Goal: Transaction & Acquisition: Book appointment/travel/reservation

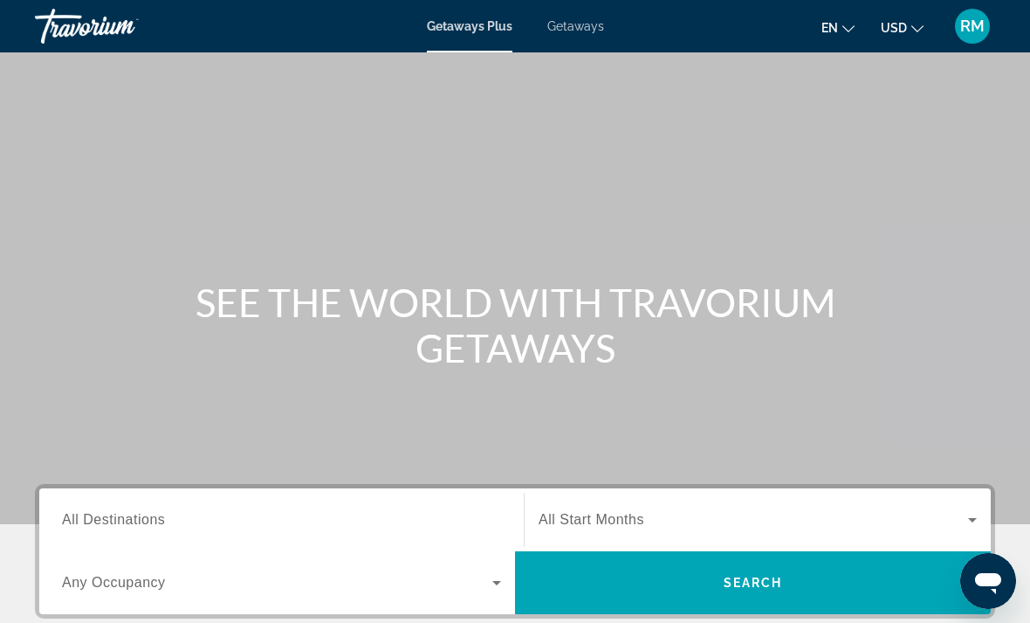
click at [581, 31] on span "Getaways" at bounding box center [576, 26] width 57 height 14
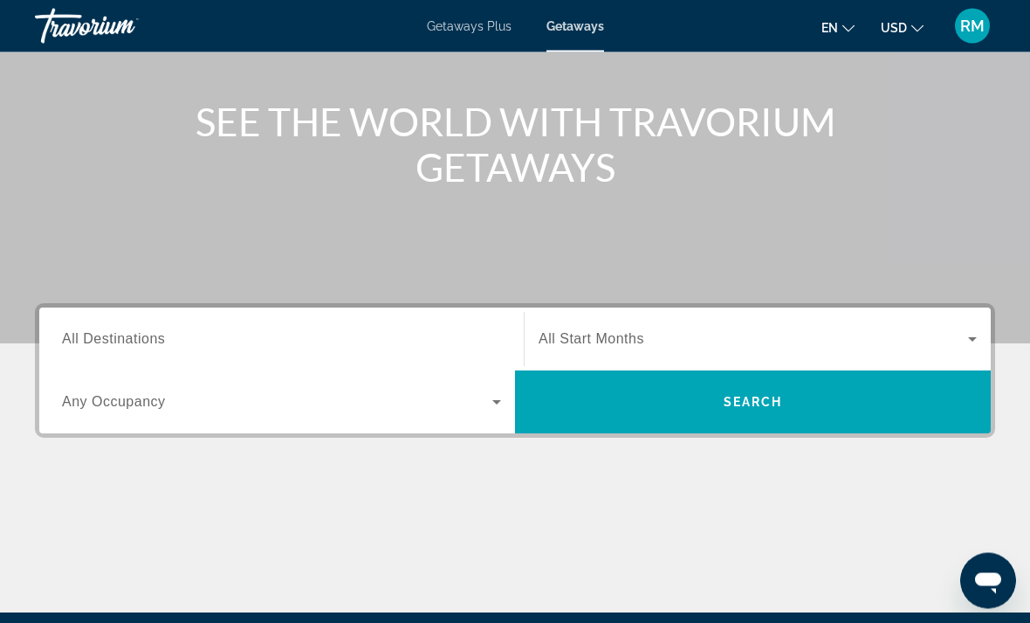
scroll to position [181, 0]
click at [85, 334] on span "All Destinations" at bounding box center [113, 338] width 103 height 15
click at [85, 334] on input "Destination All Destinations" at bounding box center [281, 339] width 439 height 21
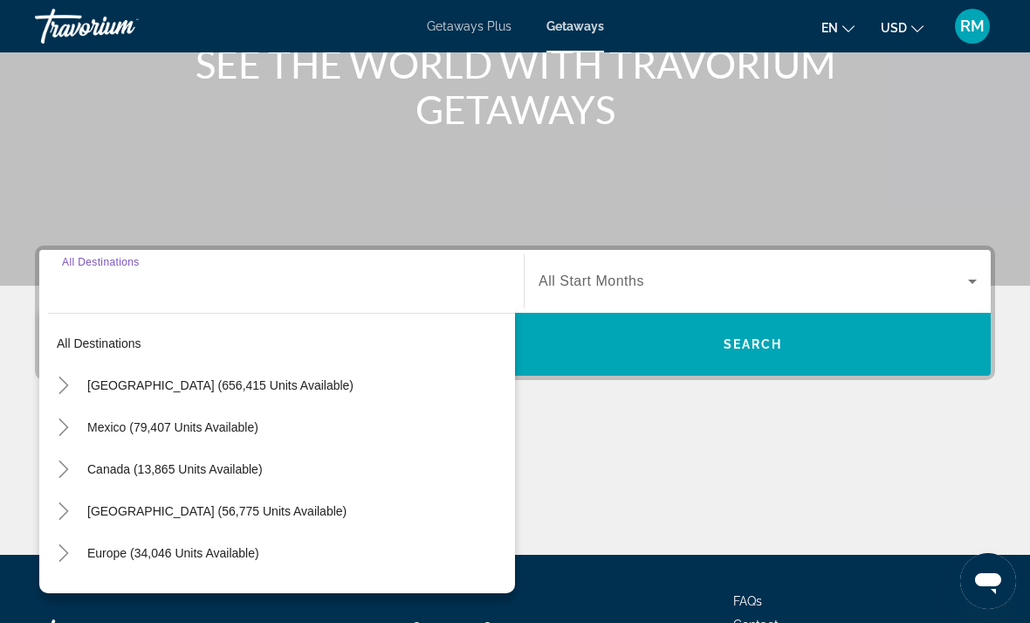
scroll to position [328, 0]
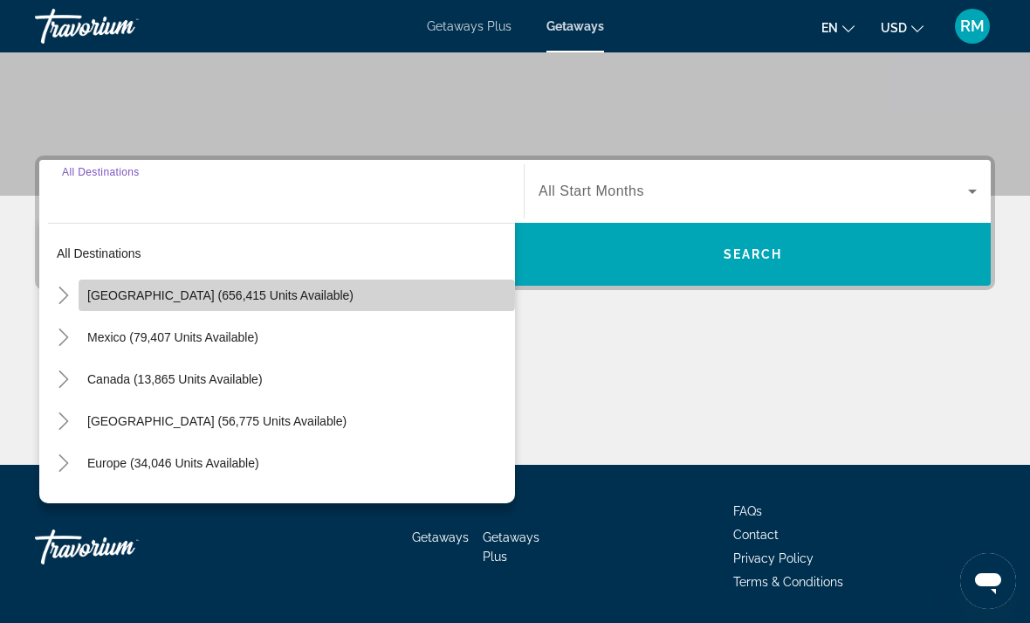
click at [191, 296] on span "[GEOGRAPHIC_DATA] (656,415 units available)" at bounding box center [220, 295] width 266 height 14
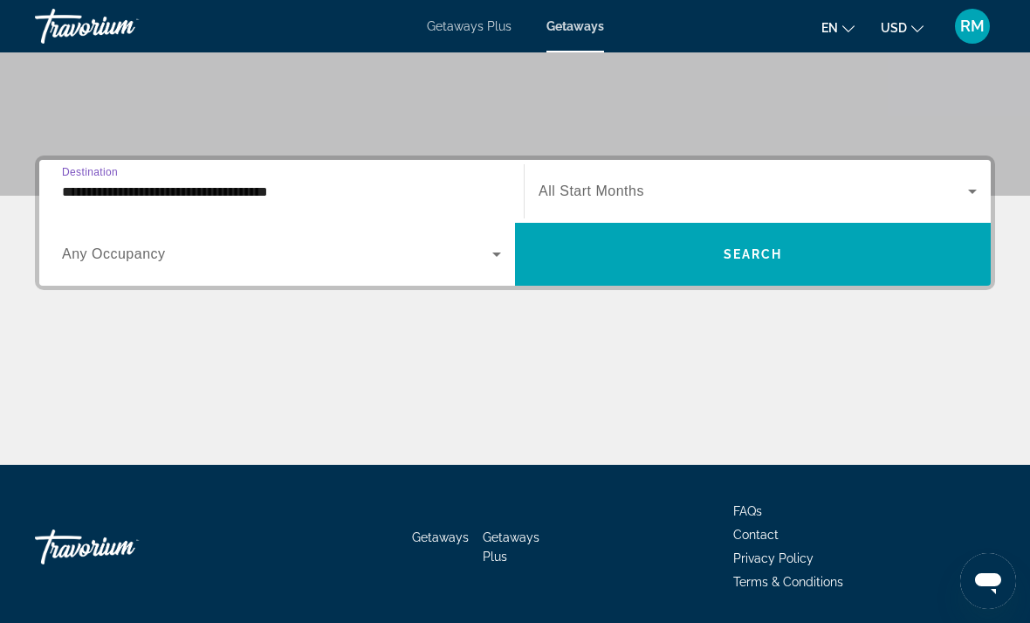
click at [217, 199] on input "**********" at bounding box center [281, 192] width 439 height 21
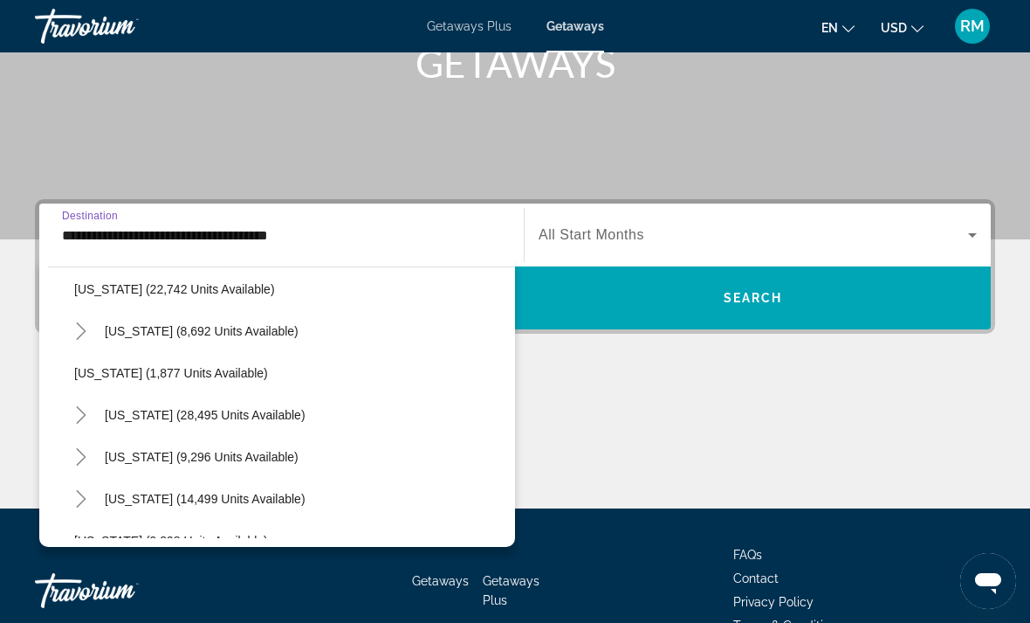
scroll to position [1435, 0]
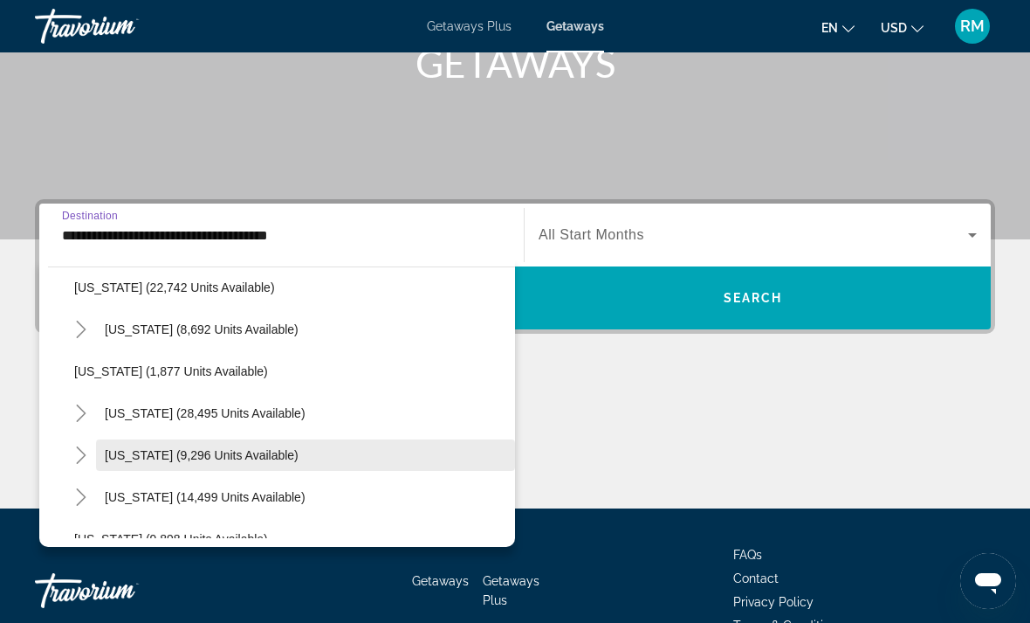
click at [215, 451] on span "[US_STATE] (9,296 units available)" at bounding box center [202, 455] width 194 height 14
type input "**********"
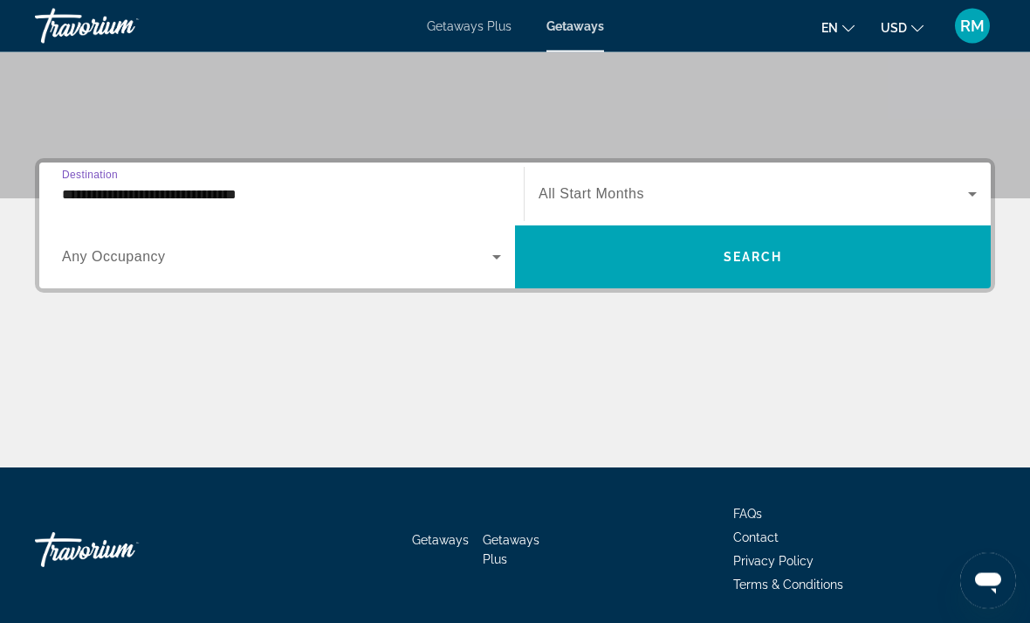
scroll to position [327, 0]
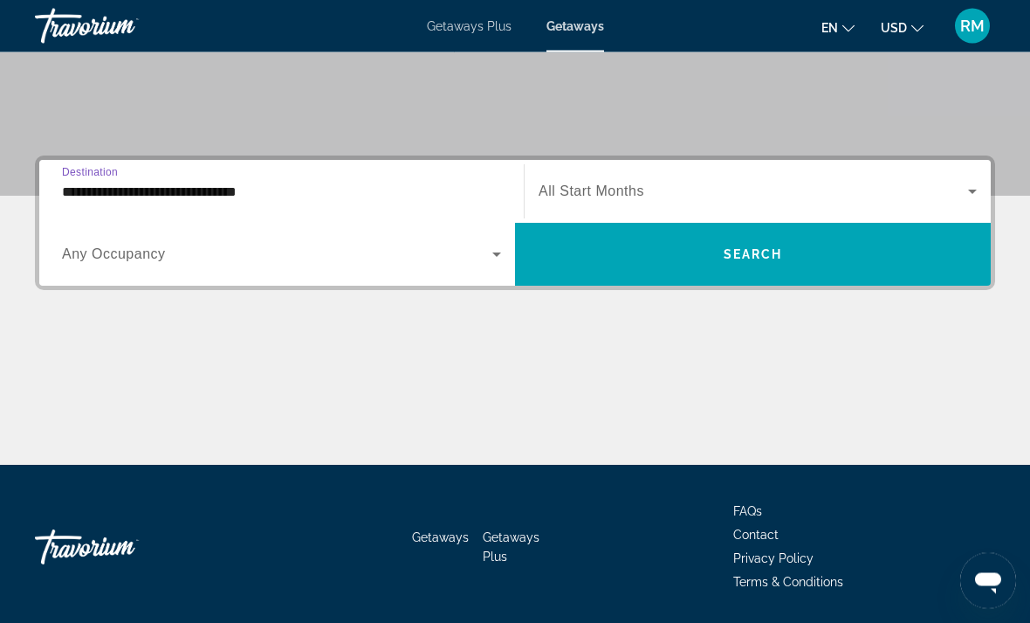
click at [497, 254] on icon "Search widget" at bounding box center [496, 255] width 9 height 4
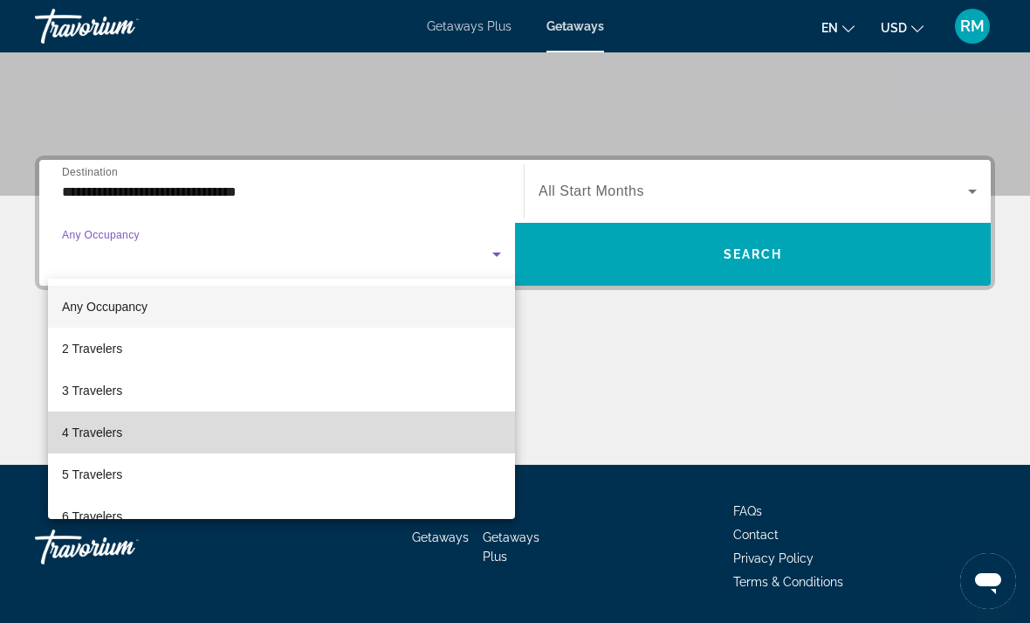
click at [124, 431] on mat-option "4 Travelers" at bounding box center [281, 432] width 467 height 42
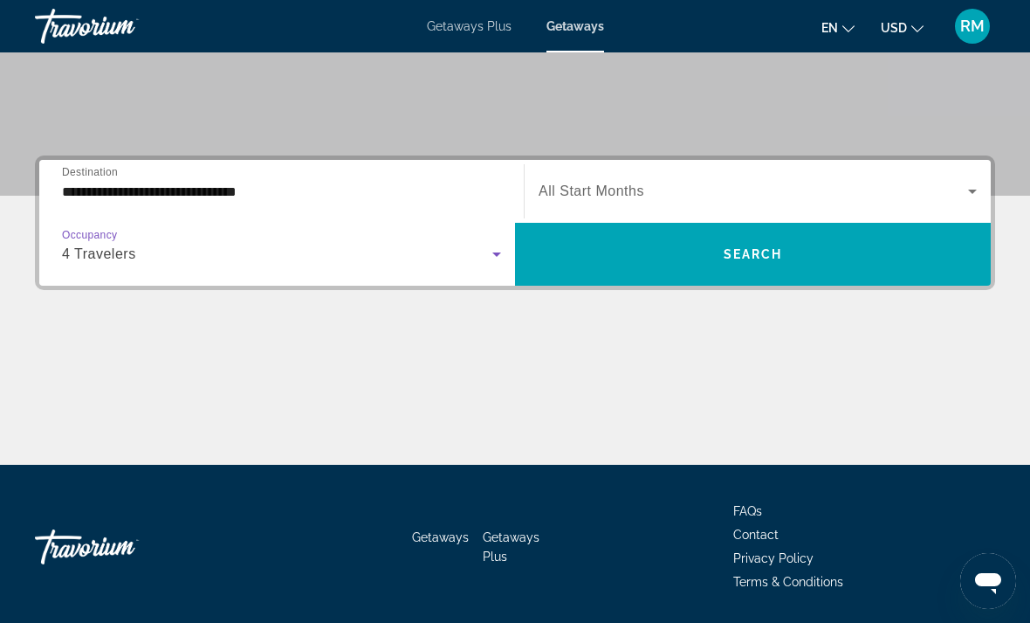
click at [969, 200] on icon "Search widget" at bounding box center [972, 191] width 21 height 21
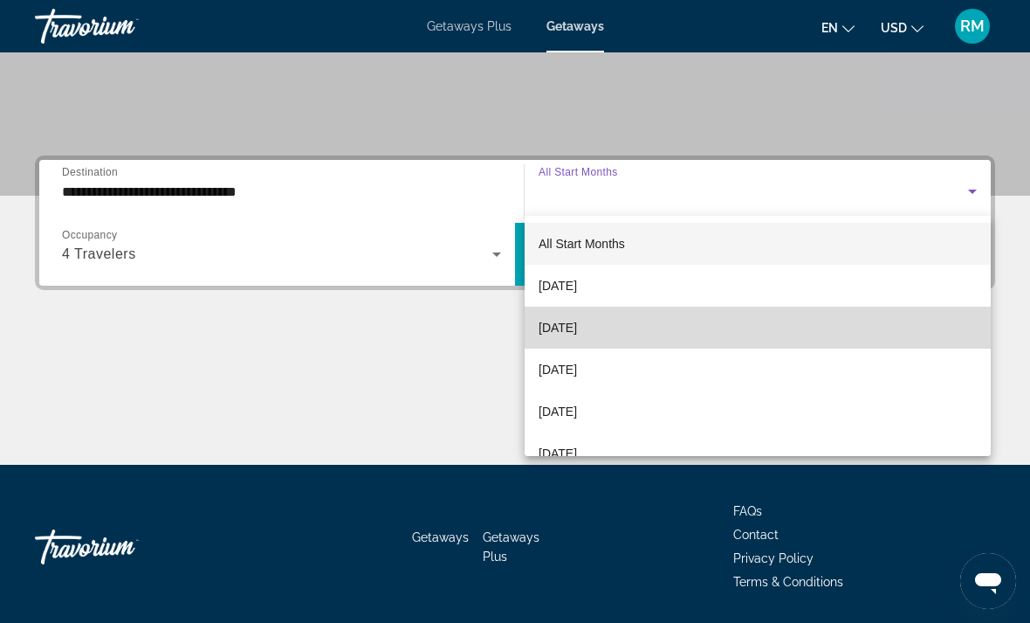
click at [624, 330] on mat-option "[DATE]" at bounding box center [758, 328] width 466 height 42
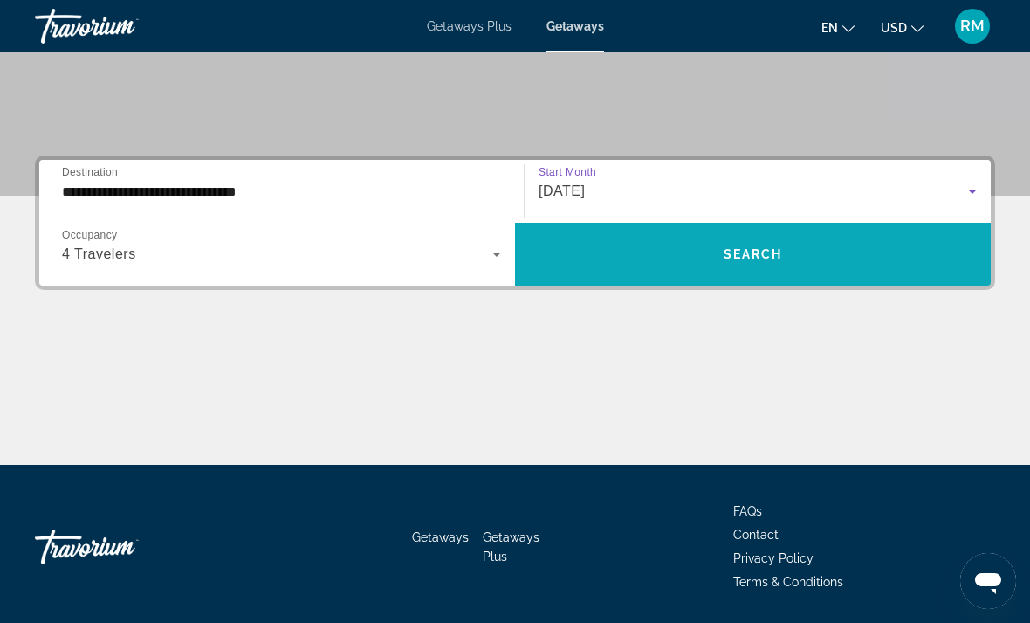
click at [775, 258] on span "Search" at bounding box center [753, 254] width 59 height 14
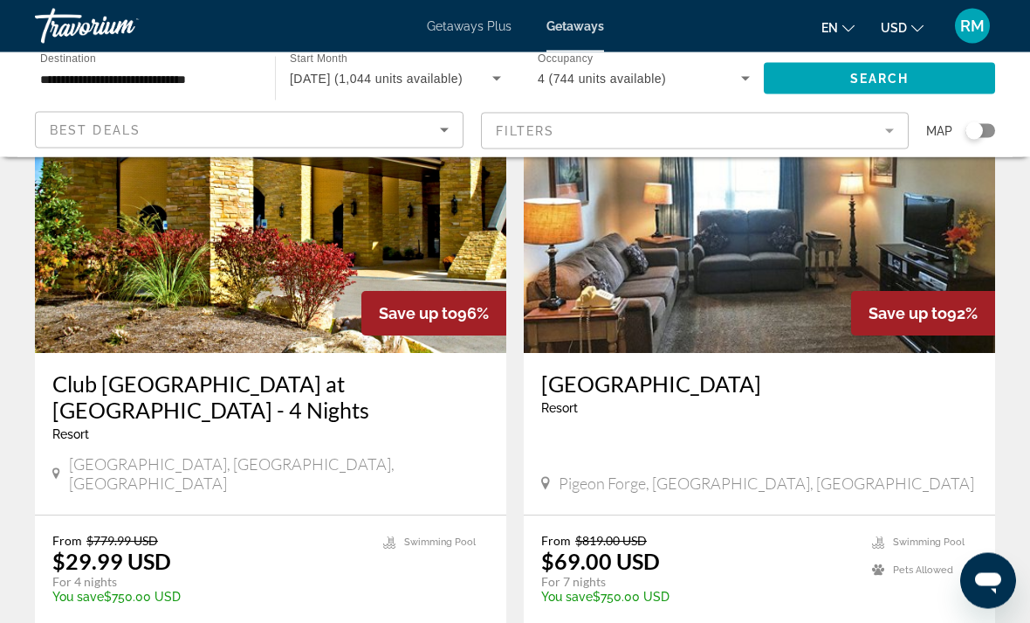
scroll to position [784, 0]
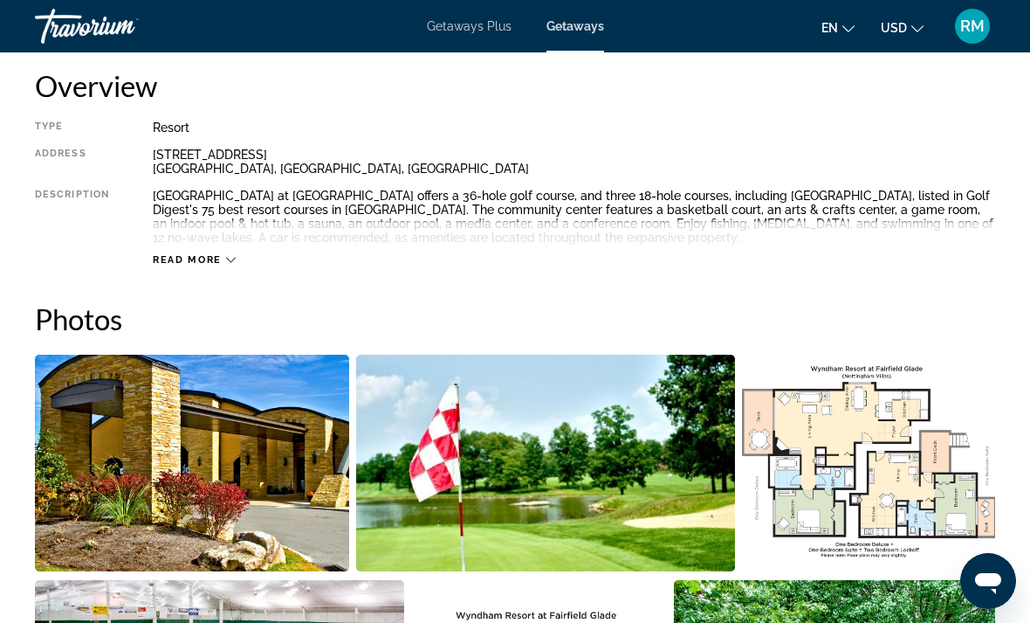
scroll to position [907, 0]
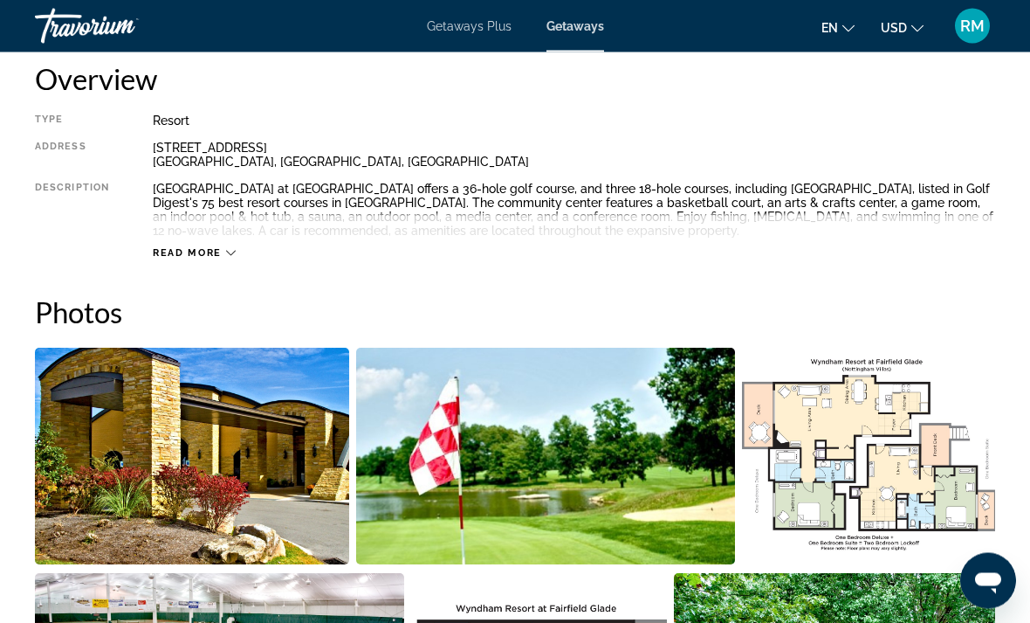
click at [253, 486] on img "Open full-screen image slider" at bounding box center [192, 456] width 314 height 217
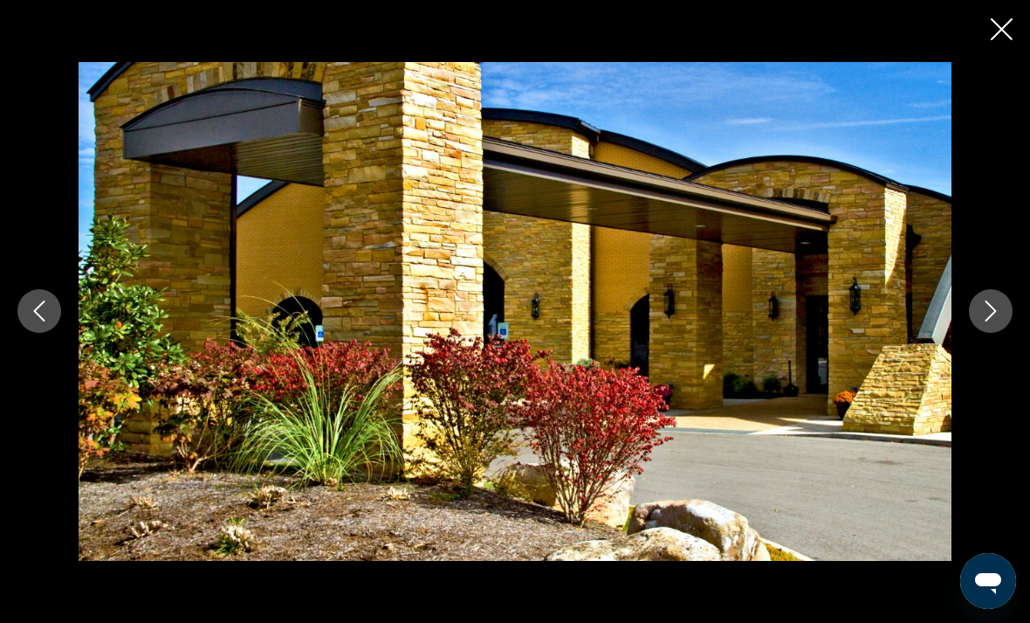
click at [989, 322] on icon "Next image" at bounding box center [991, 311] width 11 height 21
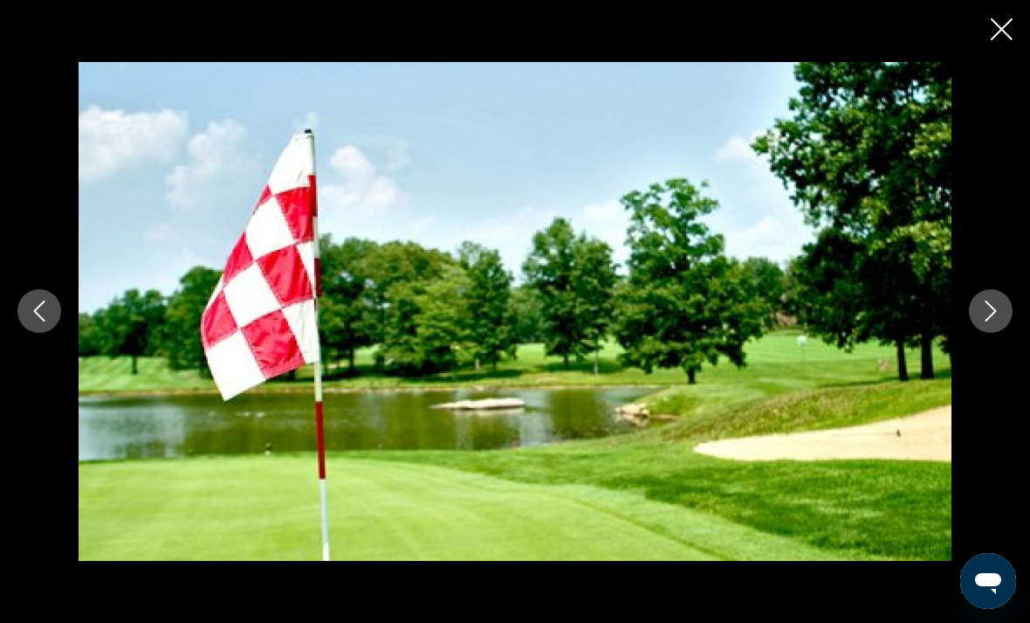
click at [993, 321] on icon "Next image" at bounding box center [991, 310] width 21 height 21
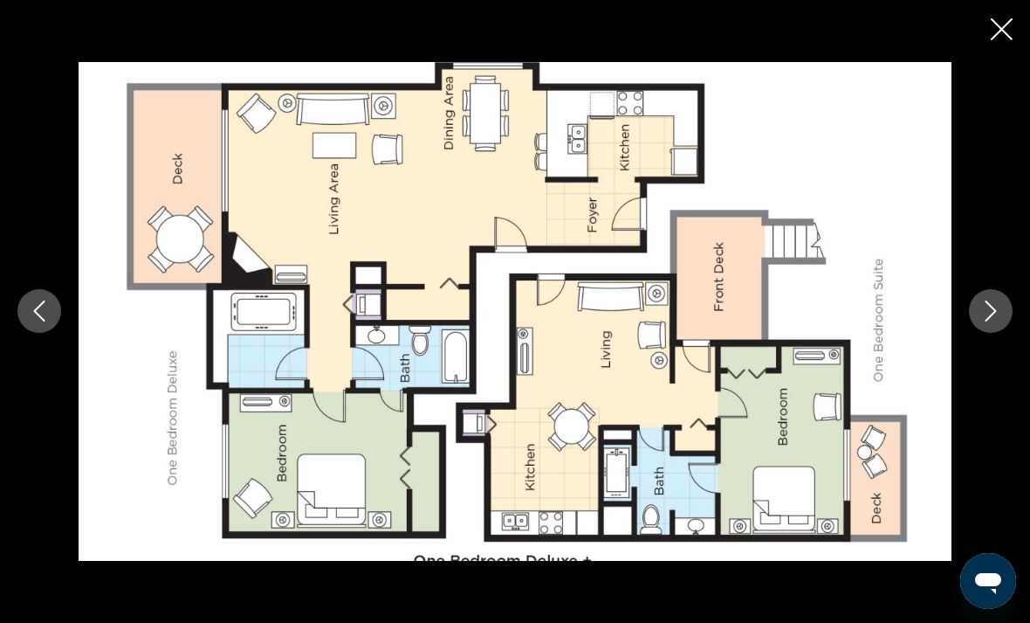
click at [994, 321] on icon "Next image" at bounding box center [991, 310] width 21 height 21
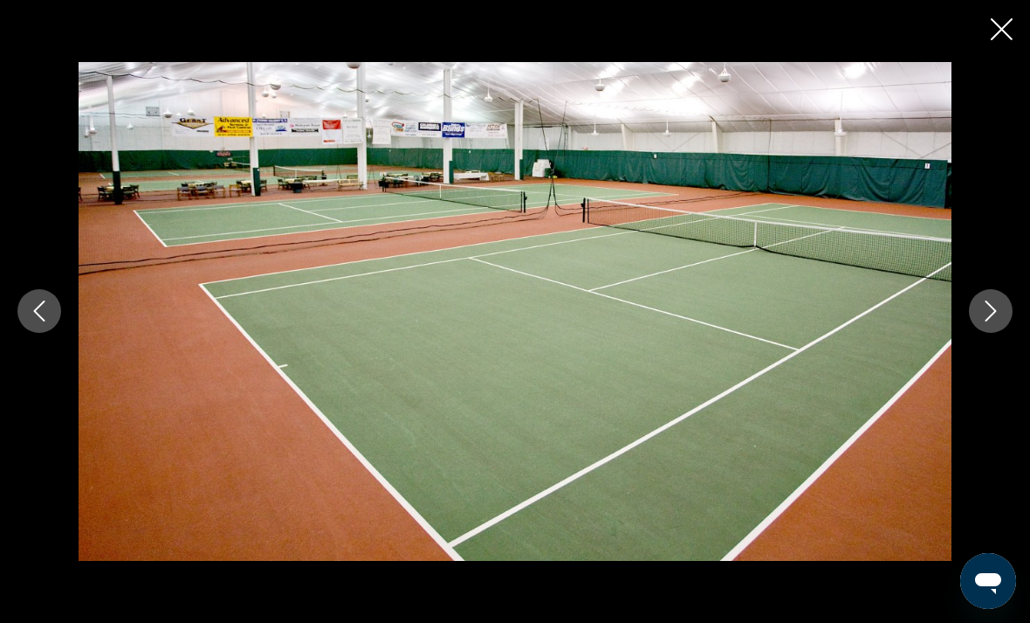
click at [998, 321] on icon "Next image" at bounding box center [991, 310] width 21 height 21
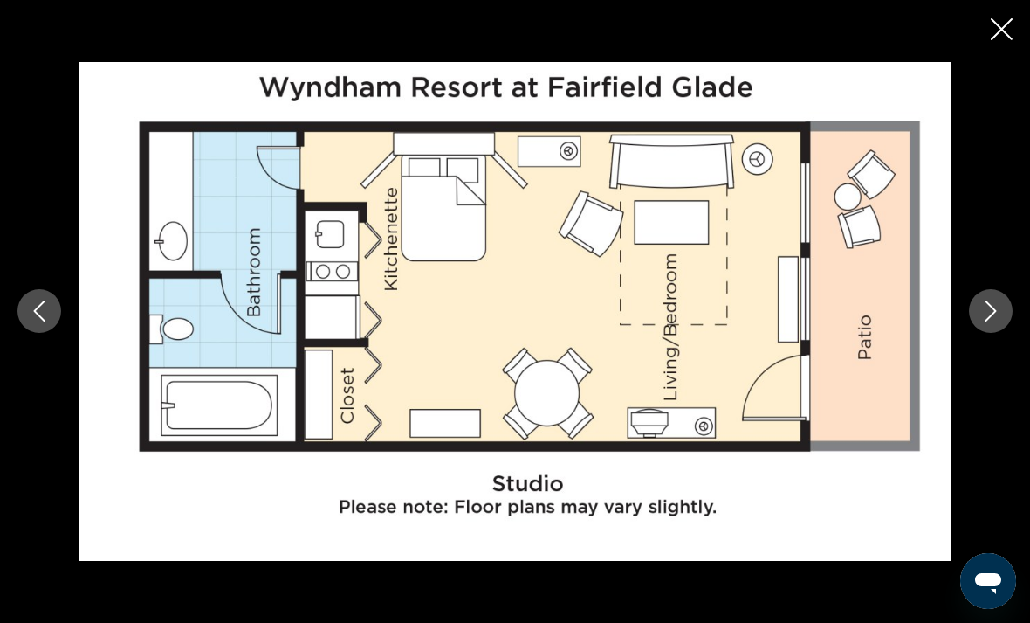
click at [990, 321] on icon "Next image" at bounding box center [991, 310] width 21 height 21
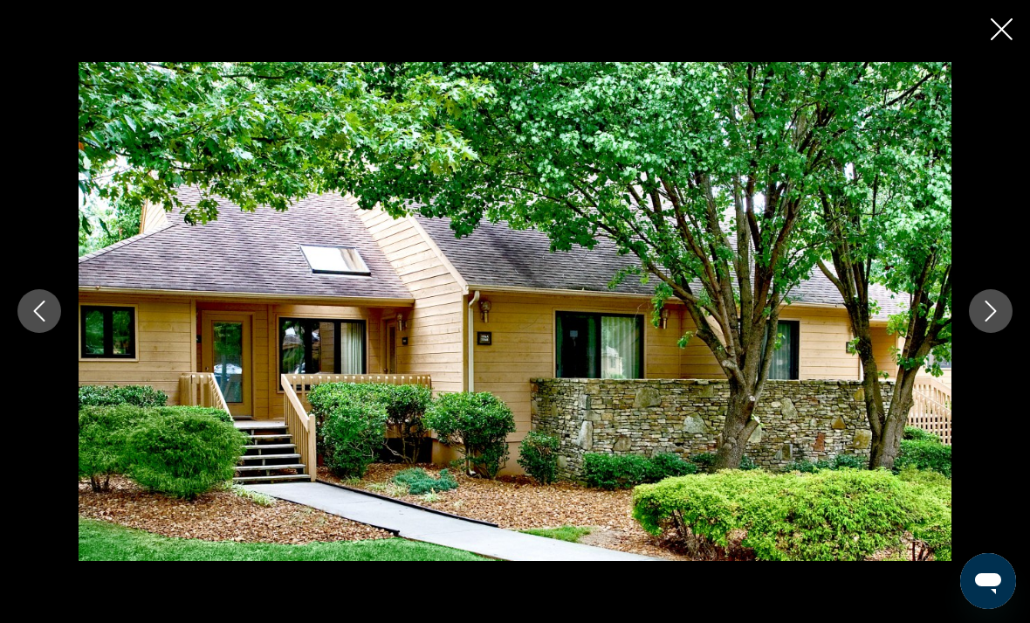
click at [988, 321] on icon "Next image" at bounding box center [991, 310] width 21 height 21
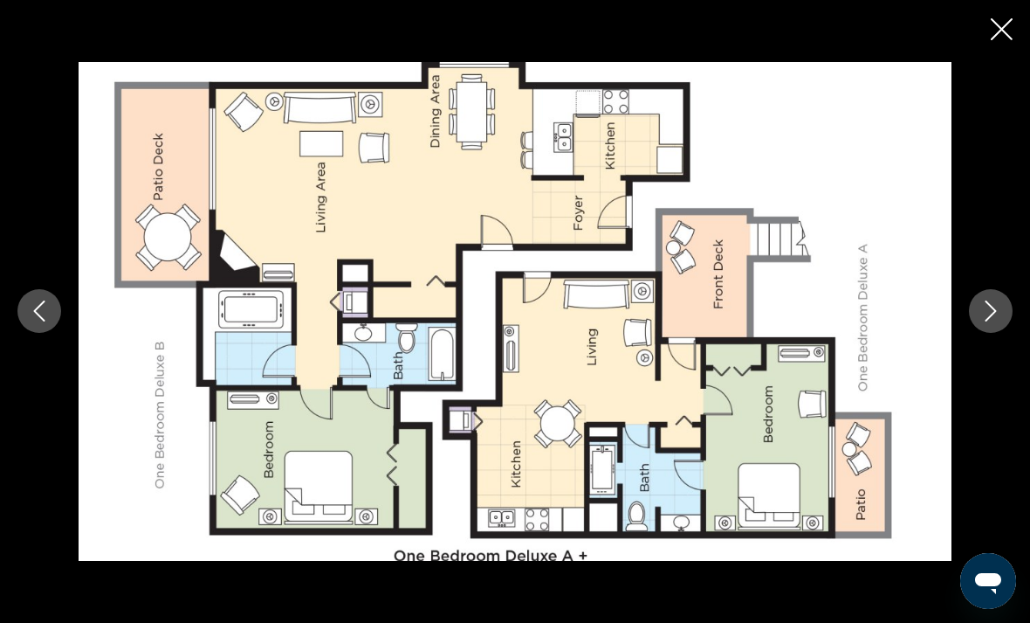
click at [990, 322] on icon "Next image" at bounding box center [991, 311] width 11 height 21
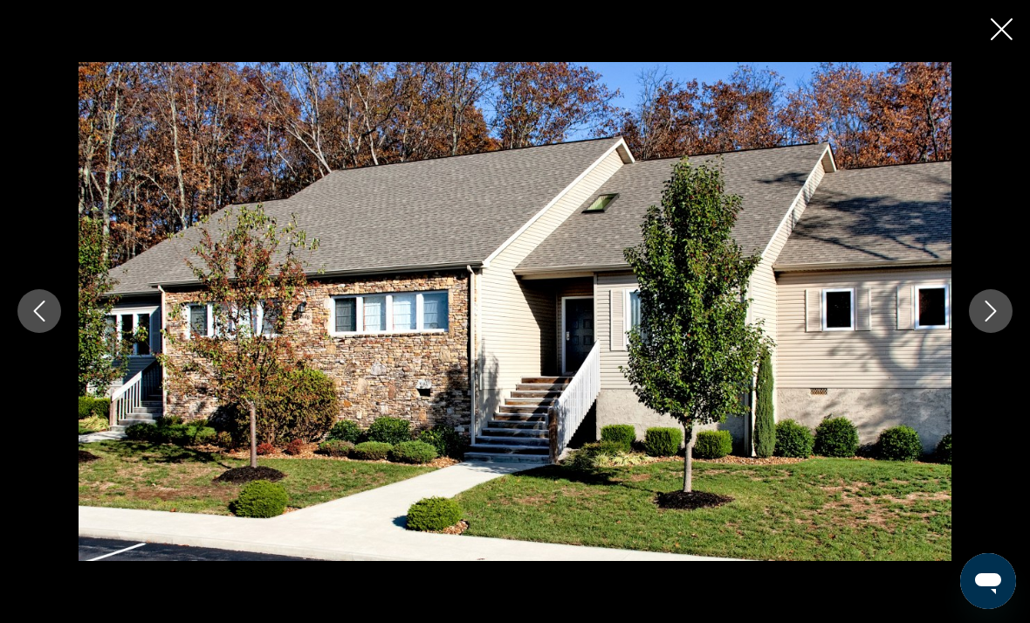
click at [988, 322] on icon "Next image" at bounding box center [991, 311] width 11 height 21
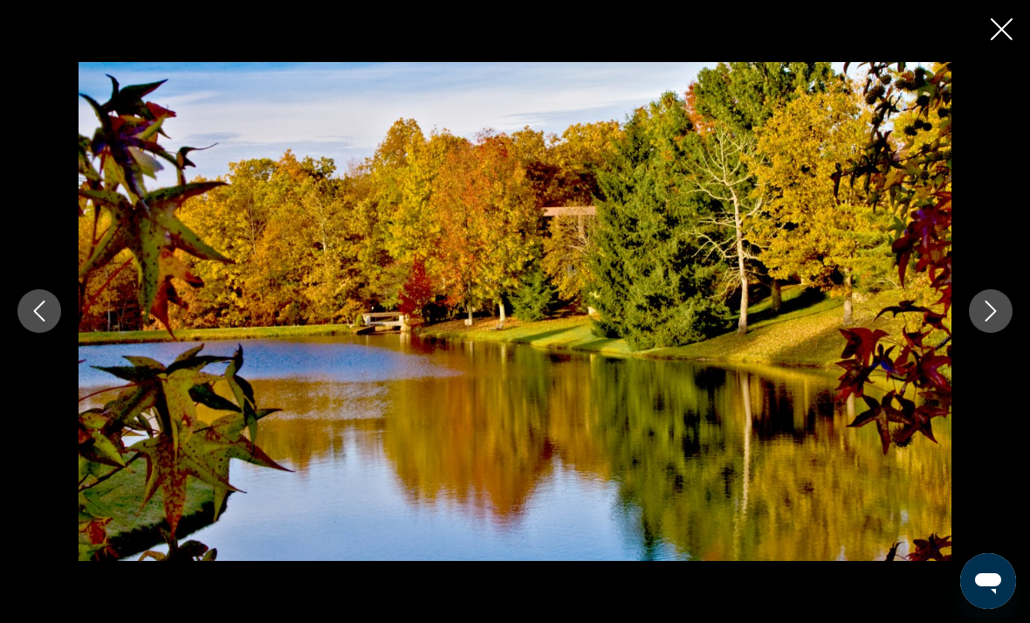
click at [991, 321] on icon "Next image" at bounding box center [991, 310] width 21 height 21
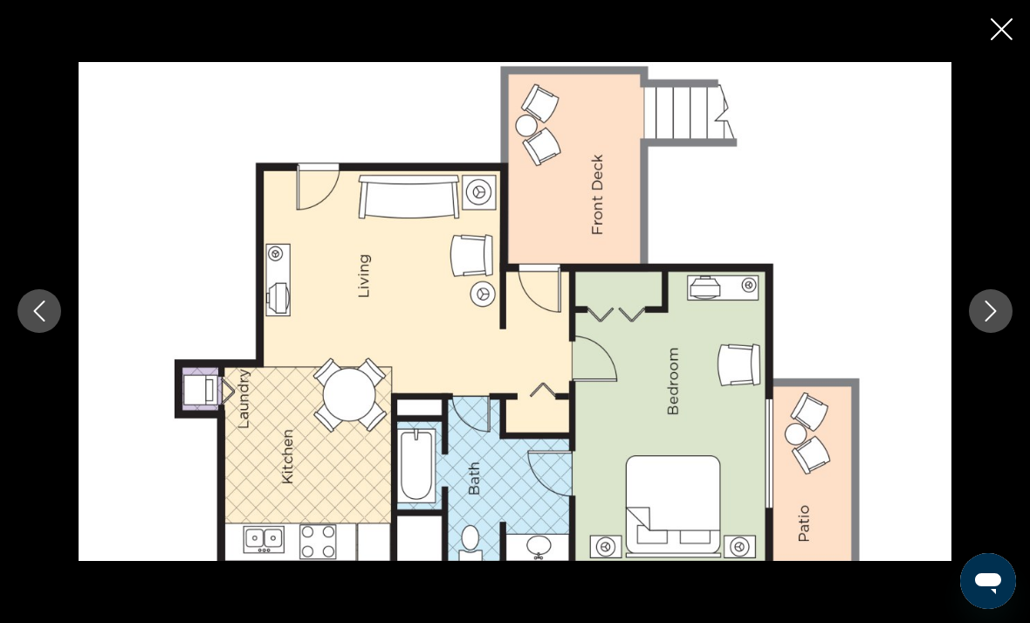
click at [993, 333] on button "Next image" at bounding box center [991, 311] width 44 height 44
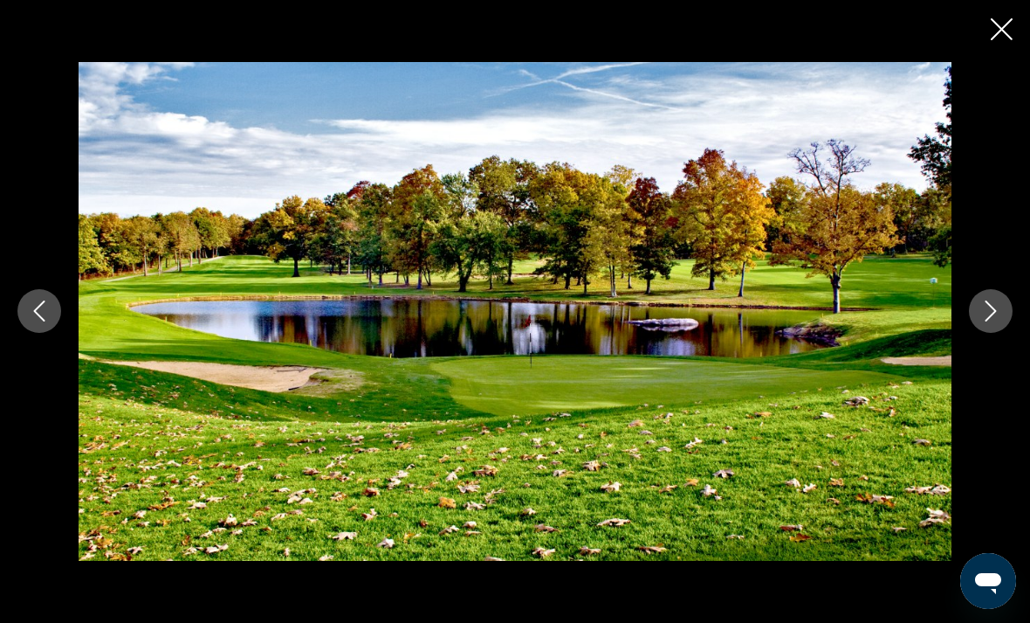
click at [988, 333] on button "Next image" at bounding box center [991, 311] width 44 height 44
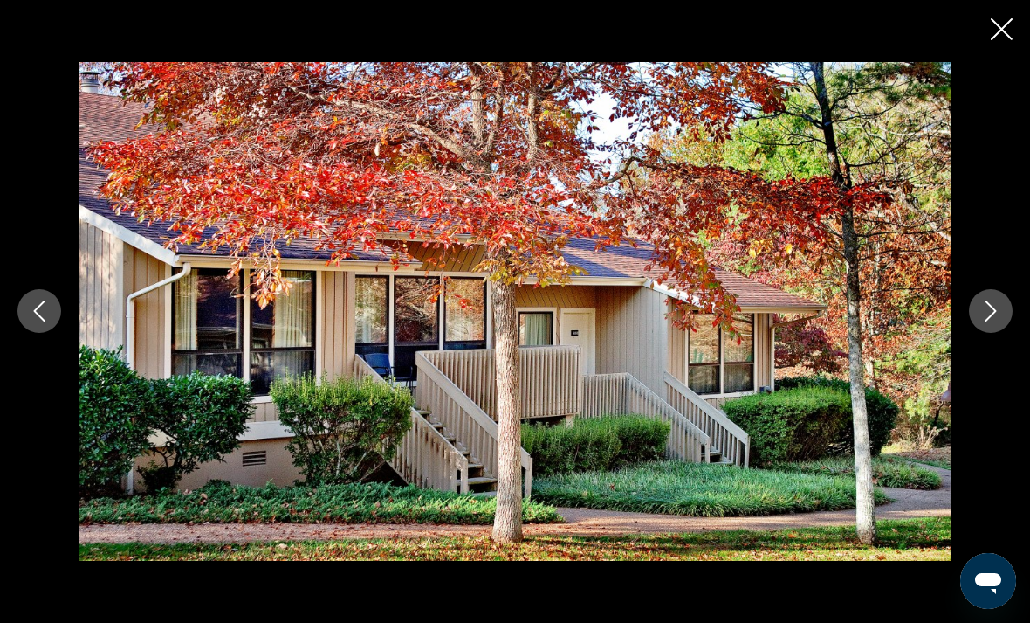
click at [984, 333] on button "Next image" at bounding box center [991, 311] width 44 height 44
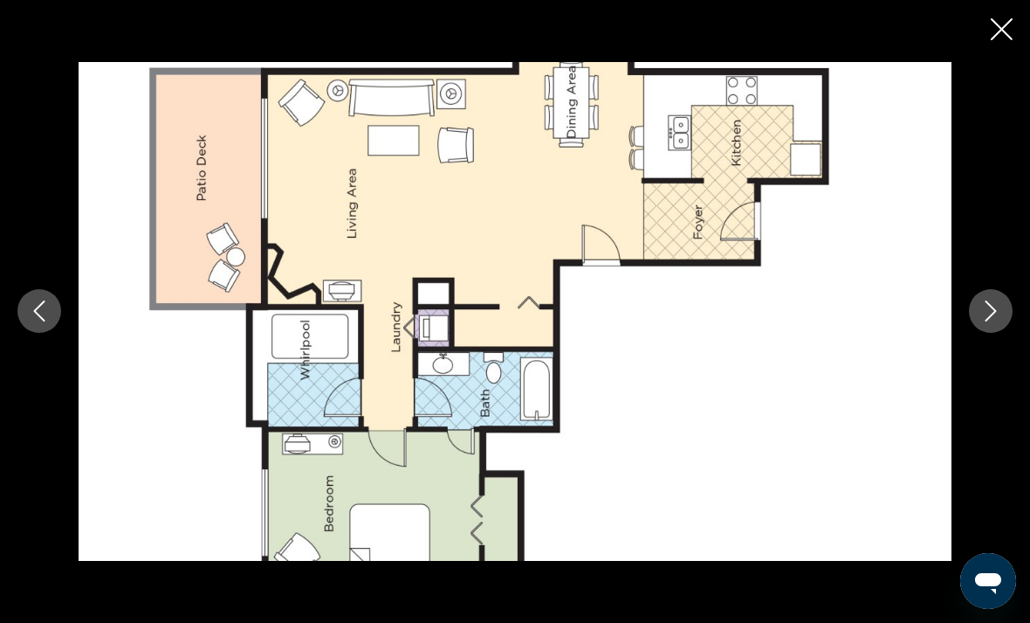
click at [990, 322] on icon "Next image" at bounding box center [991, 311] width 11 height 21
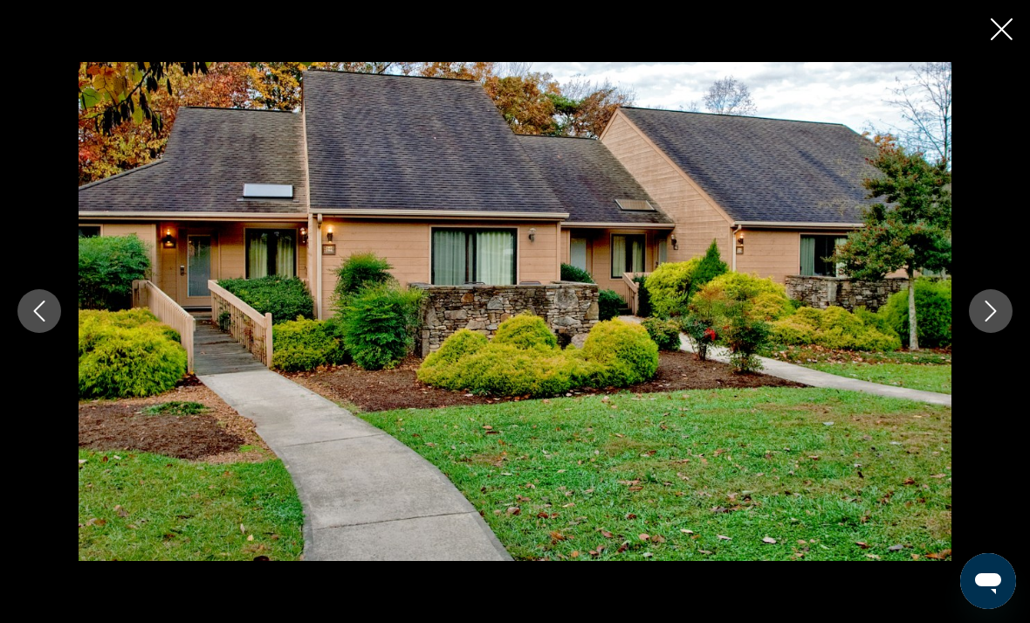
click at [992, 321] on icon "Next image" at bounding box center [991, 310] width 21 height 21
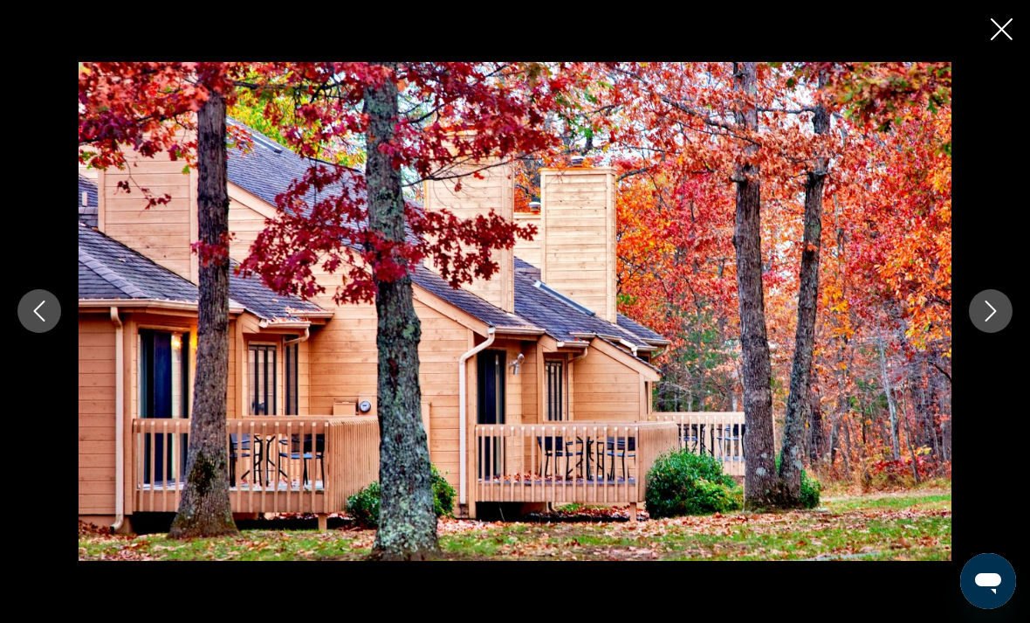
click at [992, 321] on icon "Next image" at bounding box center [991, 310] width 21 height 21
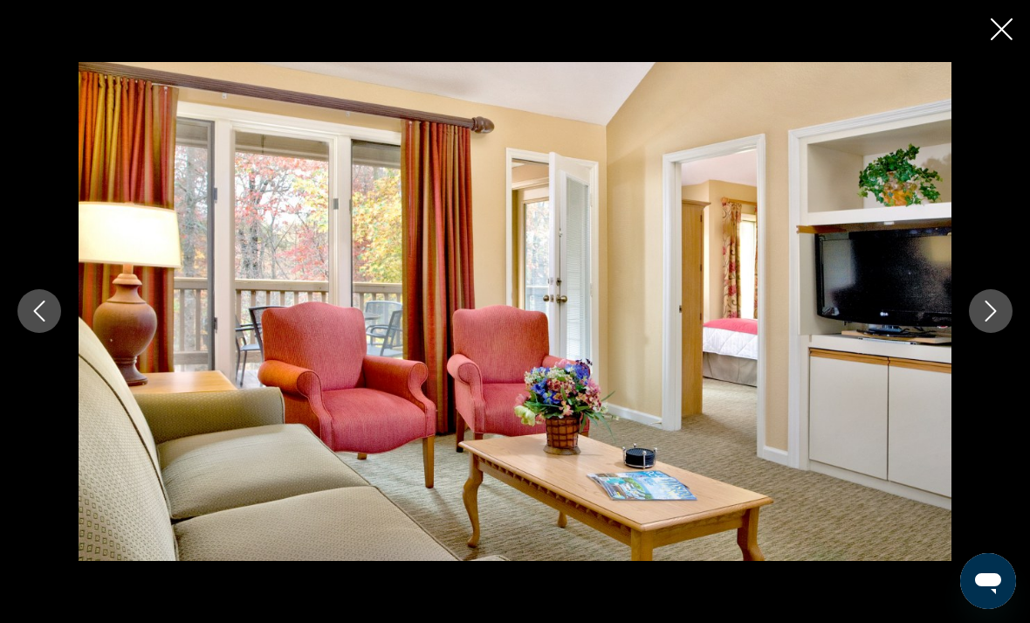
click at [991, 322] on icon "Next image" at bounding box center [991, 311] width 11 height 21
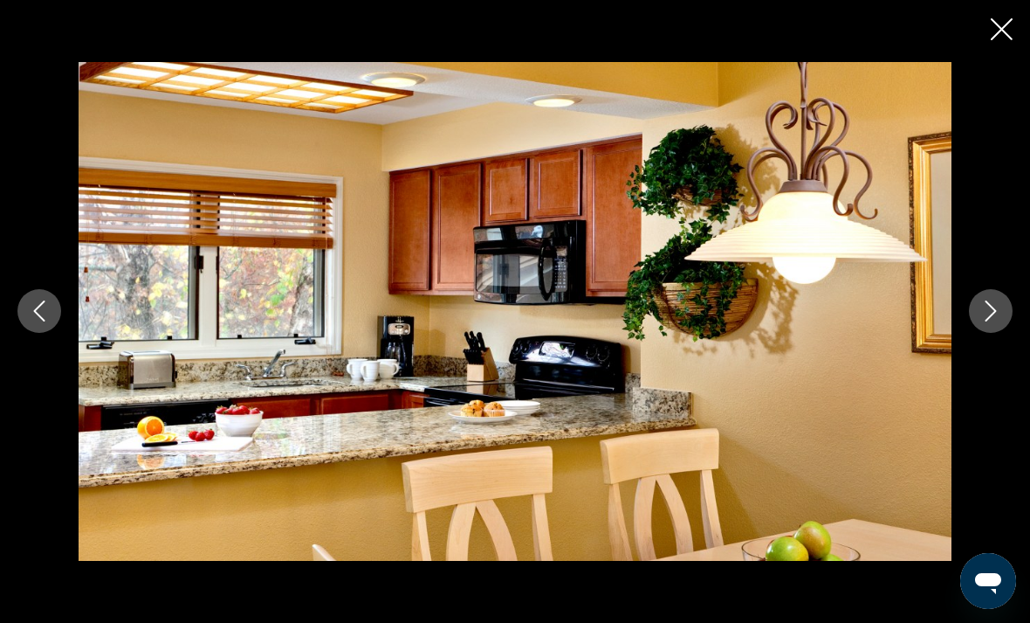
click at [991, 321] on icon "Next image" at bounding box center [991, 310] width 21 height 21
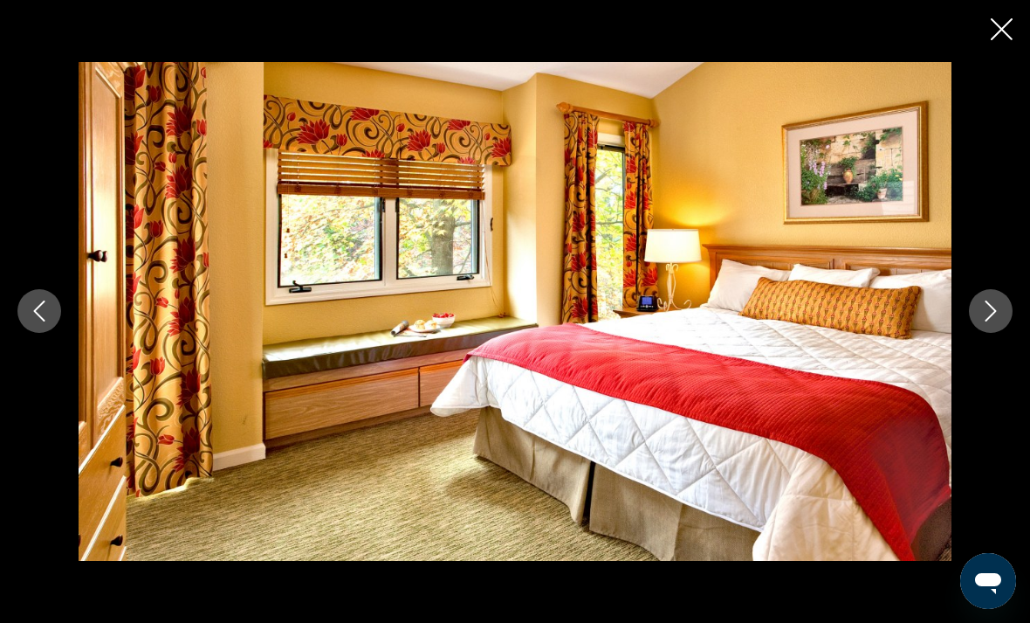
click at [991, 321] on icon "Next image" at bounding box center [991, 310] width 21 height 21
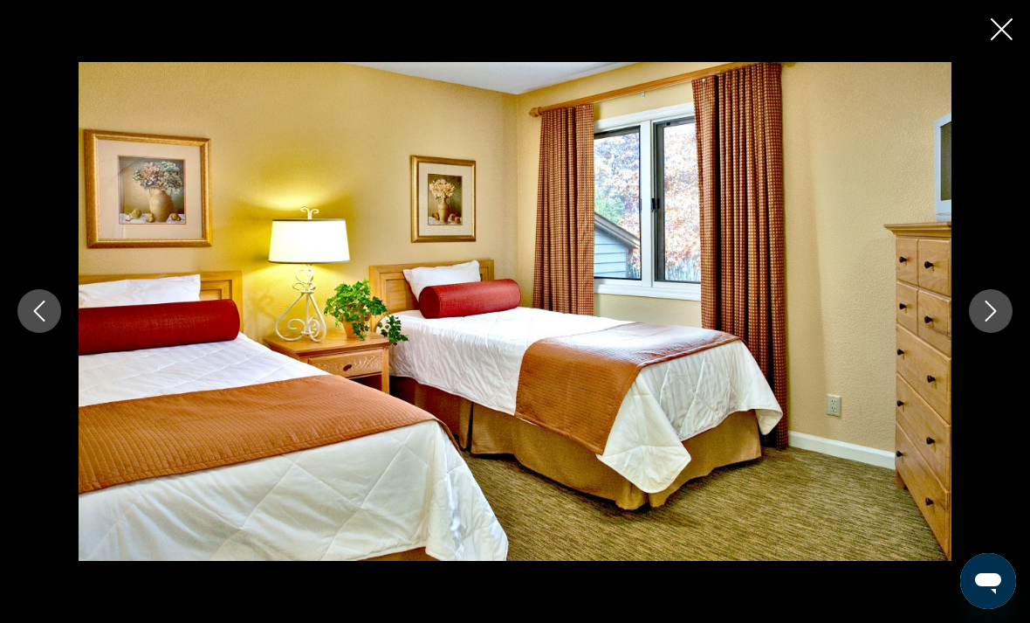
click at [991, 322] on icon "Next image" at bounding box center [991, 311] width 11 height 21
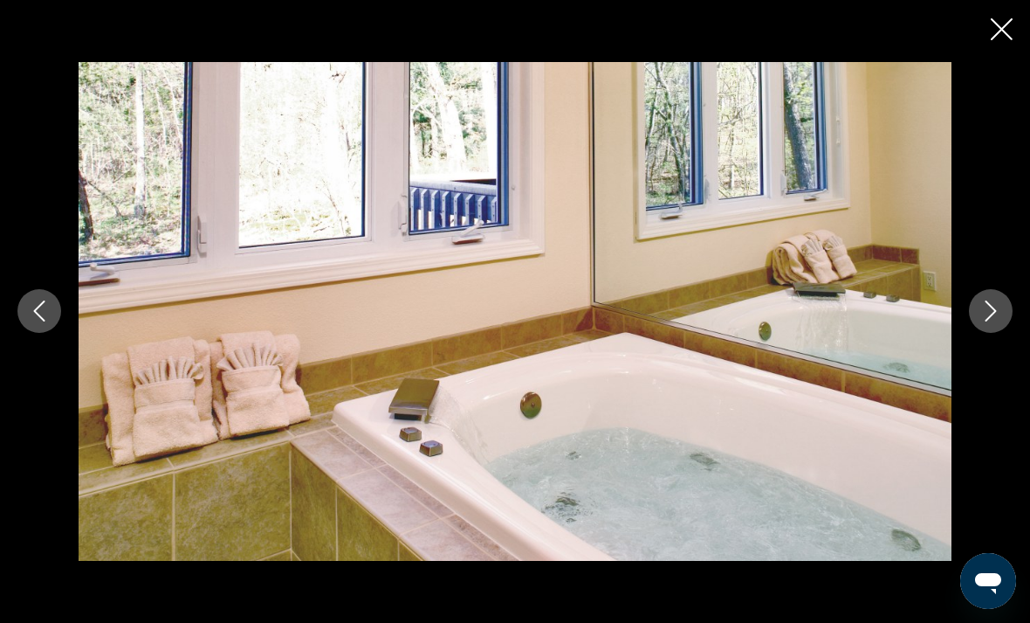
click at [989, 321] on icon "Next image" at bounding box center [991, 310] width 21 height 21
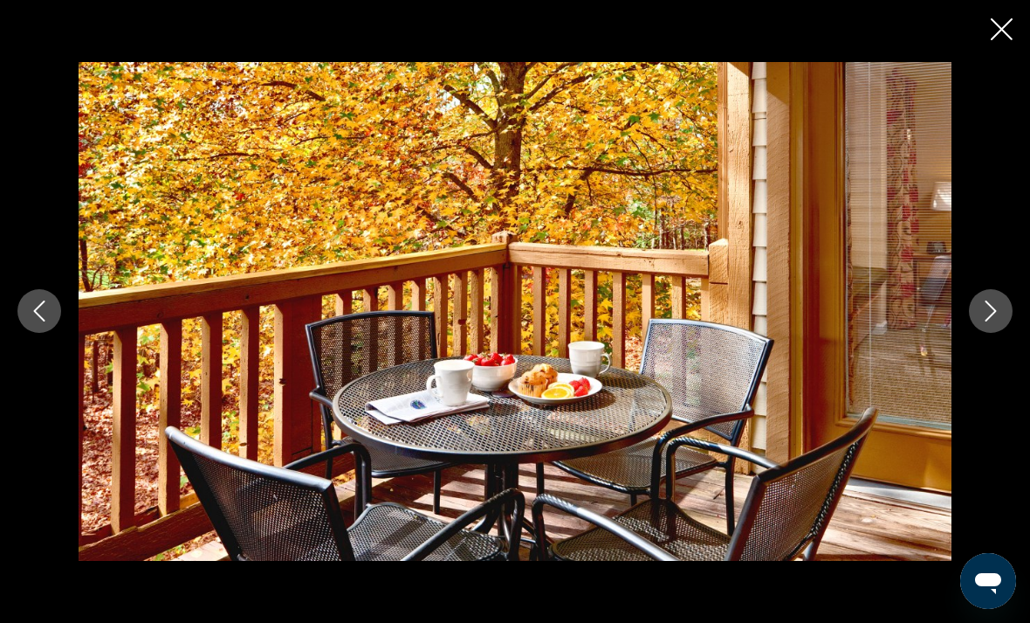
click at [985, 321] on icon "Next image" at bounding box center [991, 310] width 21 height 21
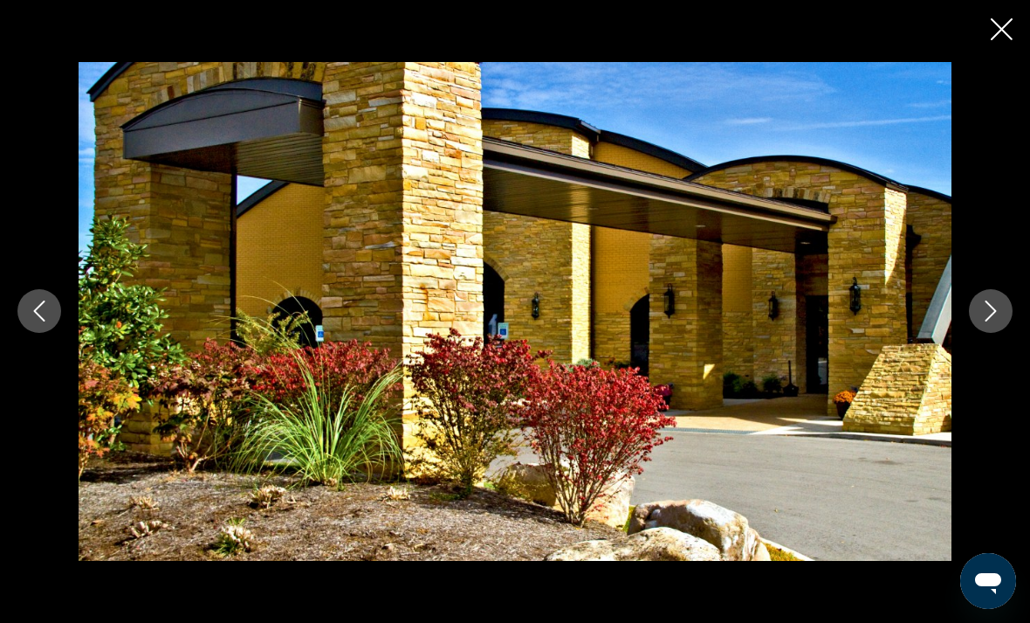
click at [987, 321] on icon "Next image" at bounding box center [991, 310] width 21 height 21
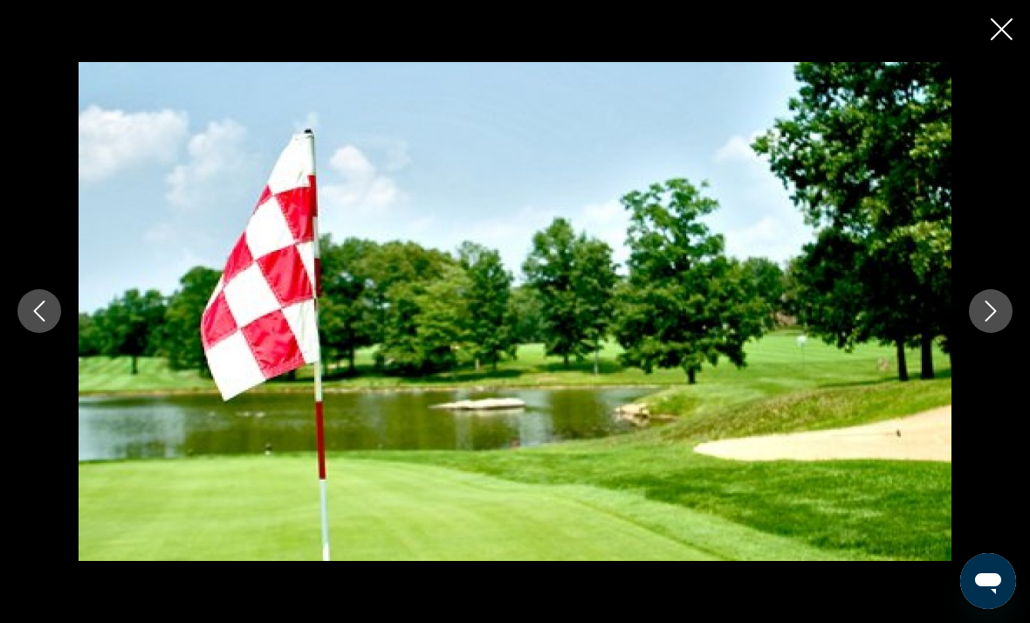
click at [1008, 24] on icon "Close slideshow" at bounding box center [1002, 29] width 22 height 22
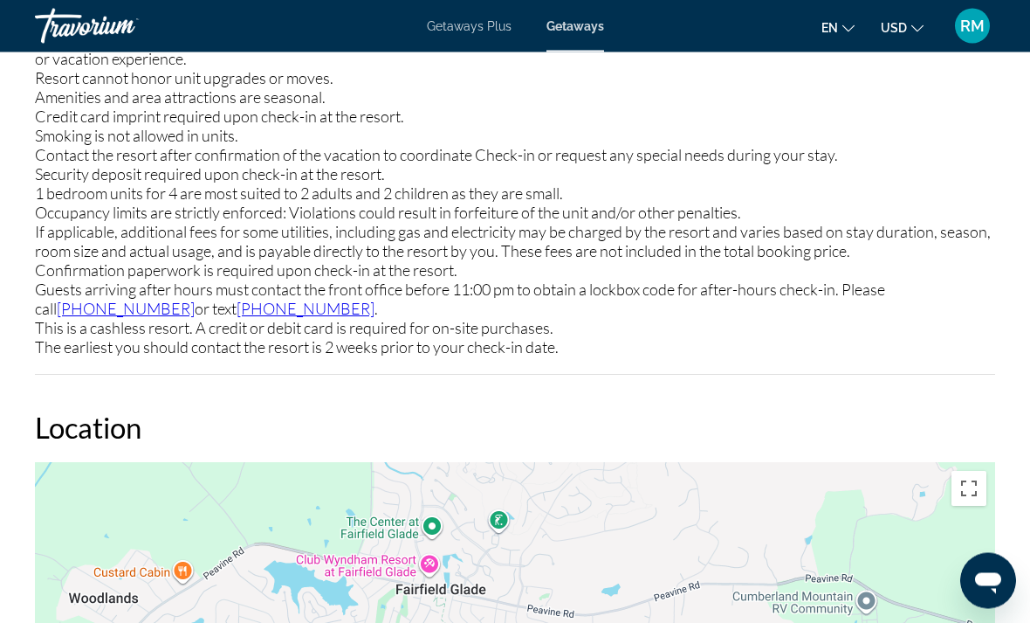
scroll to position [2443, 0]
click at [887, 351] on div "Fees or deposits are charged for some amenities. Resort cannot honor unit upgra…" at bounding box center [515, 153] width 961 height 403
click at [885, 349] on div "Fees or deposits are charged for some amenities. Resort cannot honor unit upgra…" at bounding box center [515, 153] width 961 height 403
click at [881, 347] on div "Fees or deposits are charged for some amenities. Resort cannot honor unit upgra…" at bounding box center [515, 153] width 961 height 403
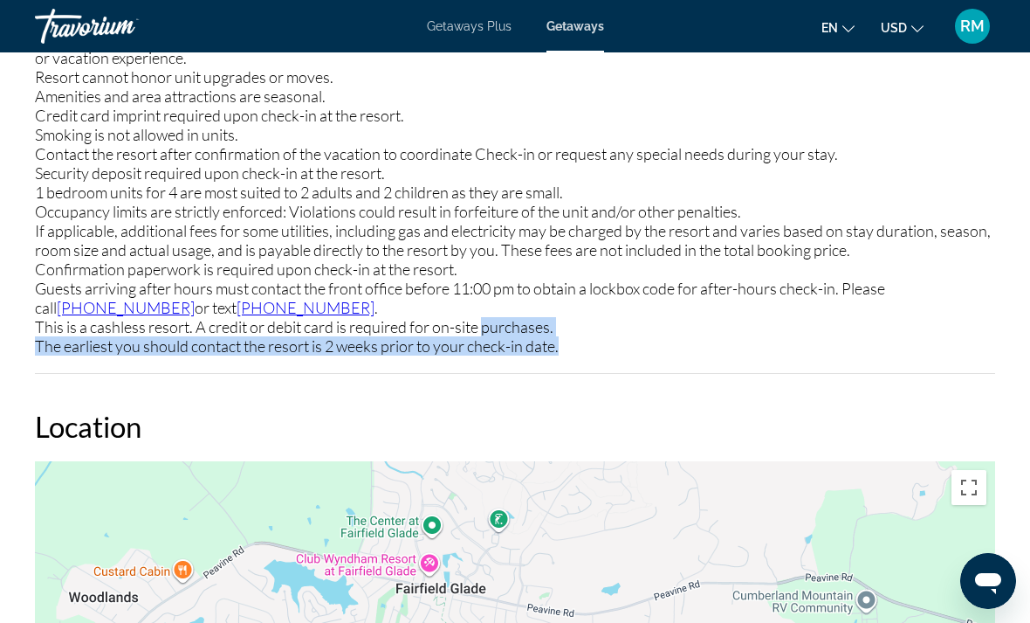
click at [823, 417] on h2 "Location" at bounding box center [515, 426] width 961 height 35
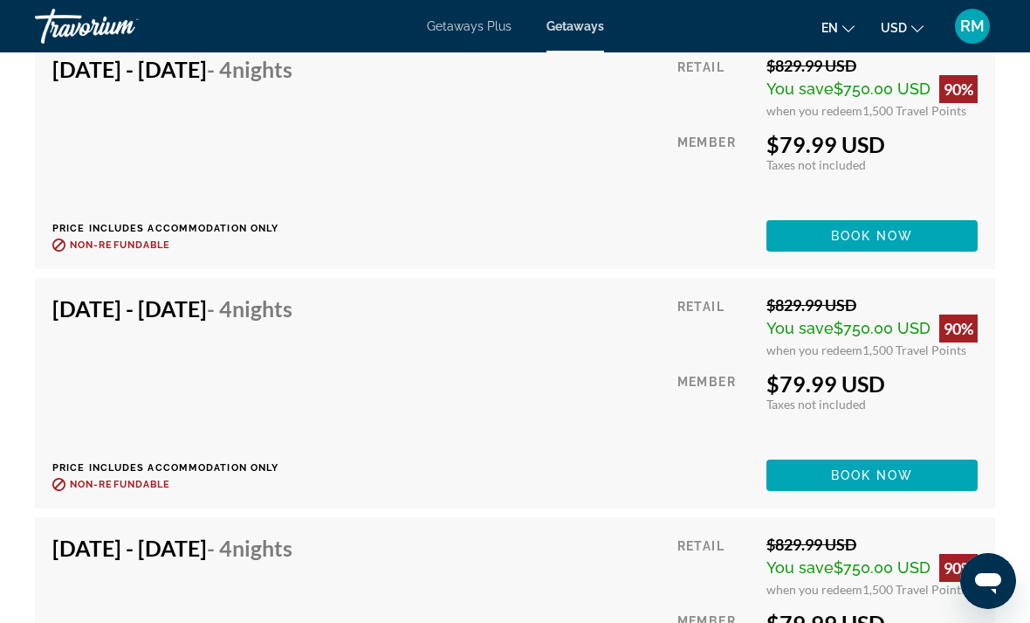
scroll to position [4635, 0]
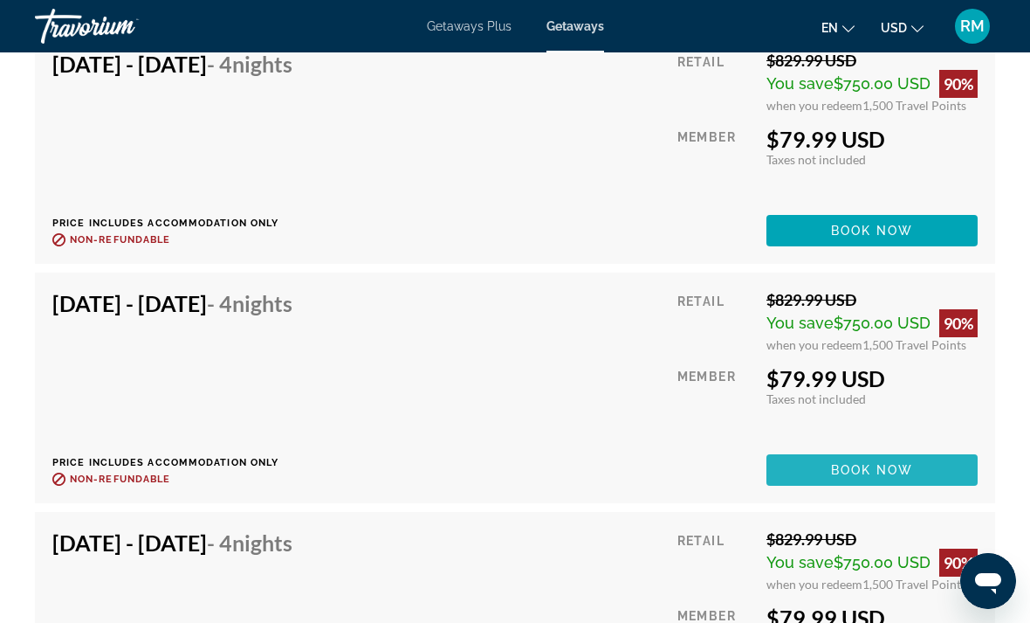
click at [889, 460] on span "Main content" at bounding box center [872, 470] width 211 height 42
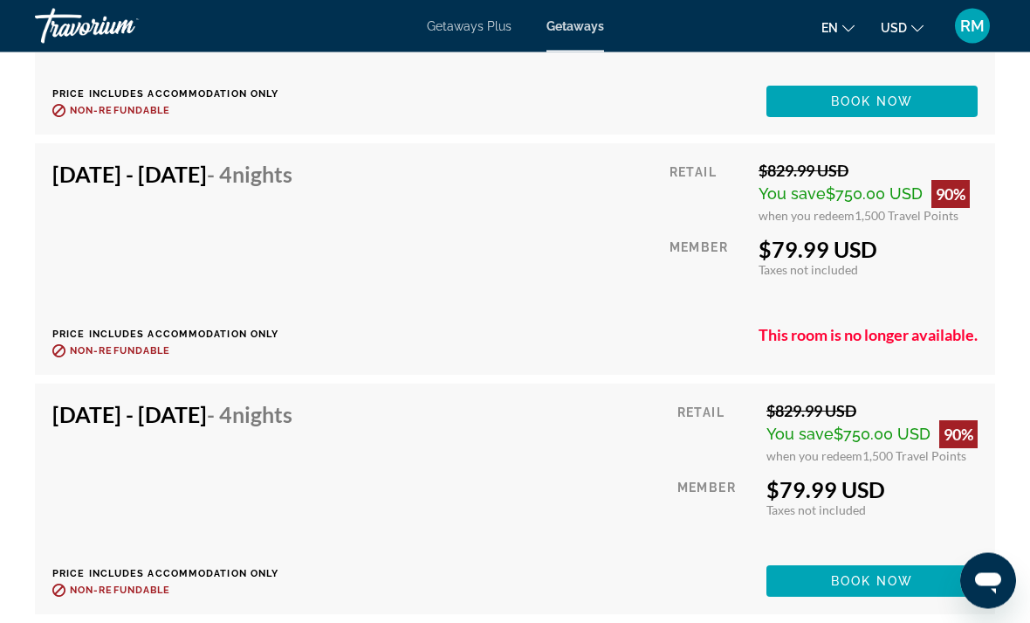
scroll to position [4770, 0]
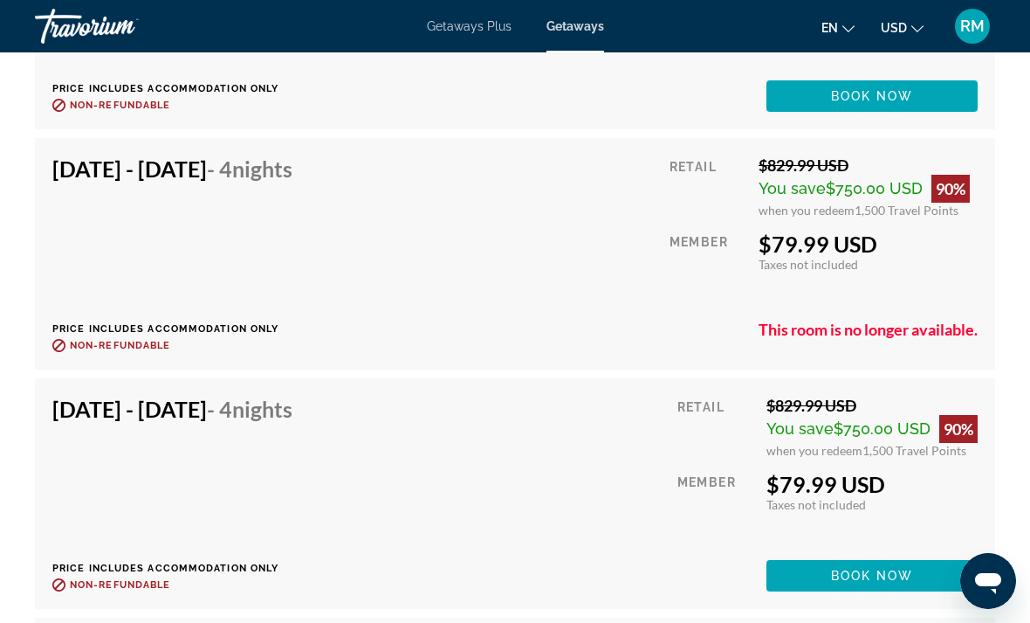
click at [796, 250] on div "$79.99 USD" at bounding box center [868, 244] width 219 height 26
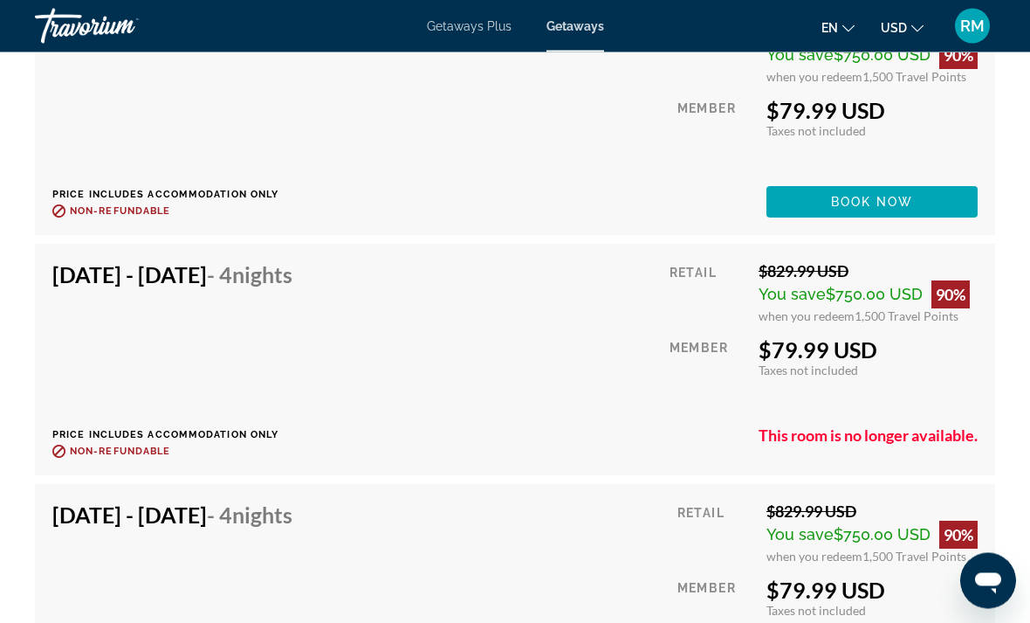
scroll to position [4706, 0]
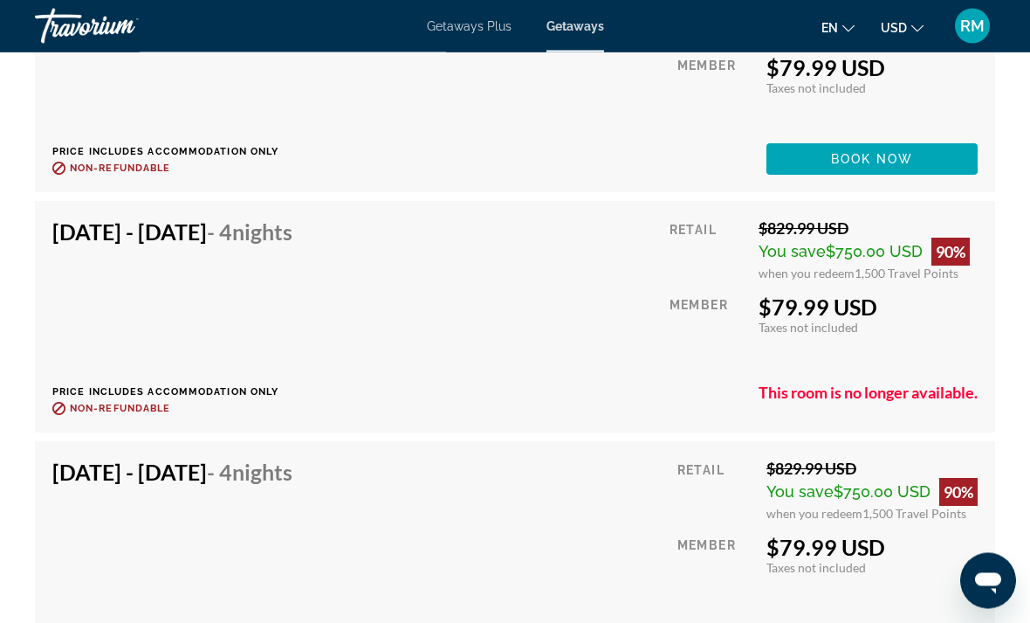
click at [809, 301] on div "$79.99 USD" at bounding box center [868, 307] width 219 height 26
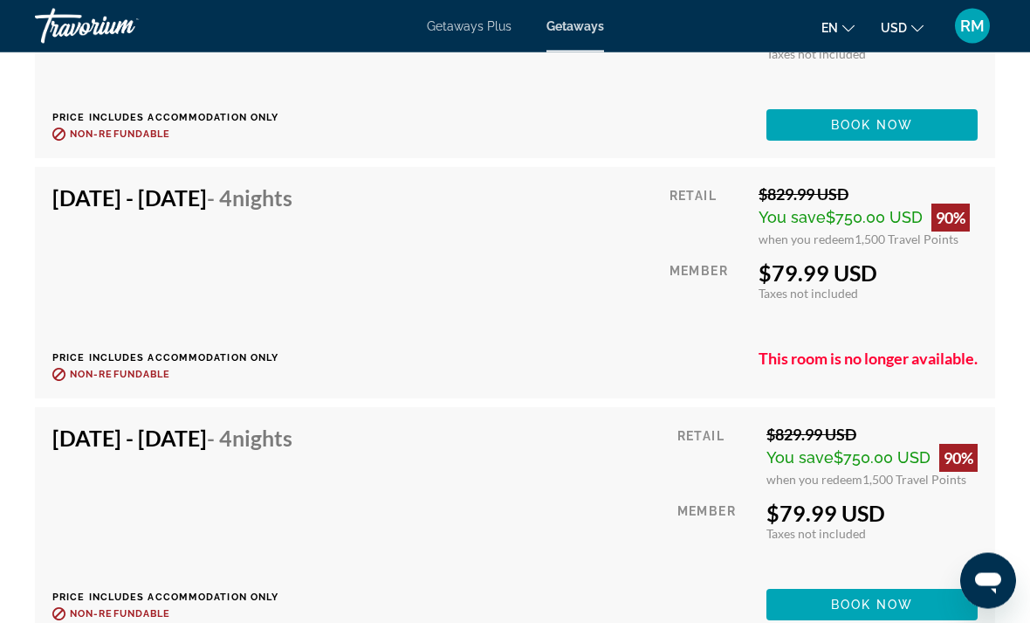
scroll to position [4744, 0]
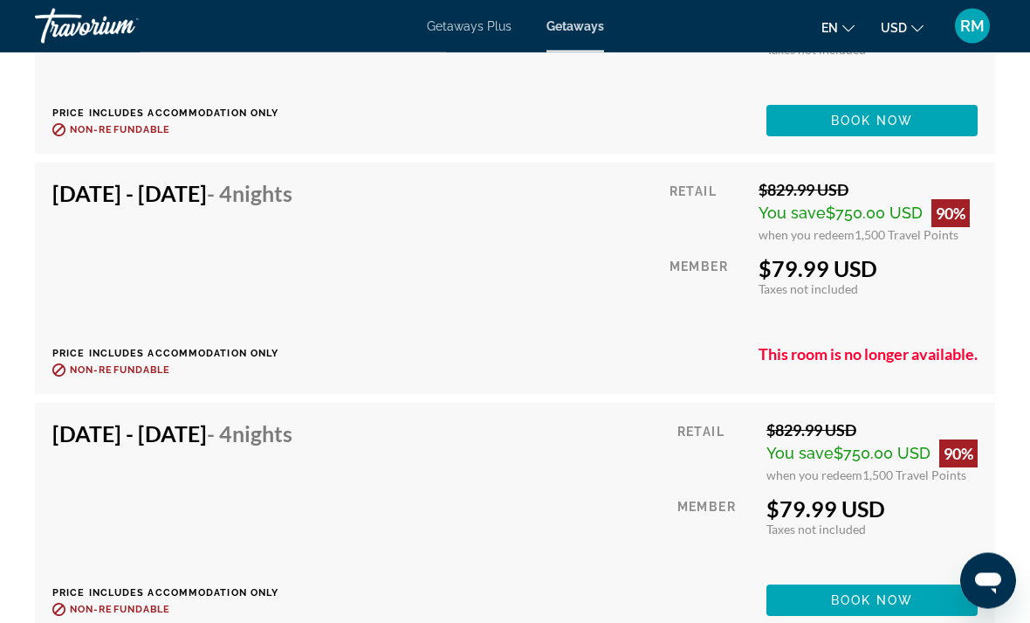
click at [843, 362] on p "This room is no longer available." at bounding box center [868, 354] width 219 height 19
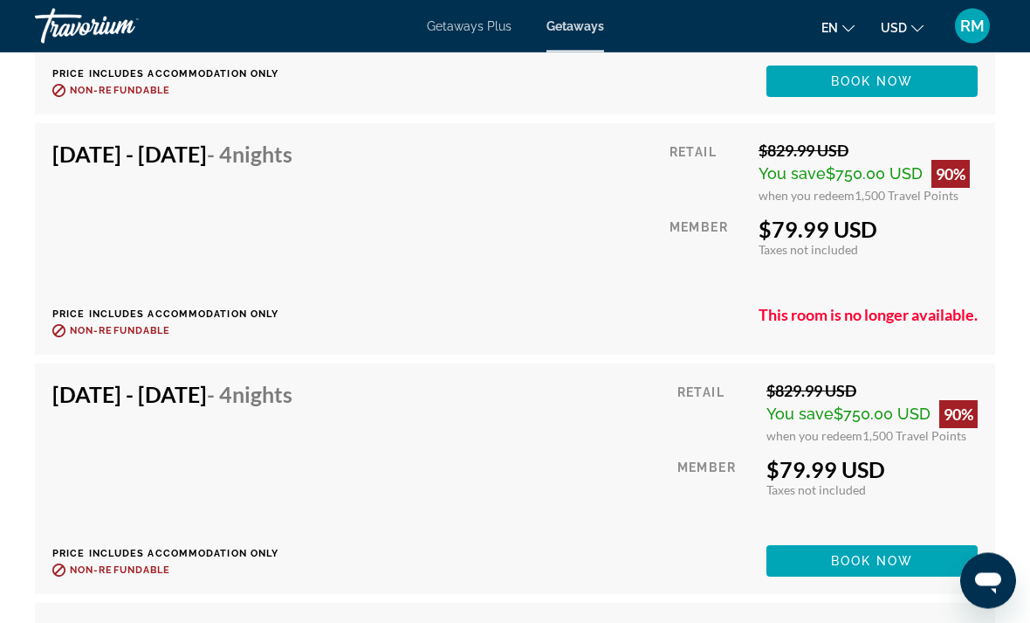
scroll to position [4795, 0]
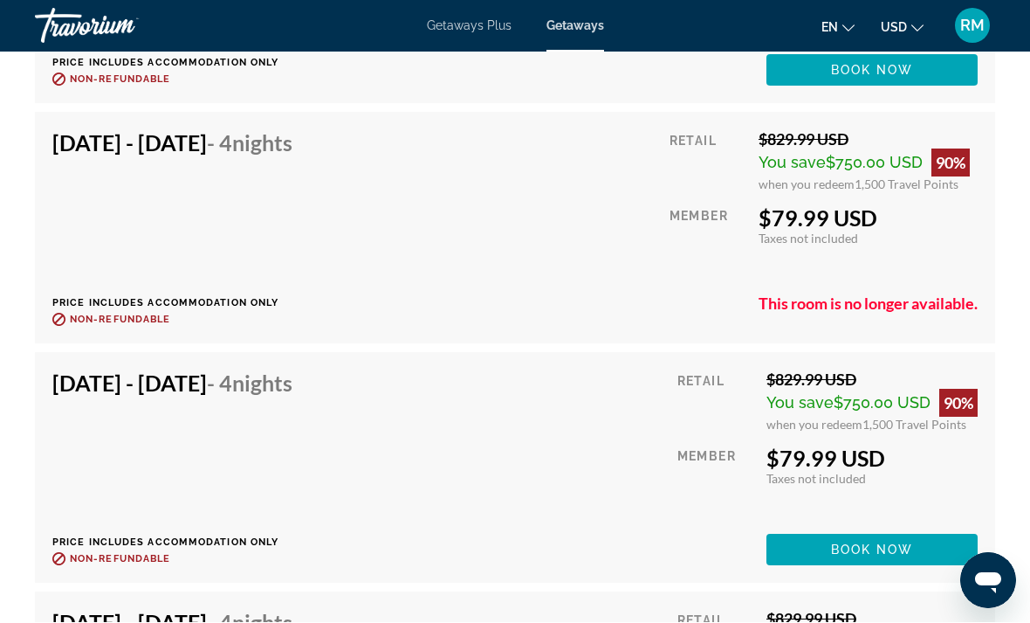
click at [898, 298] on p "This room is no longer available." at bounding box center [868, 303] width 219 height 19
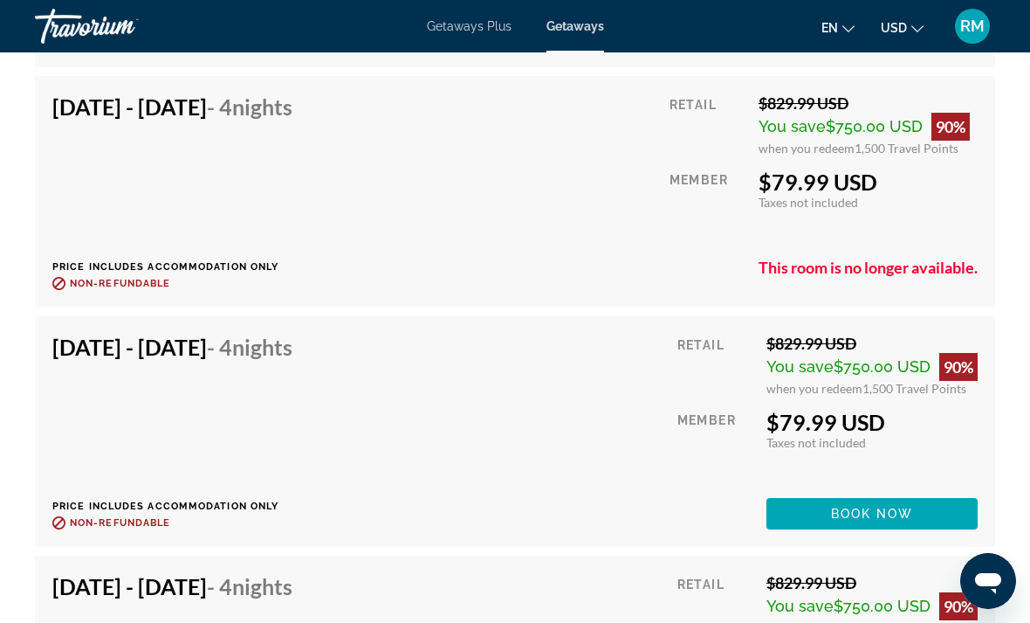
scroll to position [4829, 0]
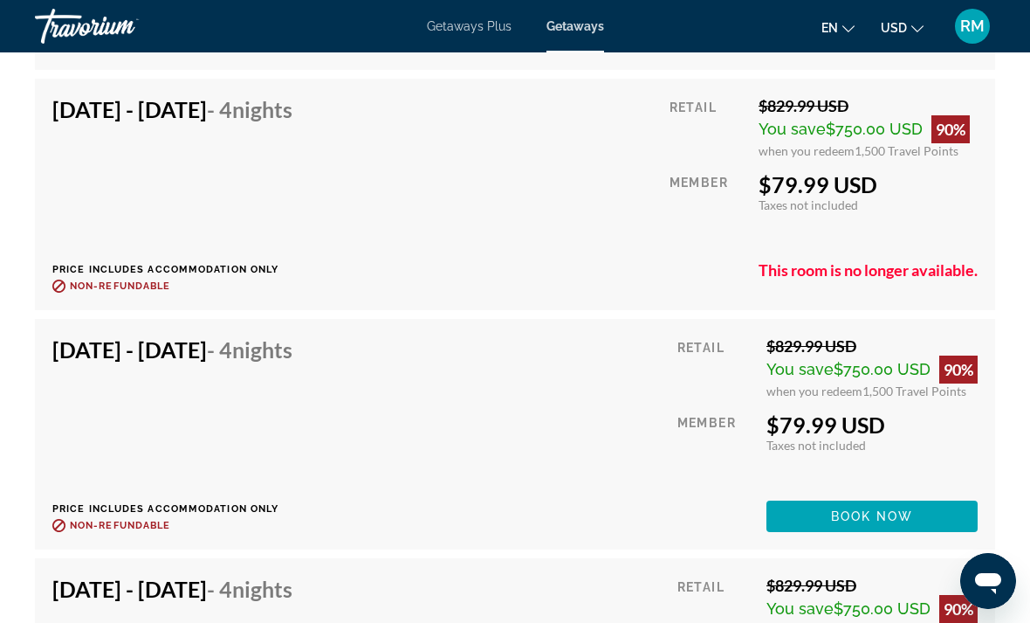
click at [293, 344] on span "Nights" at bounding box center [262, 349] width 60 height 26
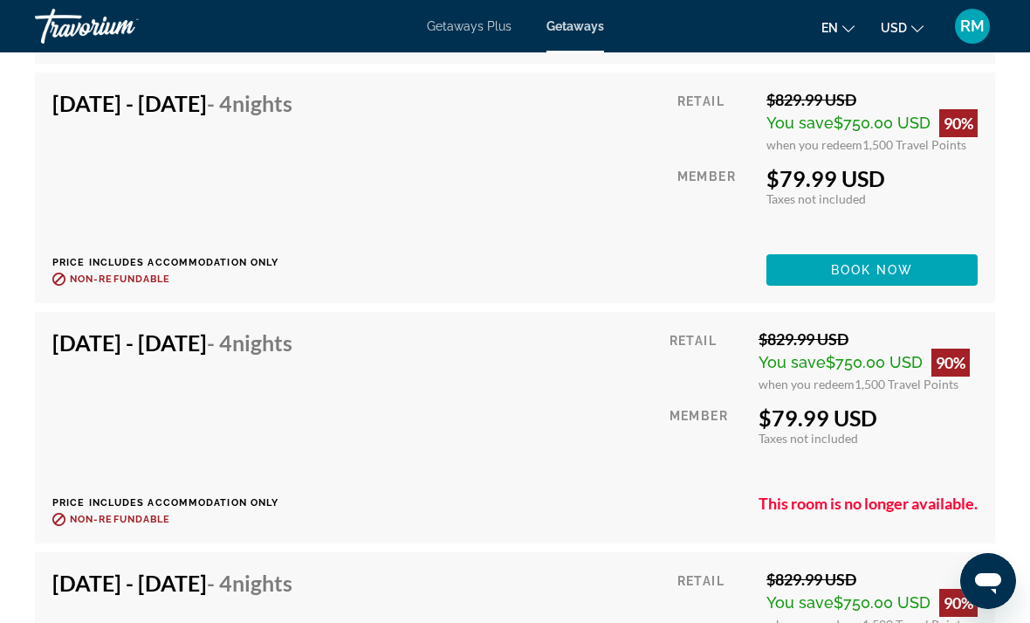
scroll to position [4595, 0]
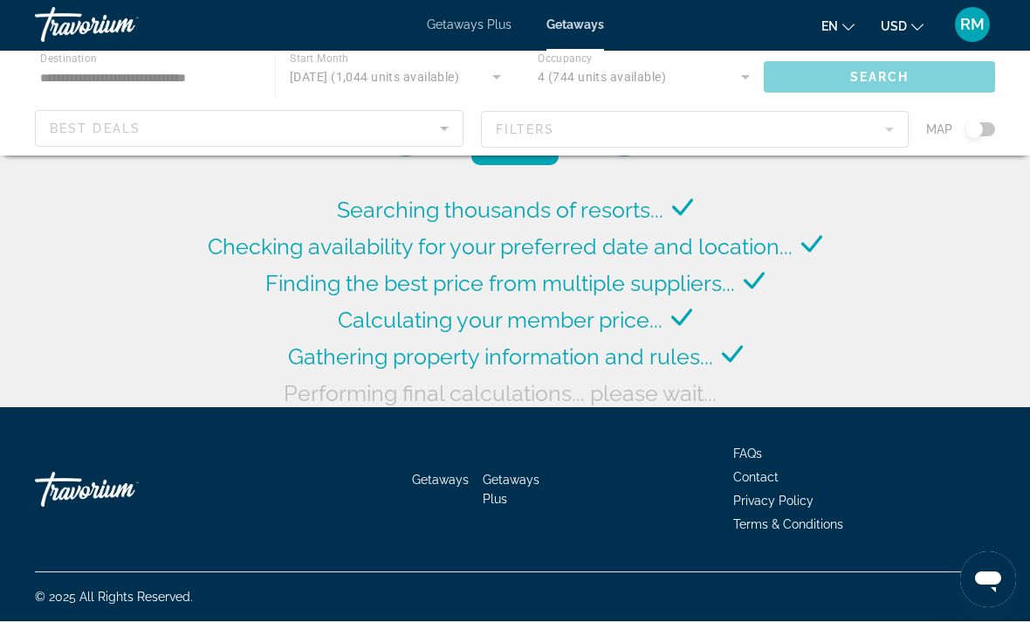
scroll to position [65, 0]
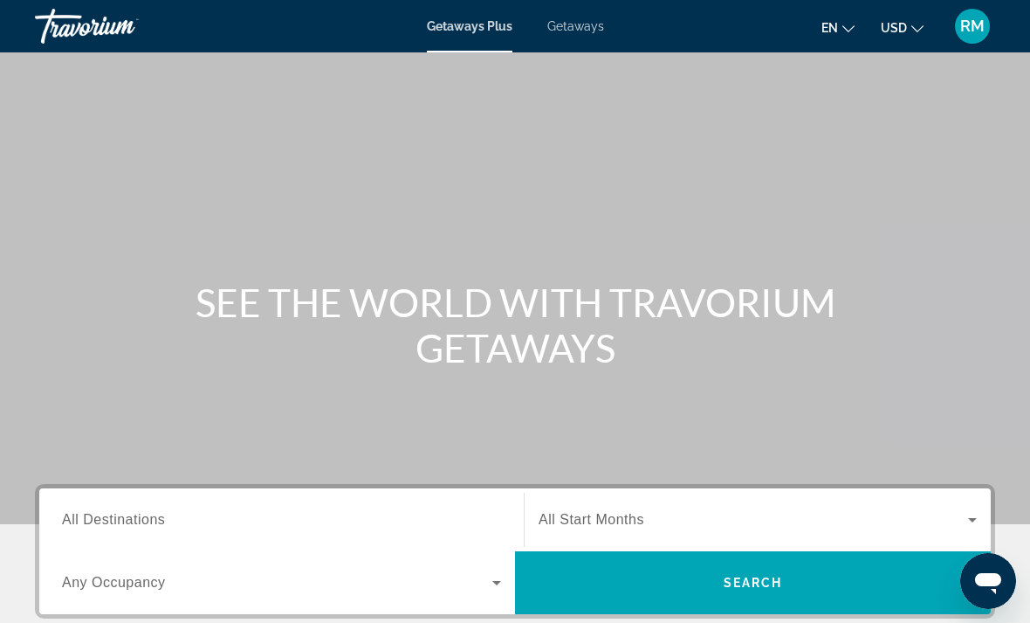
click at [144, 516] on span "All Destinations" at bounding box center [113, 519] width 103 height 15
click at [144, 516] on input "Destination All Destinations" at bounding box center [281, 520] width 439 height 21
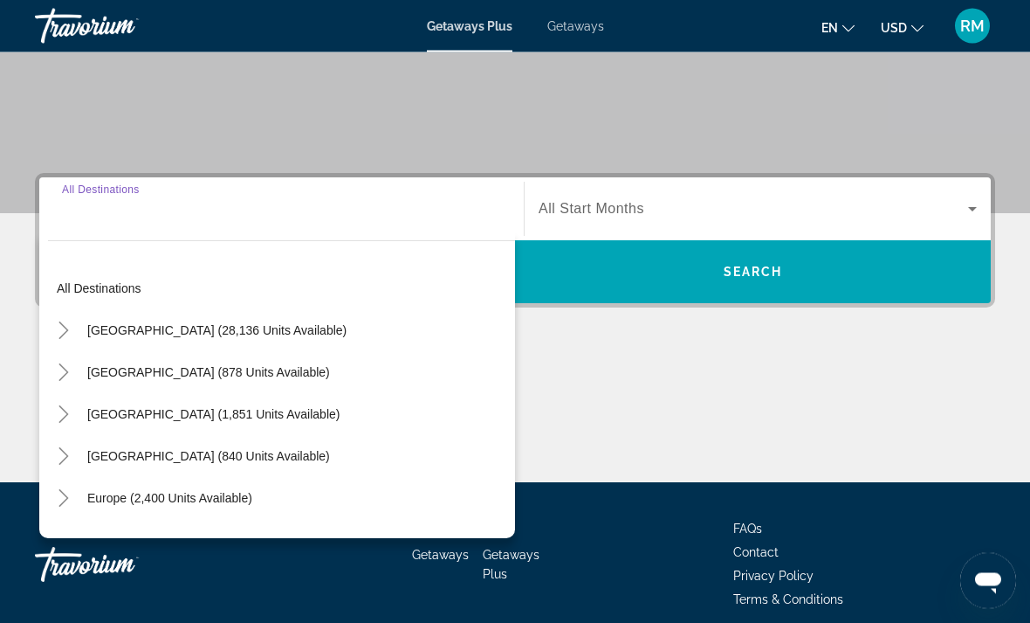
scroll to position [384, 0]
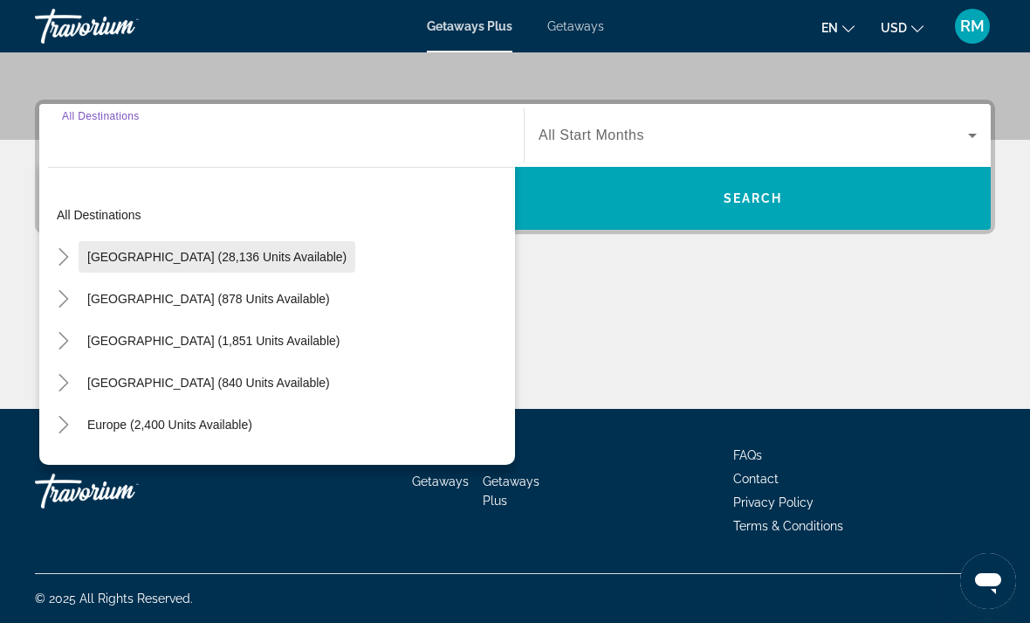
click at [219, 272] on span "Search widget" at bounding box center [217, 257] width 277 height 42
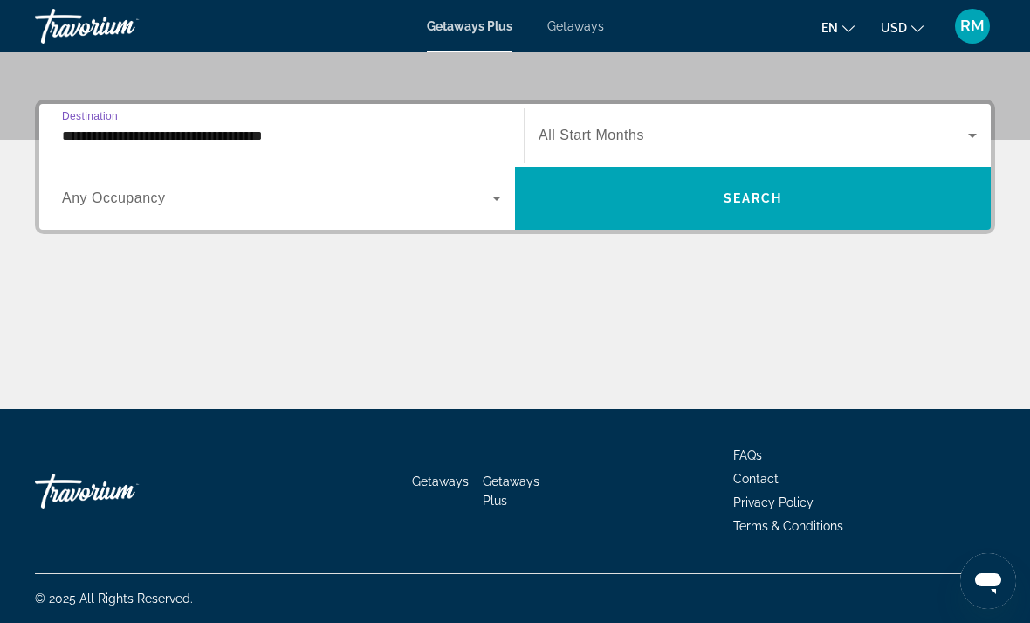
click at [219, 141] on input "**********" at bounding box center [281, 136] width 439 height 21
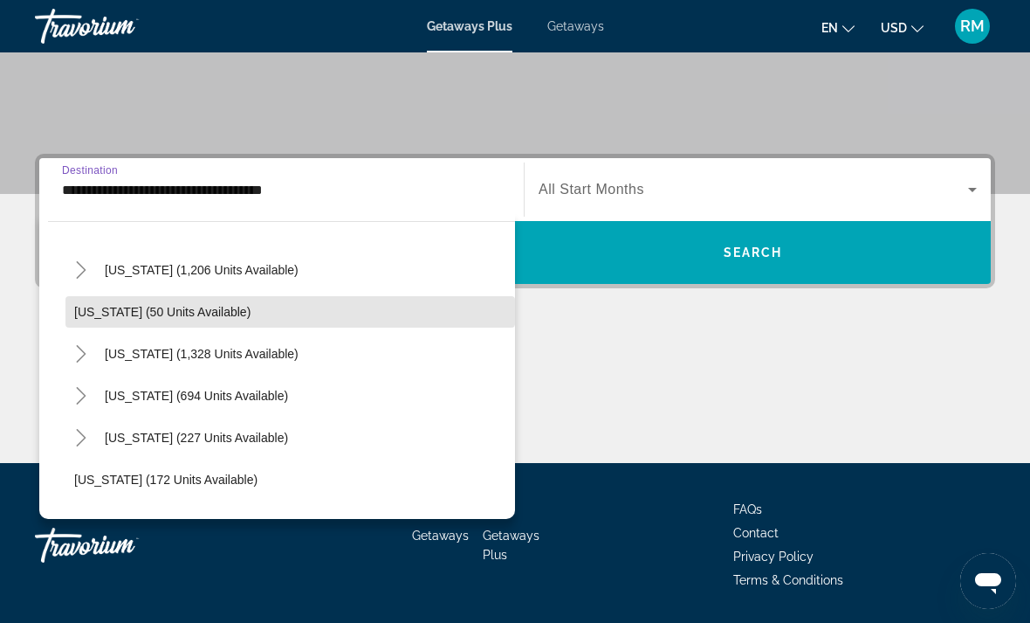
scroll to position [1176, 0]
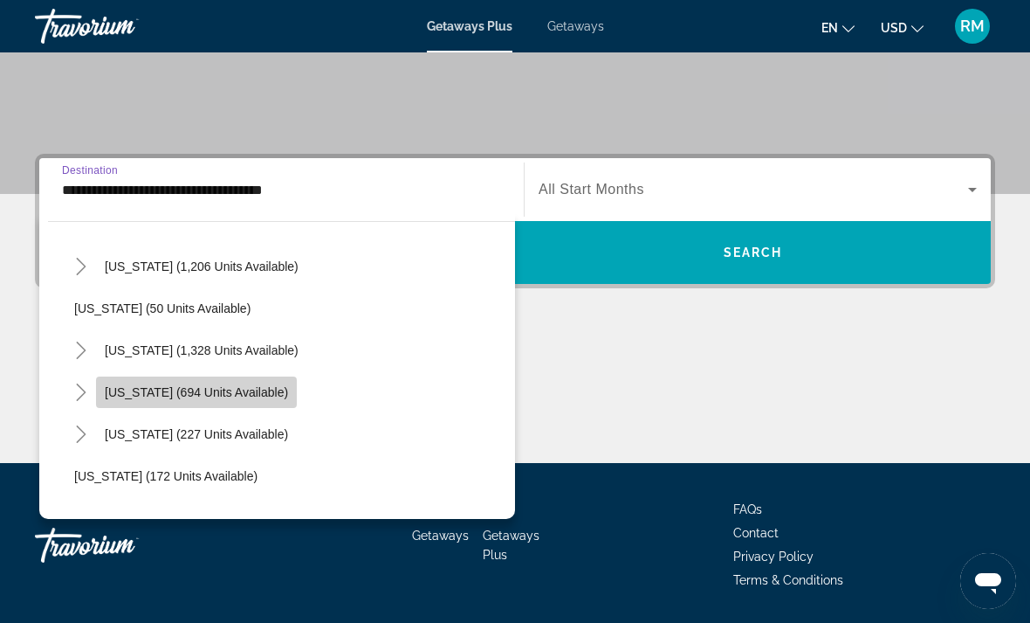
click at [225, 396] on span "[US_STATE] (694 units available)" at bounding box center [196, 392] width 183 height 14
type input "**********"
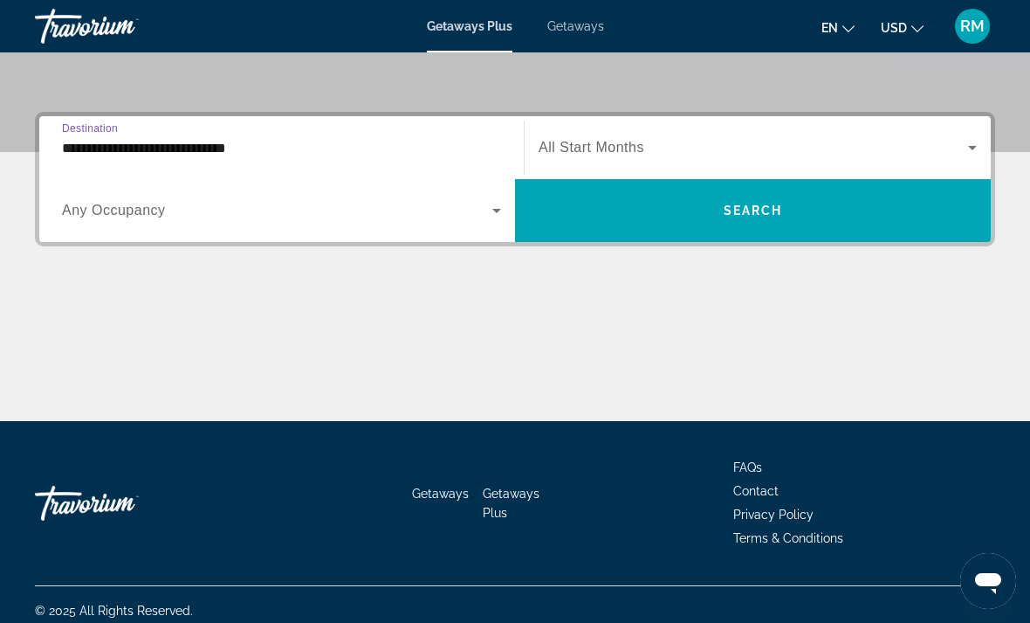
scroll to position [384, 0]
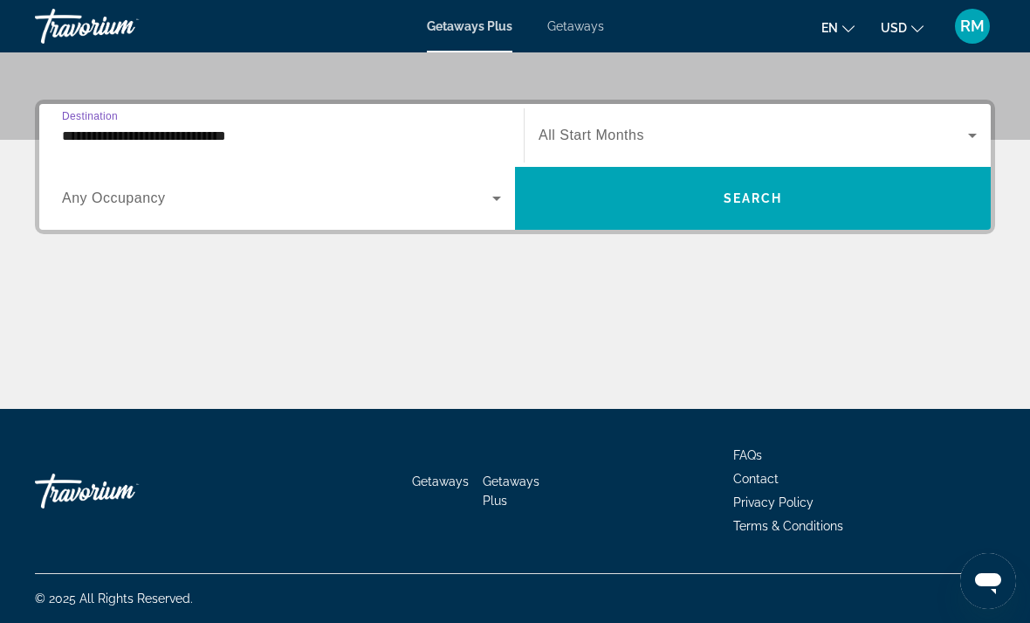
click at [584, 32] on span "Getaways" at bounding box center [576, 26] width 57 height 14
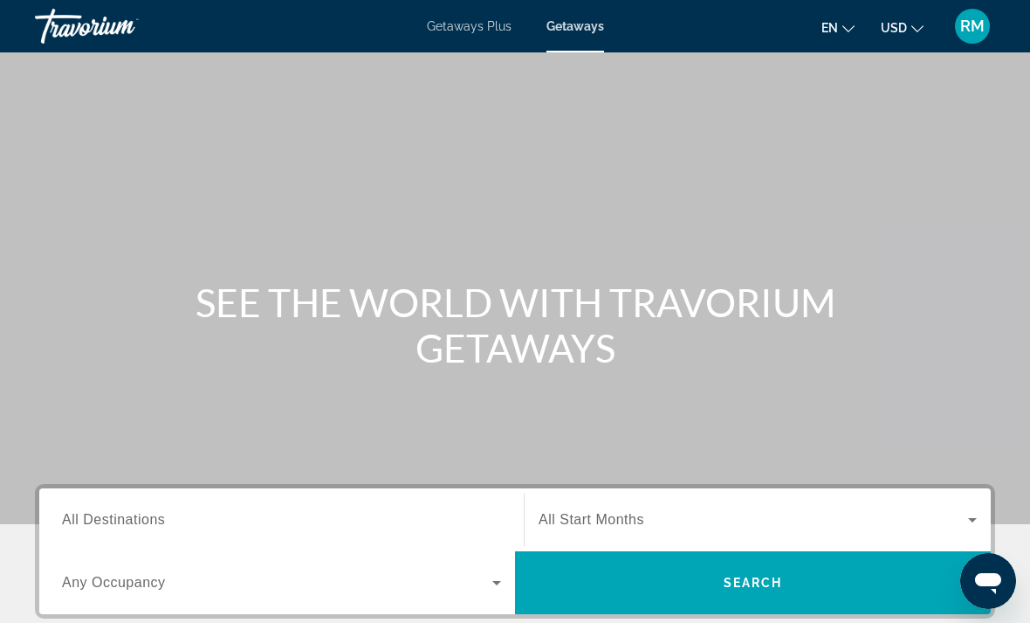
click at [142, 518] on span "All Destinations" at bounding box center [113, 519] width 103 height 15
click at [142, 518] on input "Destination All Destinations" at bounding box center [281, 520] width 439 height 21
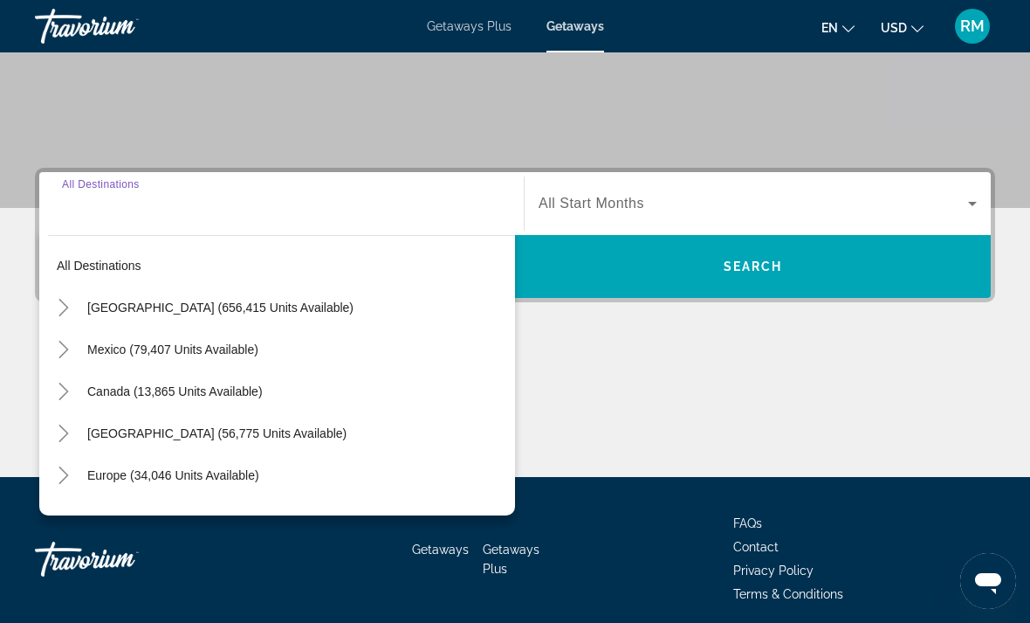
scroll to position [382, 0]
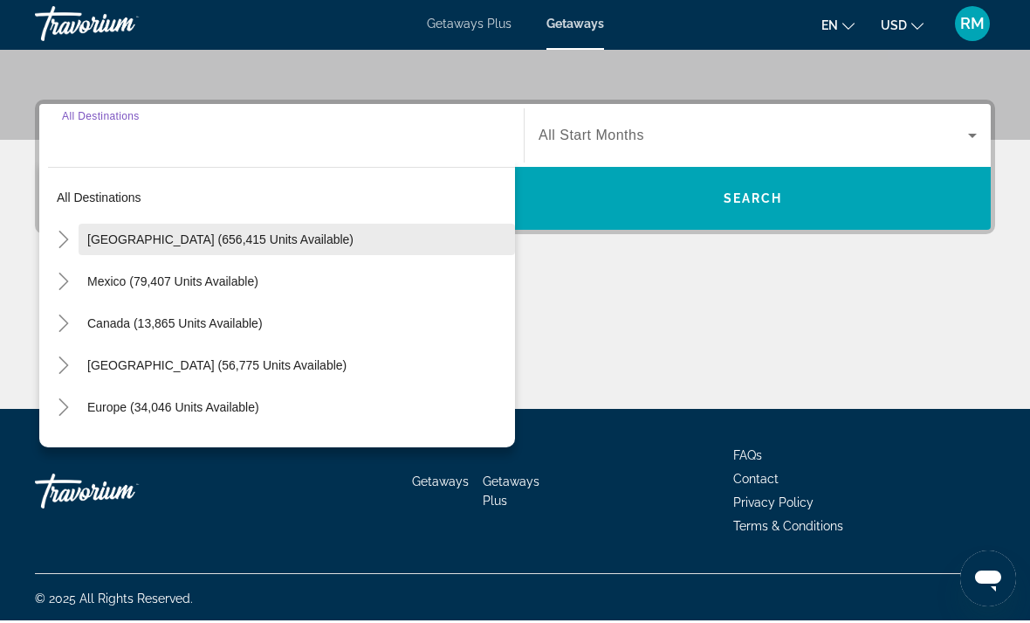
click at [211, 244] on span "[GEOGRAPHIC_DATA] (656,415 units available)" at bounding box center [220, 242] width 266 height 14
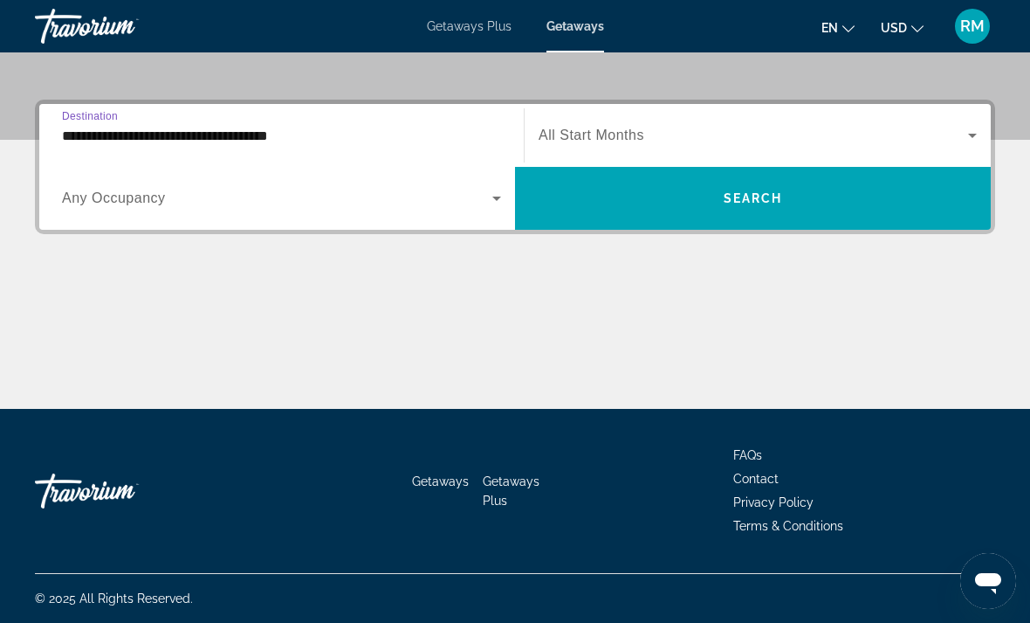
click at [265, 135] on input "**********" at bounding box center [281, 136] width 439 height 21
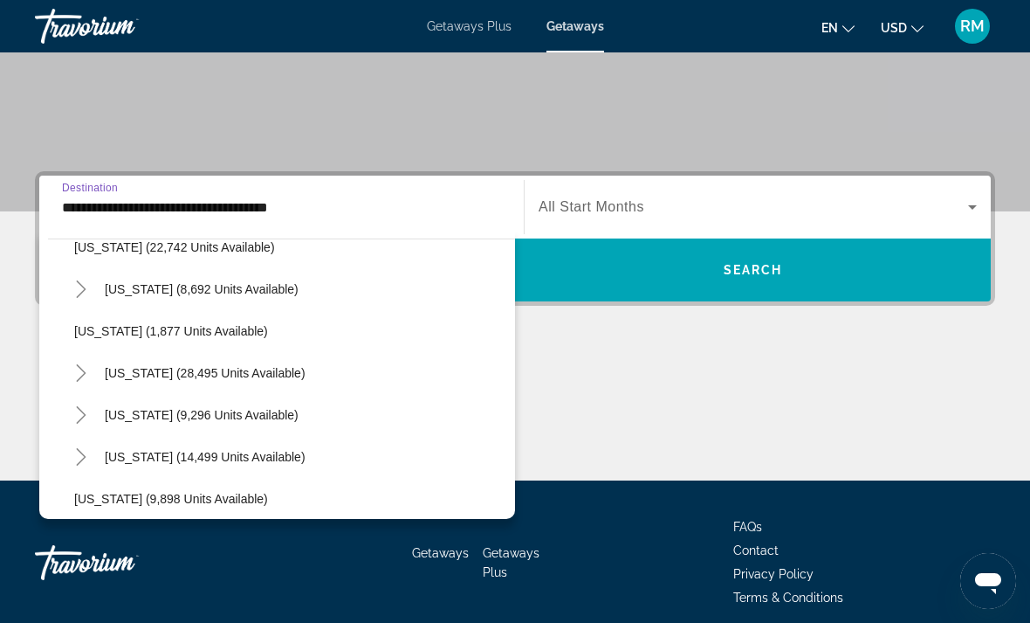
scroll to position [1451, 0]
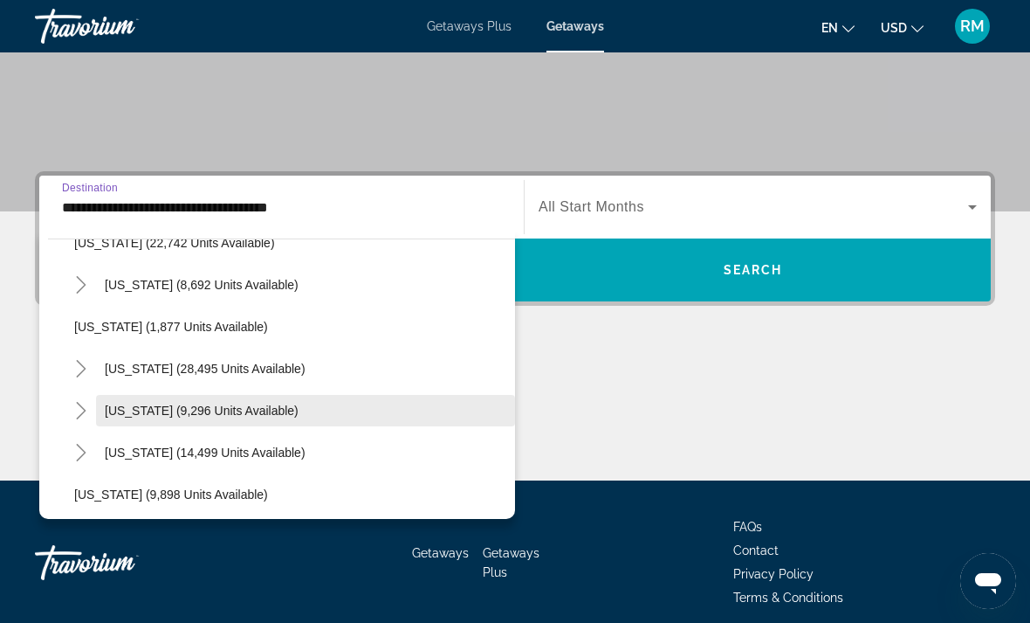
click at [234, 410] on span "[US_STATE] (9,296 units available)" at bounding box center [202, 410] width 194 height 14
type input "**********"
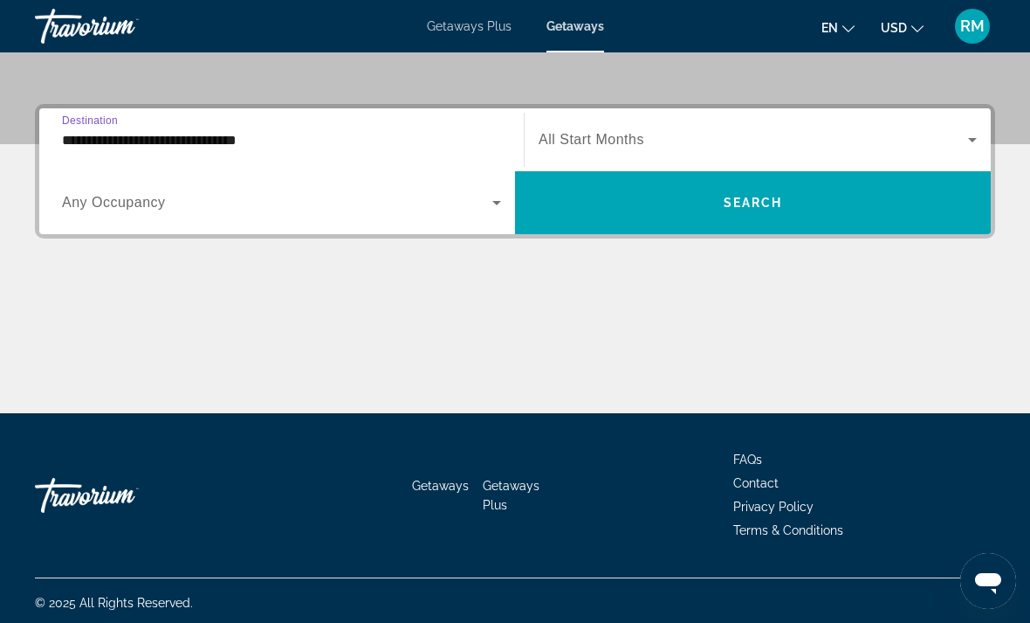
scroll to position [384, 0]
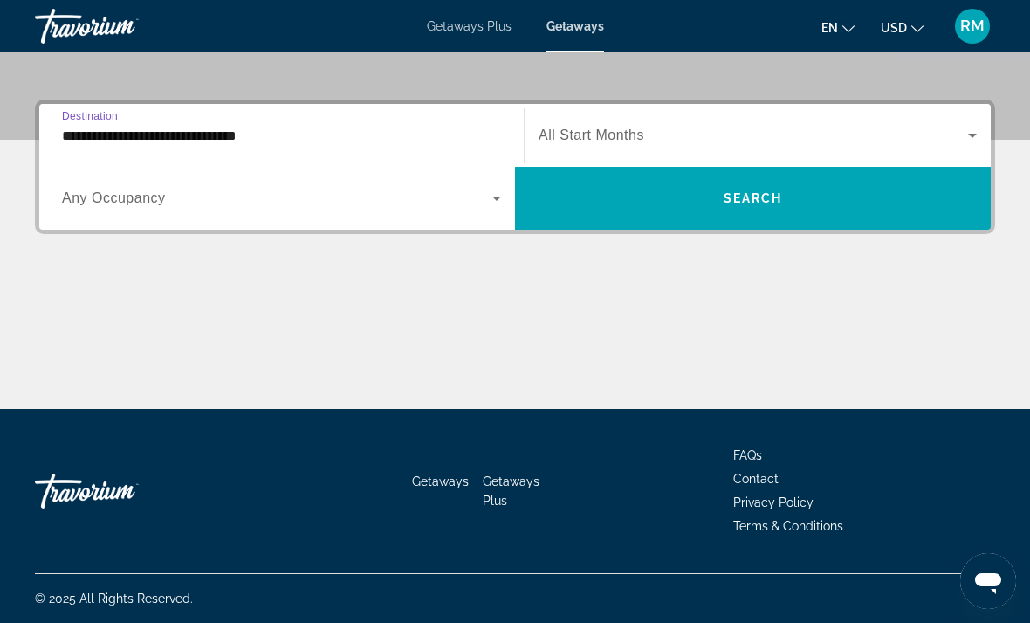
click at [168, 208] on span "Search widget" at bounding box center [277, 198] width 431 height 21
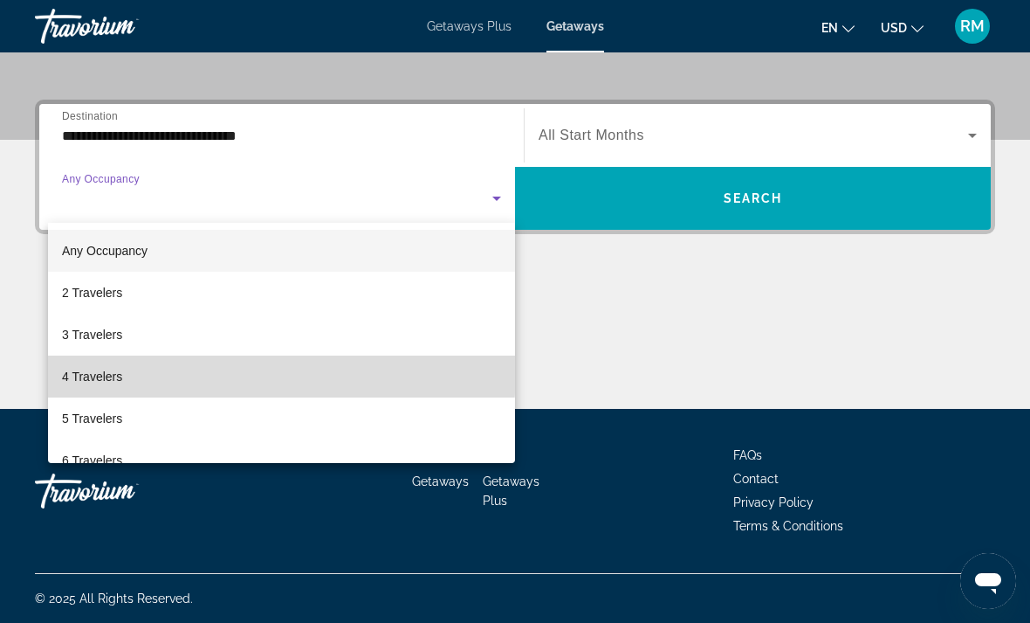
click at [140, 369] on mat-option "4 Travelers" at bounding box center [281, 376] width 467 height 42
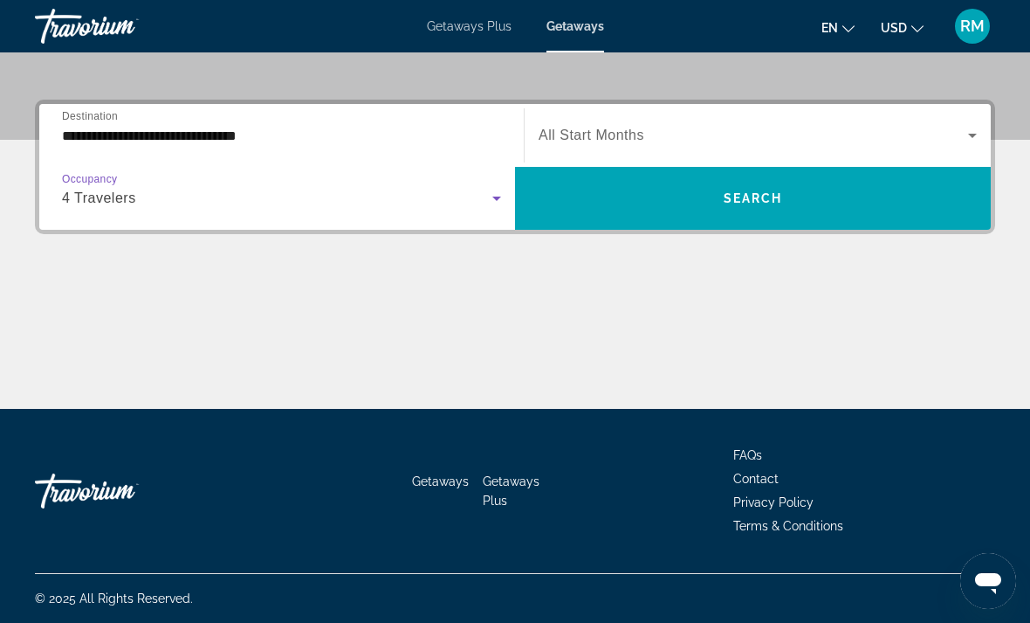
click at [982, 134] on icon "Search widget" at bounding box center [972, 135] width 21 height 21
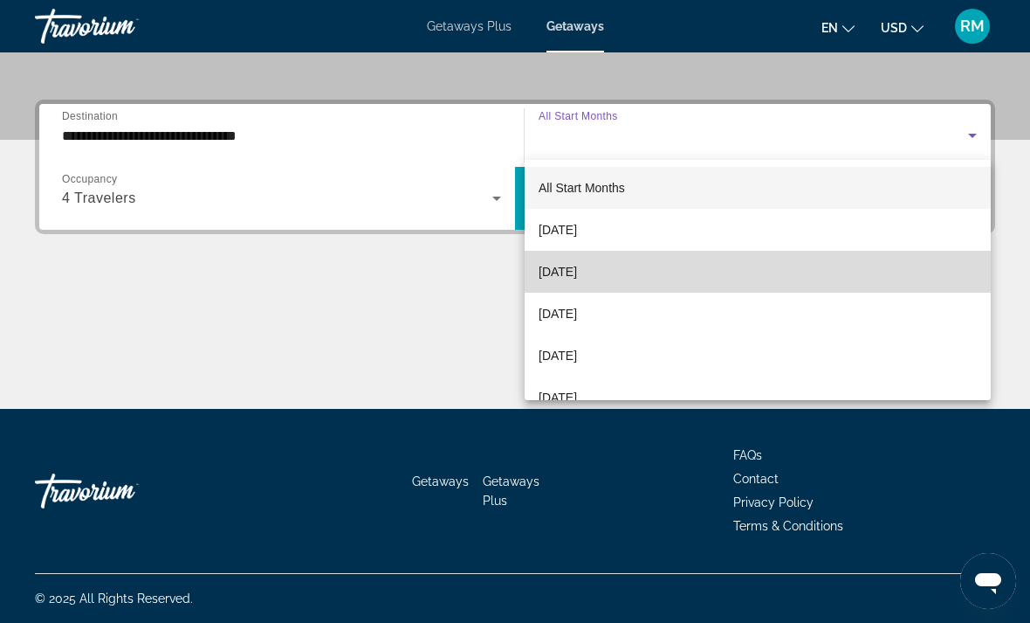
click at [620, 274] on mat-option "[DATE]" at bounding box center [758, 272] width 466 height 42
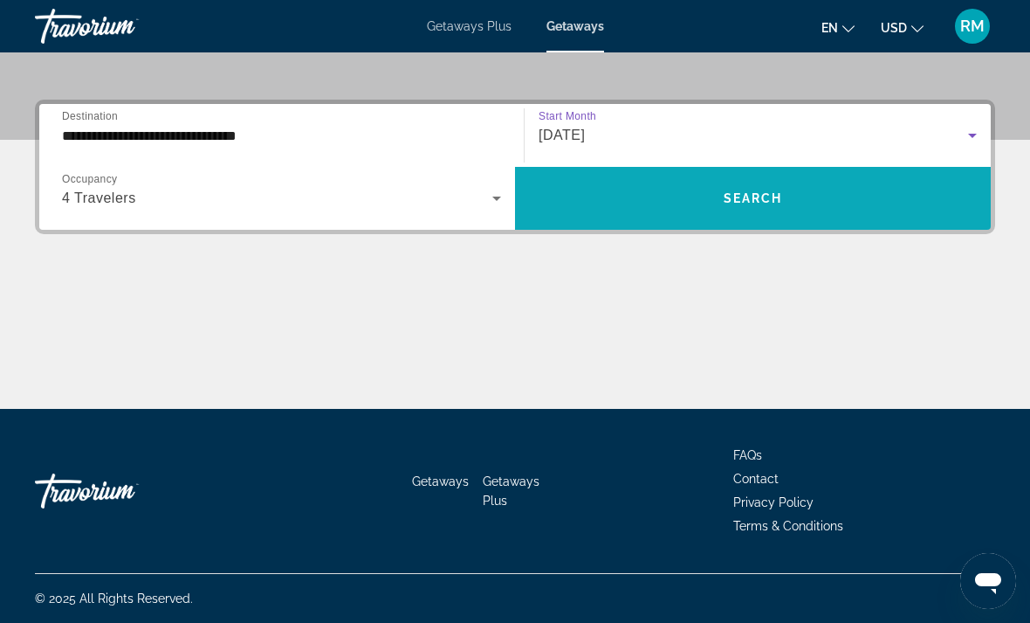
click at [782, 191] on span "Search" at bounding box center [753, 198] width 59 height 14
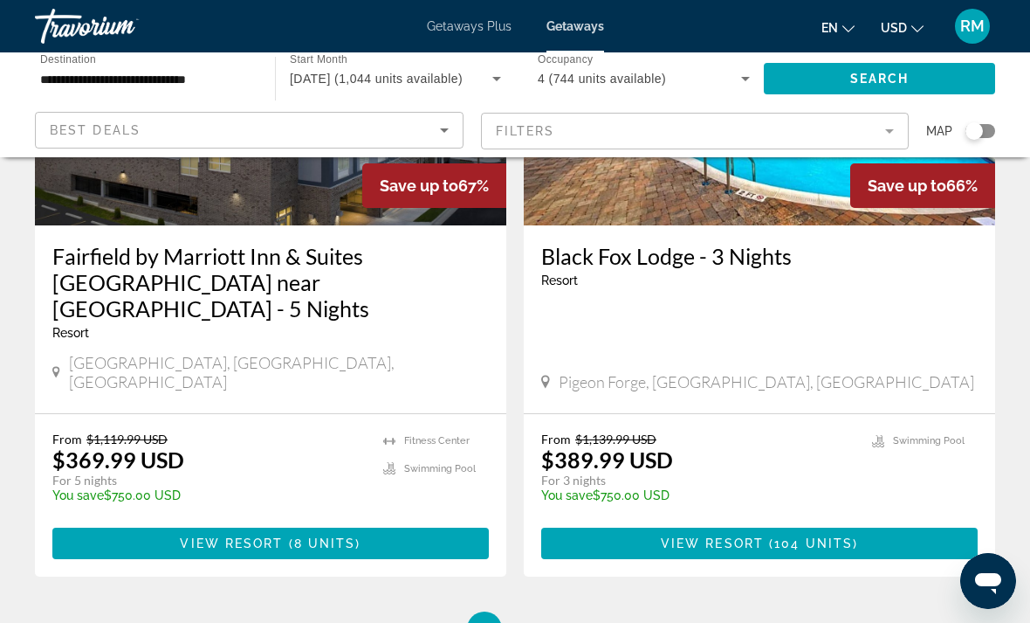
scroll to position [3468, 0]
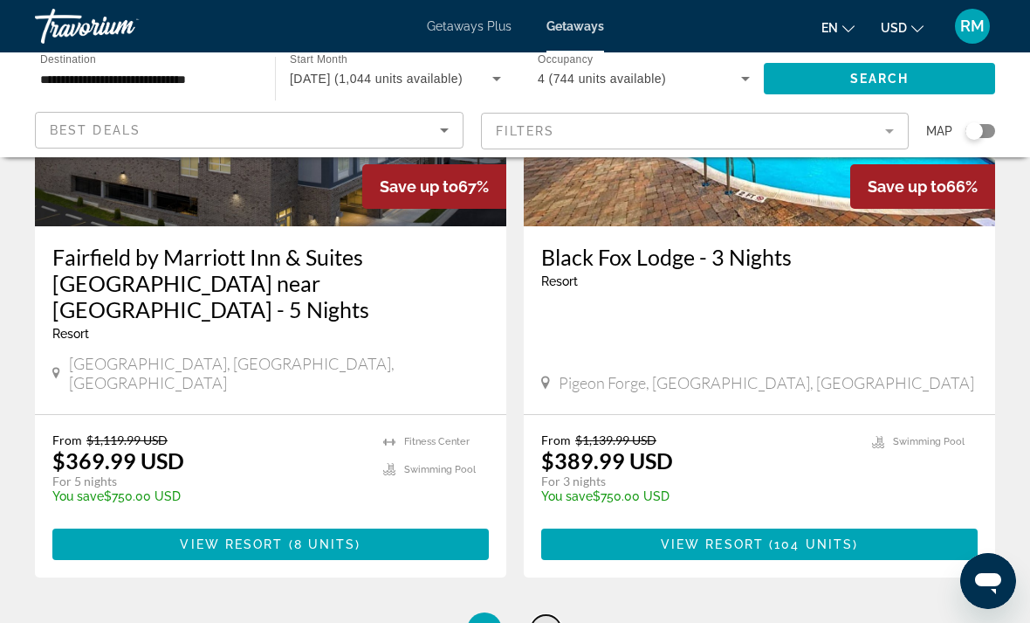
click at [550, 620] on span "2" at bounding box center [545, 629] width 9 height 19
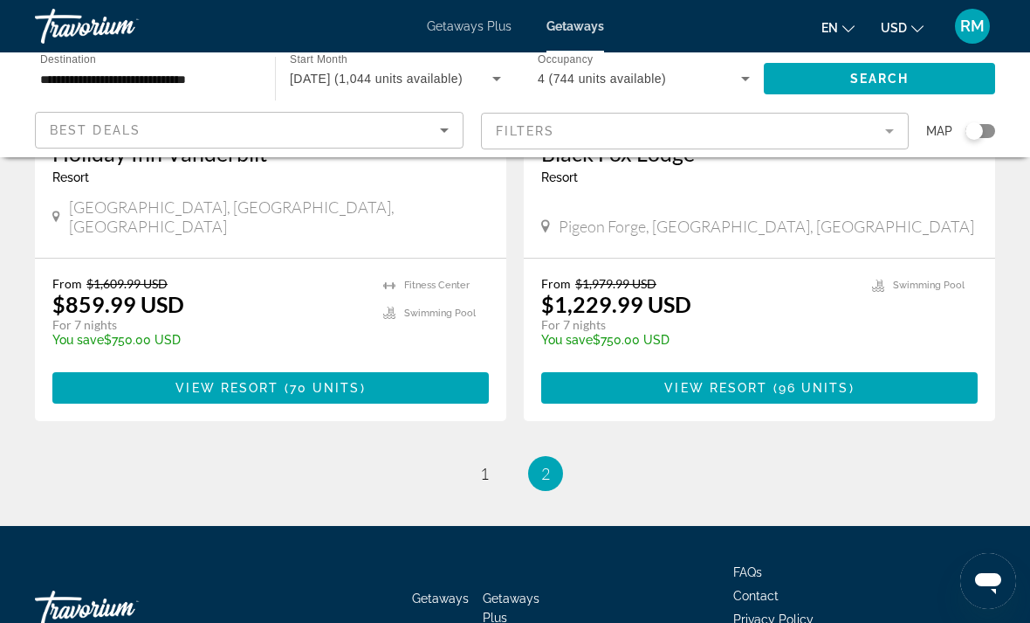
scroll to position [1653, 0]
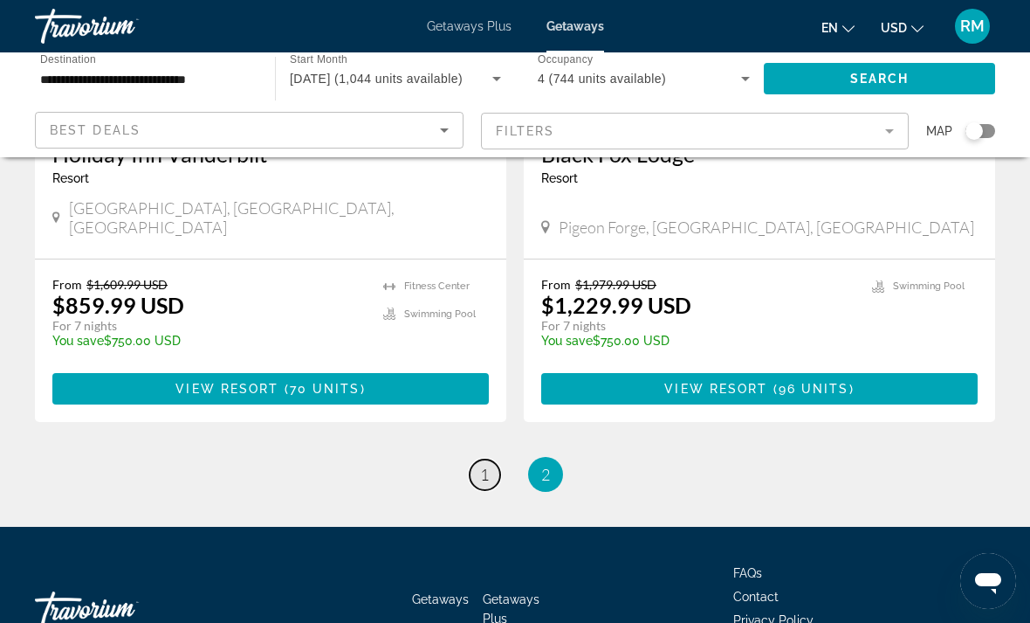
click at [480, 465] on span "1" at bounding box center [484, 474] width 9 height 19
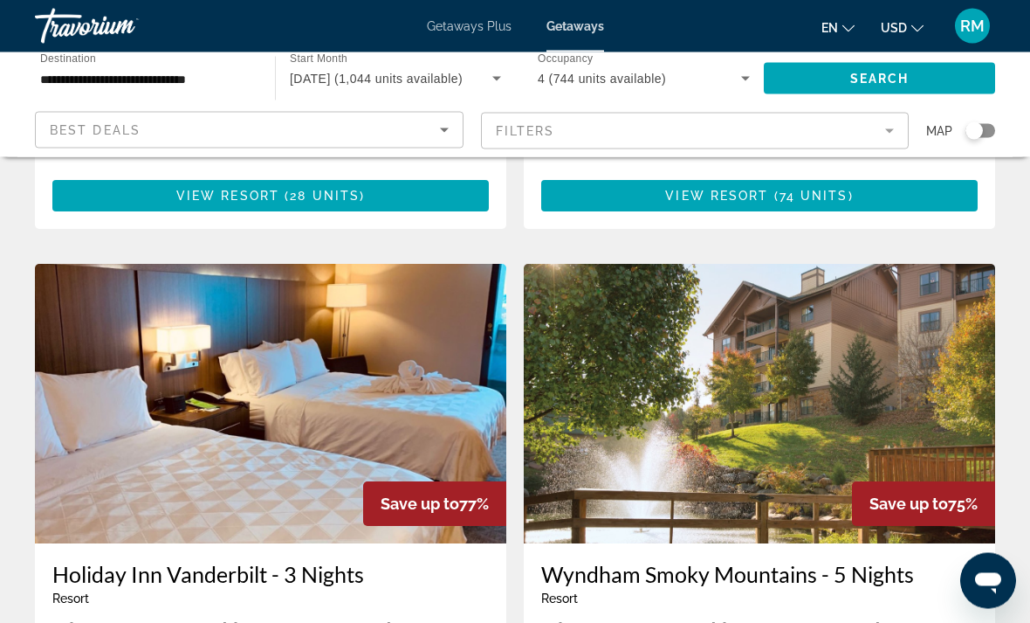
scroll to position [2538, 0]
click at [855, 318] on img "Main content" at bounding box center [760, 403] width 472 height 279
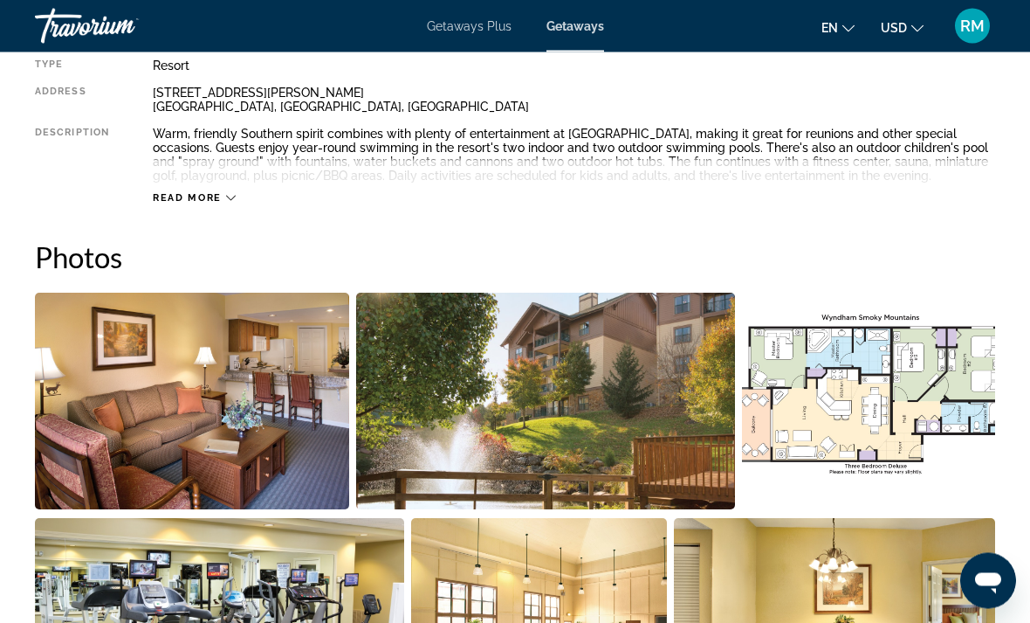
scroll to position [974, 0]
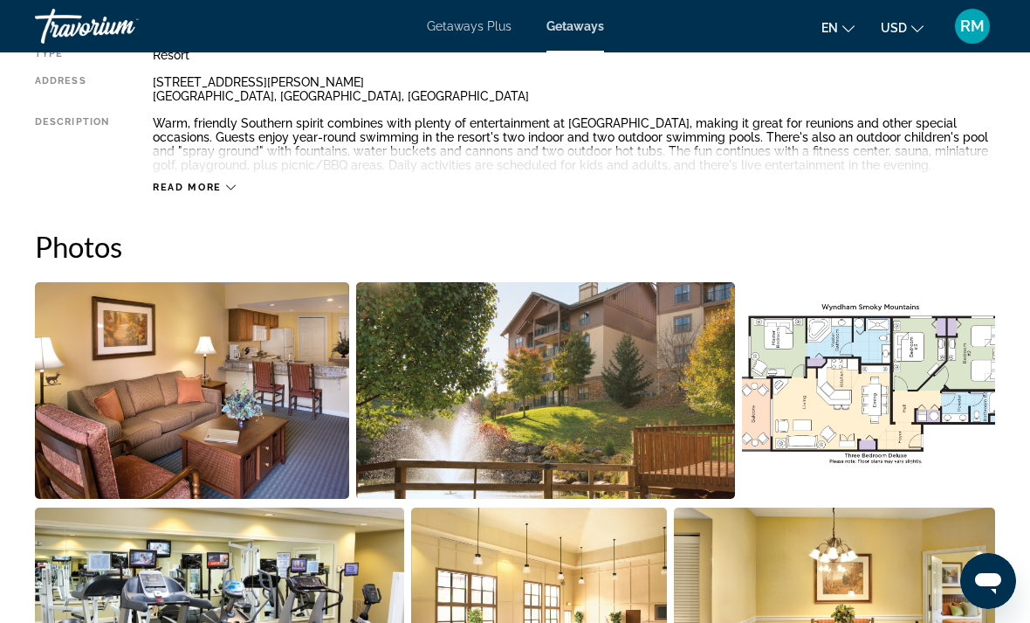
click at [279, 391] on img "Open full-screen image slider" at bounding box center [192, 390] width 314 height 217
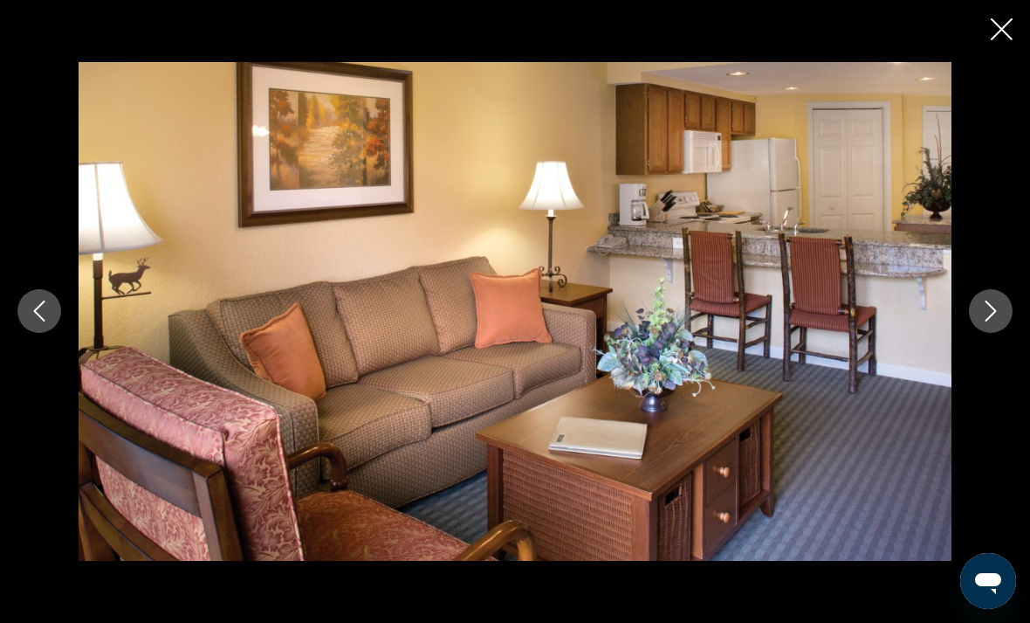
click at [998, 321] on icon "Next image" at bounding box center [991, 310] width 21 height 21
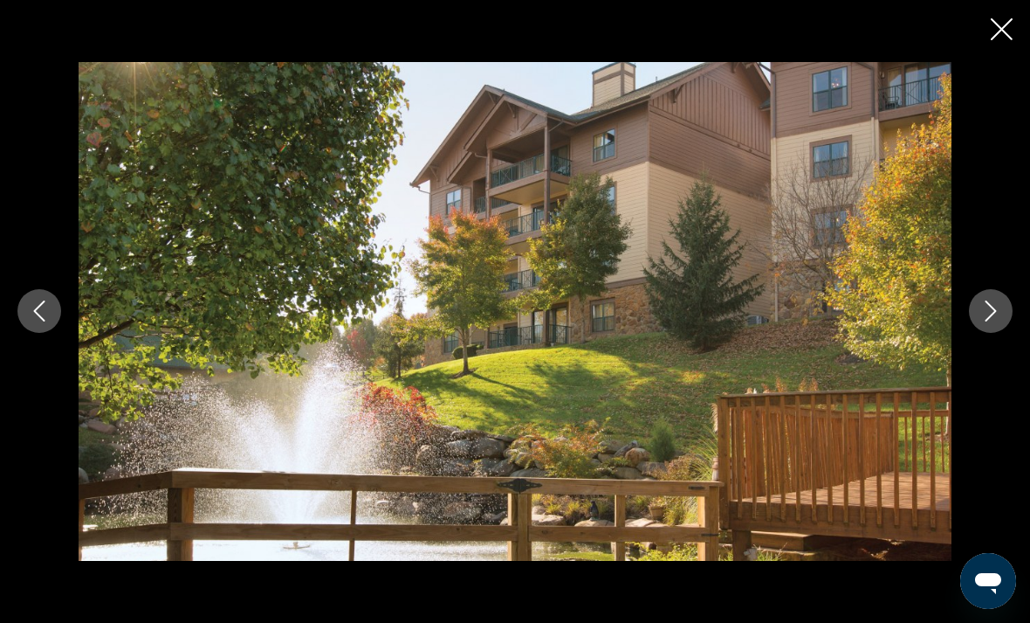
click at [1001, 321] on icon "Next image" at bounding box center [991, 310] width 21 height 21
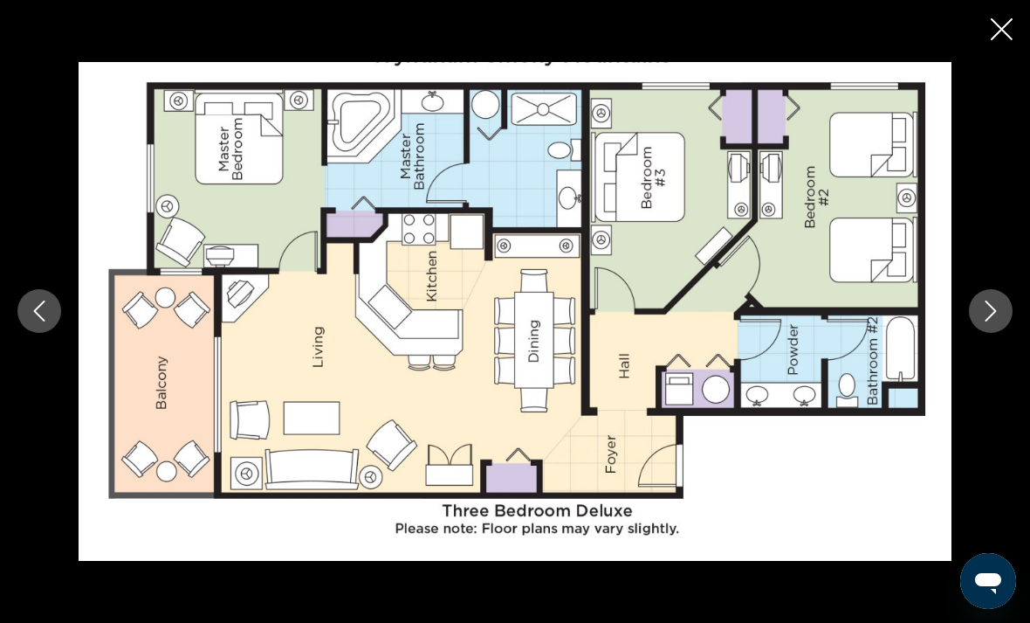
click at [1001, 321] on icon "Next image" at bounding box center [991, 310] width 21 height 21
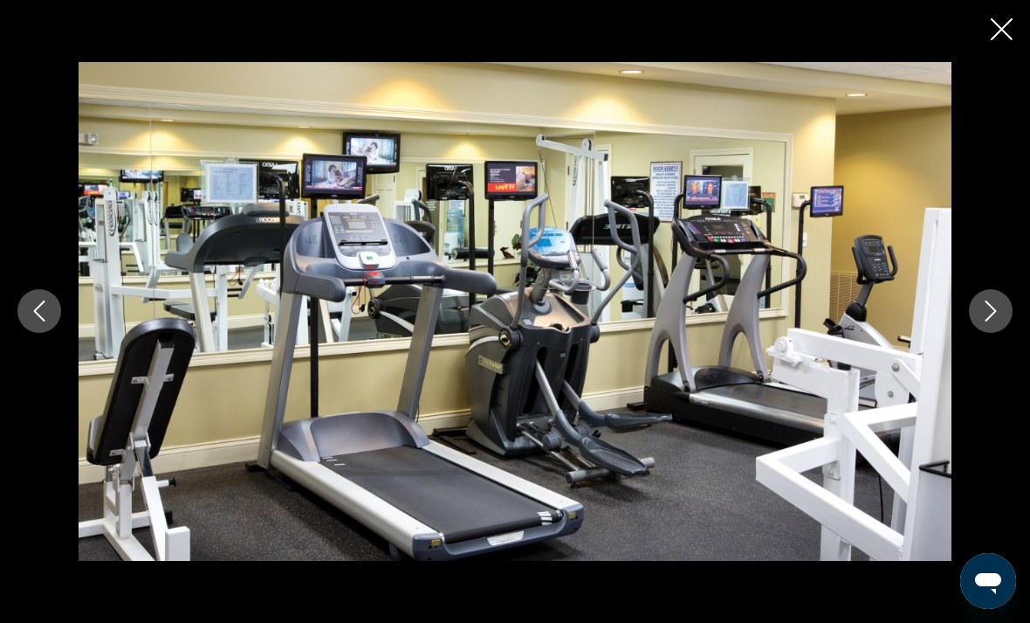
click at [998, 321] on icon "Next image" at bounding box center [991, 310] width 21 height 21
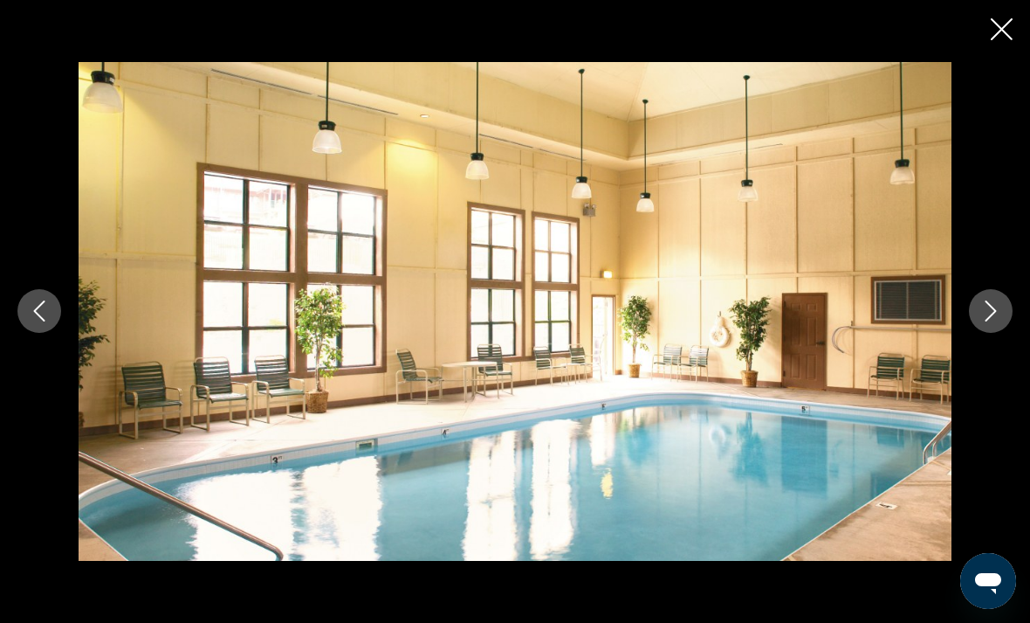
click at [997, 321] on icon "Next image" at bounding box center [991, 310] width 21 height 21
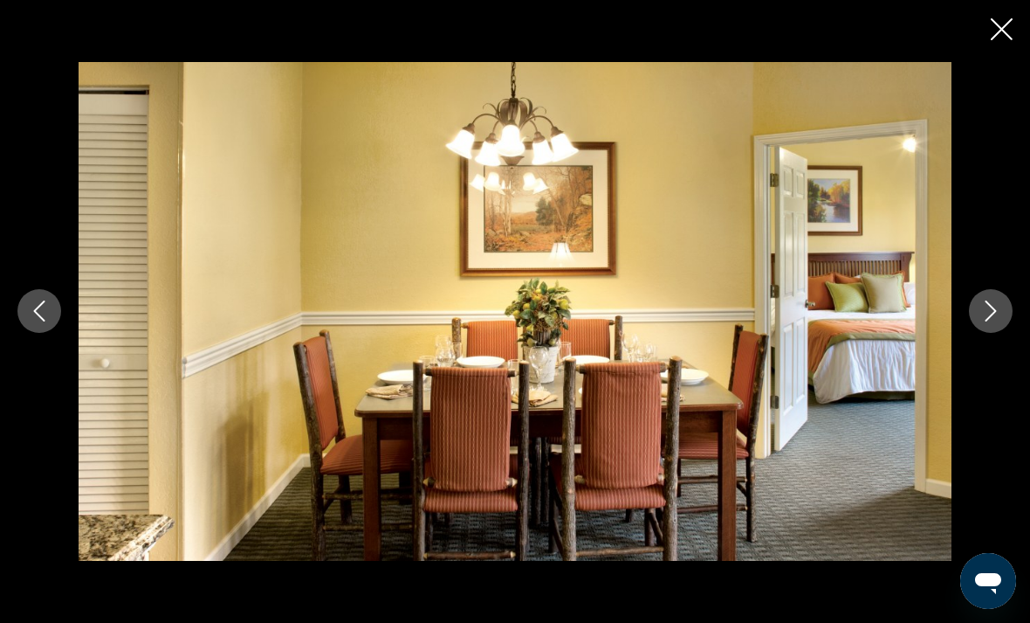
click at [1002, 333] on button "Next image" at bounding box center [991, 311] width 44 height 44
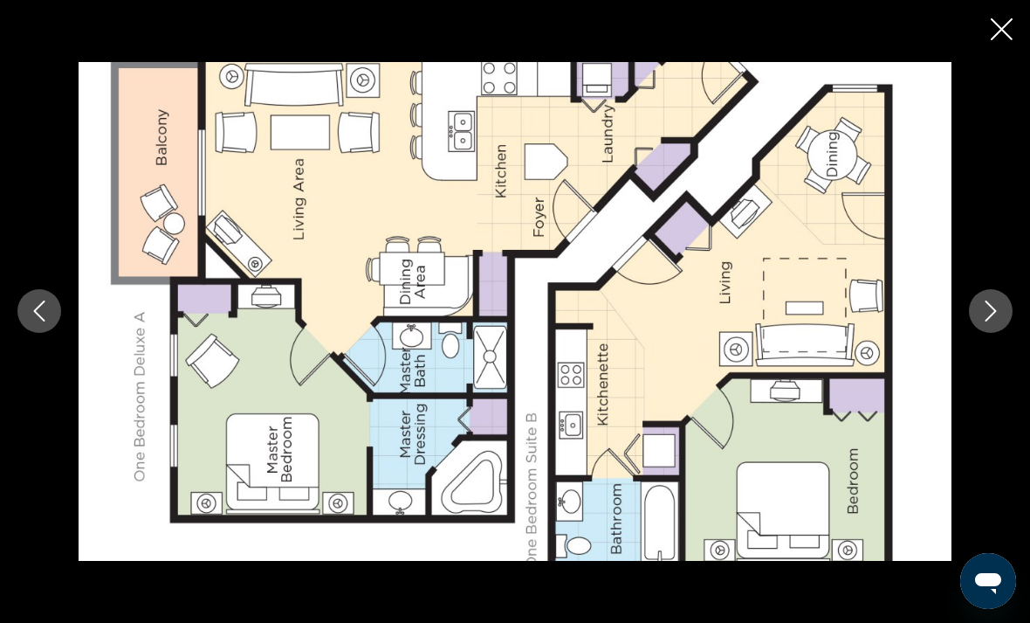
click at [1001, 321] on icon "Next image" at bounding box center [991, 310] width 21 height 21
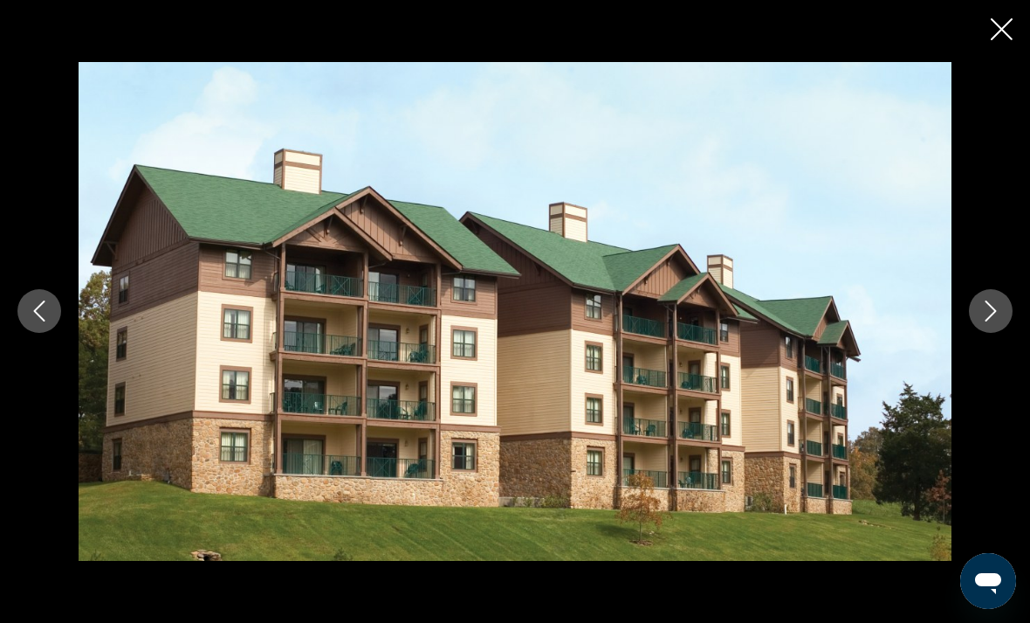
click at [1003, 333] on button "Next image" at bounding box center [991, 311] width 44 height 44
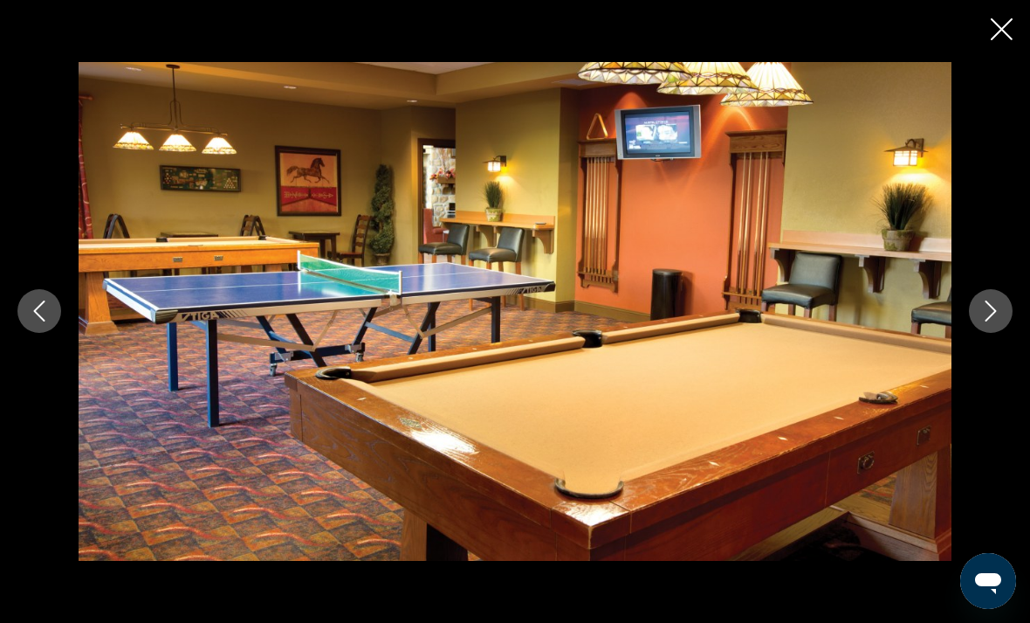
click at [1006, 333] on button "Next image" at bounding box center [991, 311] width 44 height 44
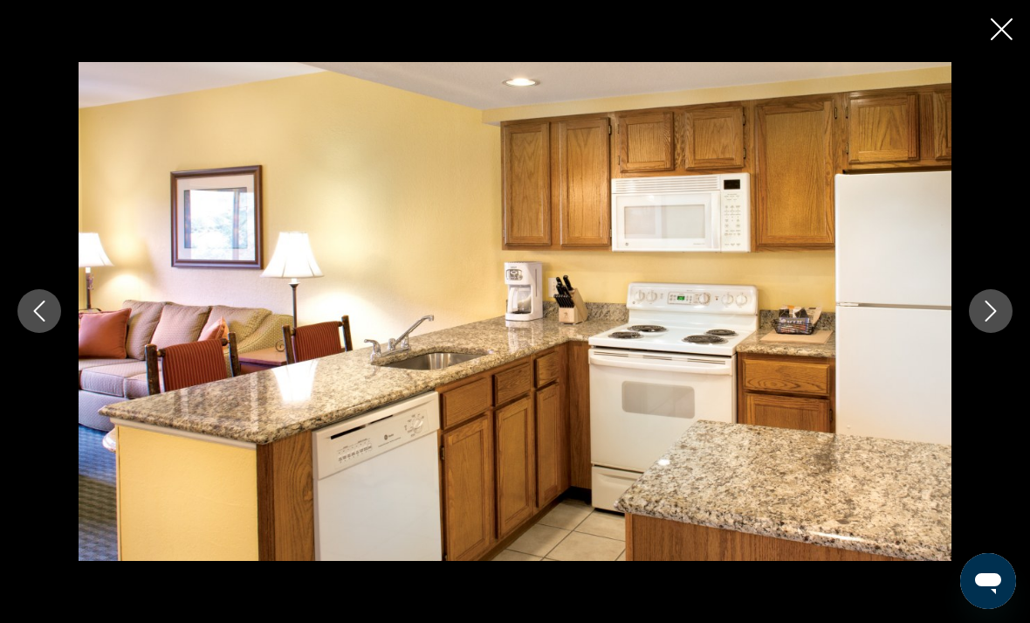
click at [1005, 333] on button "Next image" at bounding box center [991, 311] width 44 height 44
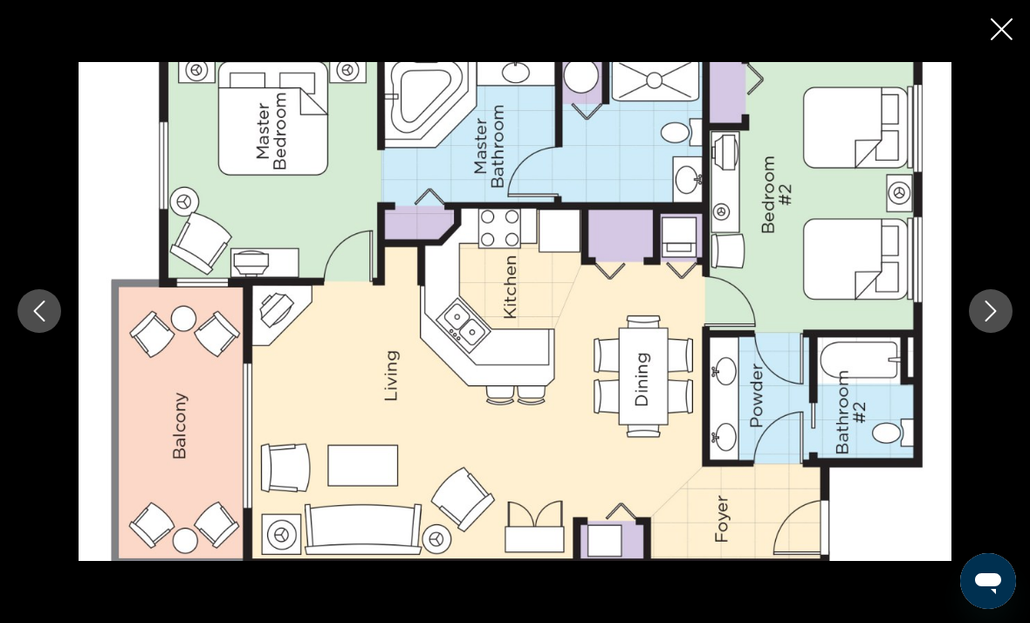
click at [1006, 333] on button "Next image" at bounding box center [991, 311] width 44 height 44
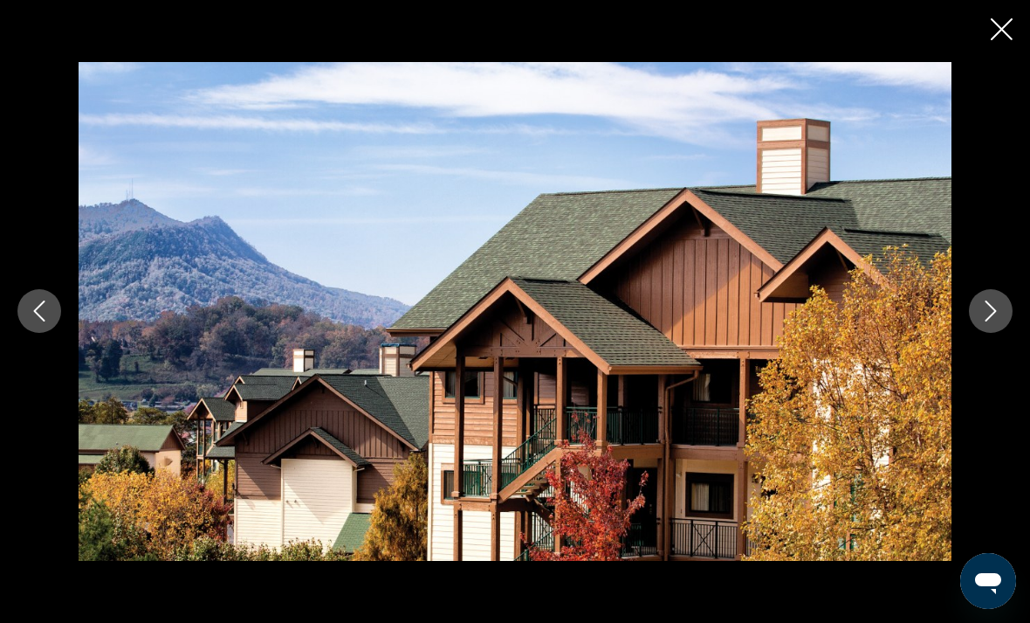
click at [1004, 333] on button "Next image" at bounding box center [991, 311] width 44 height 44
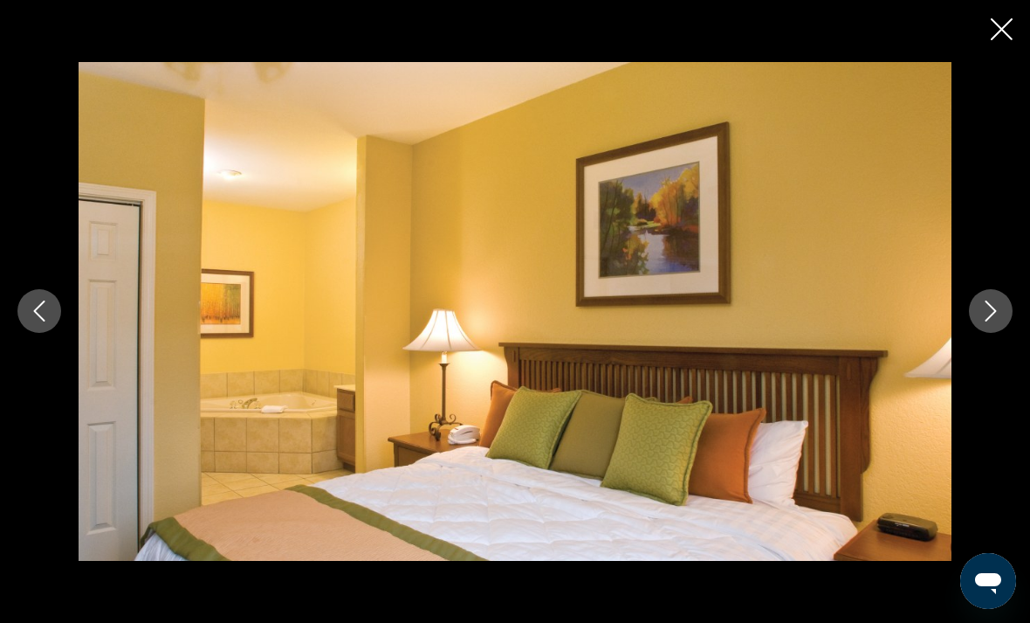
click at [1003, 333] on button "Next image" at bounding box center [991, 311] width 44 height 44
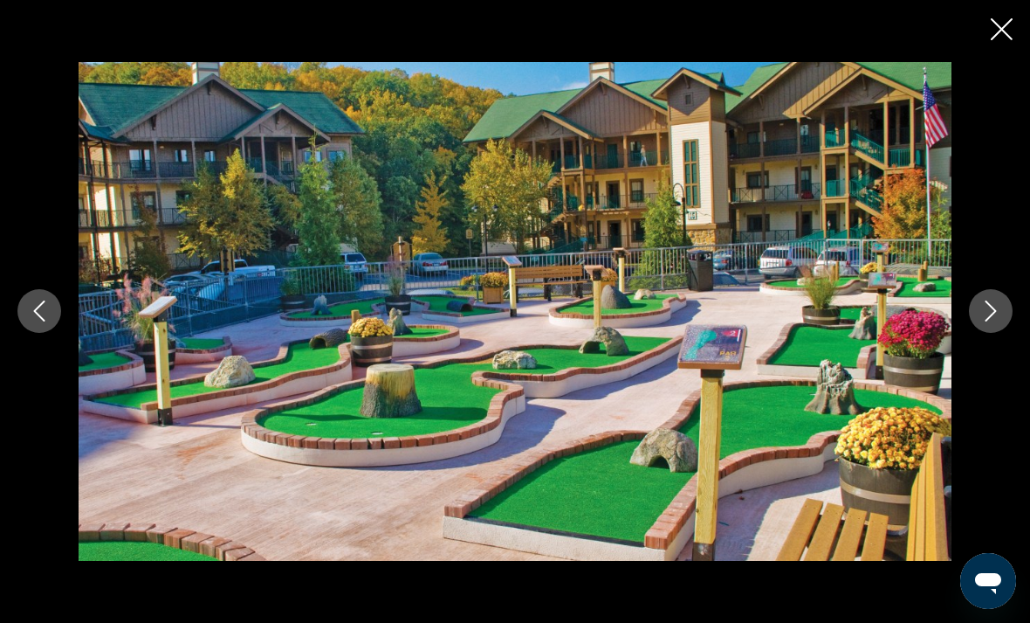
click at [1004, 333] on button "Next image" at bounding box center [991, 311] width 44 height 44
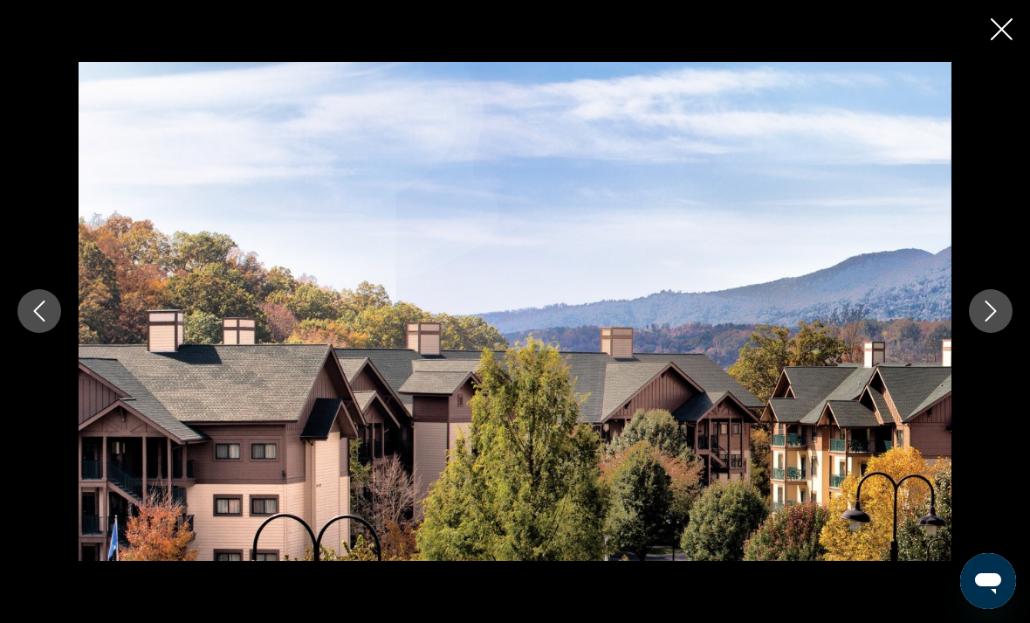
click at [1004, 333] on button "Next image" at bounding box center [991, 311] width 44 height 44
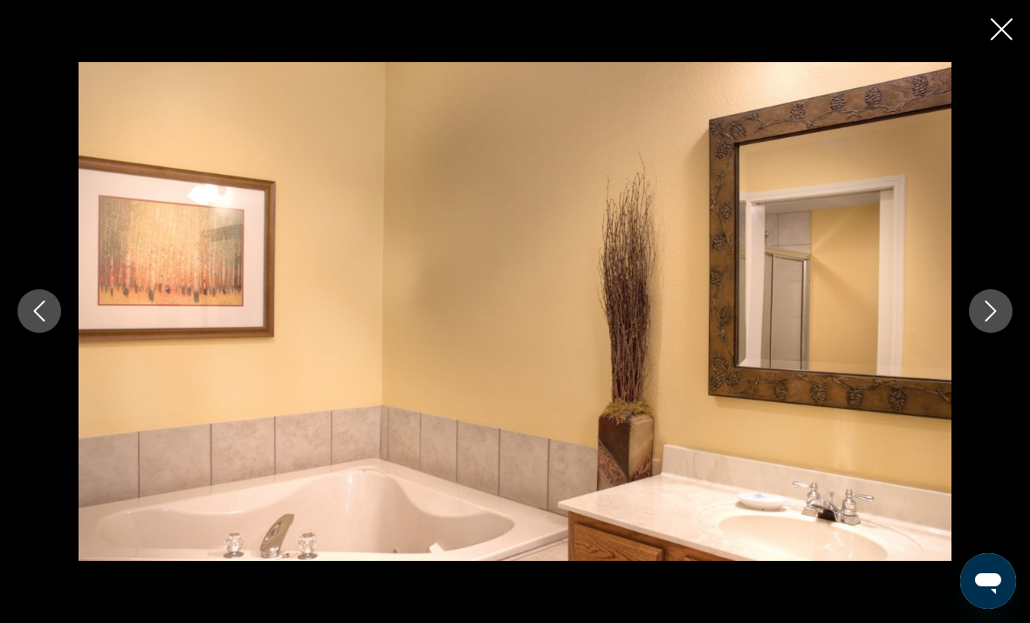
click at [1005, 333] on button "Next image" at bounding box center [991, 311] width 44 height 44
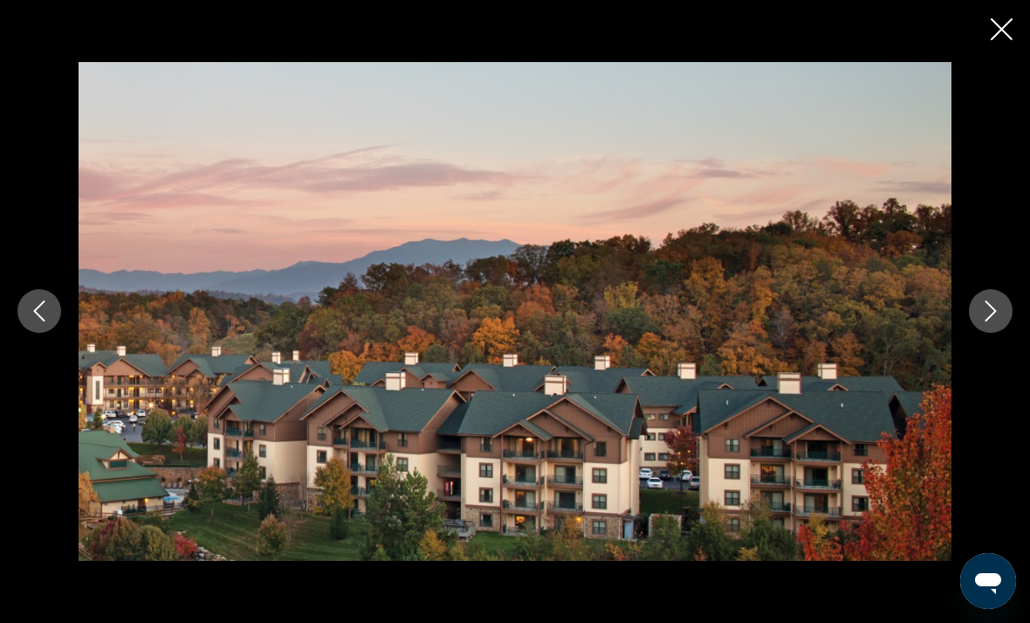
click at [1003, 333] on button "Next image" at bounding box center [991, 311] width 44 height 44
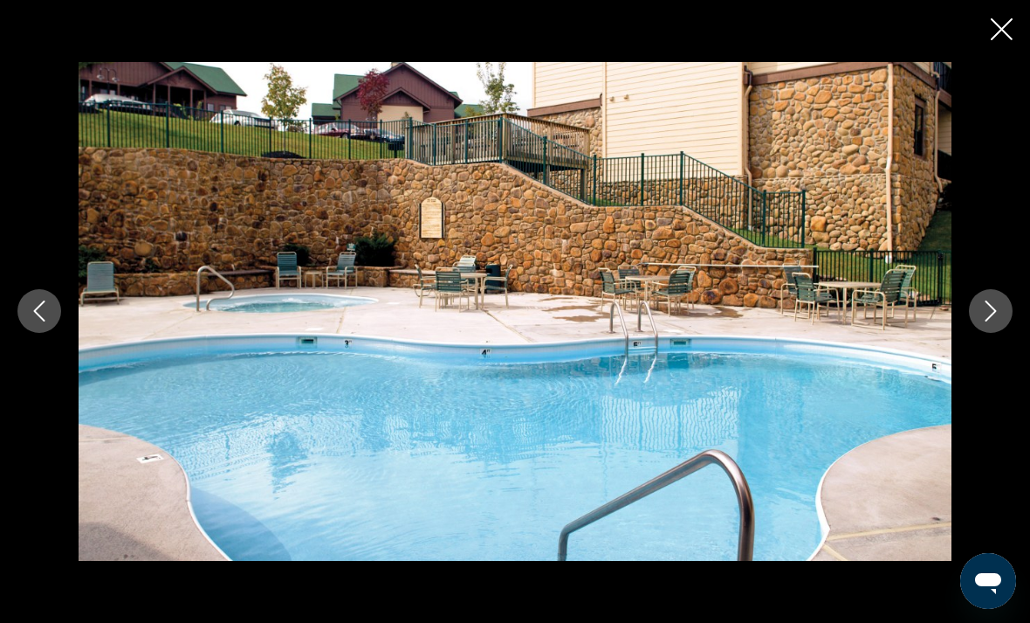
click at [1005, 333] on button "Next image" at bounding box center [991, 311] width 44 height 44
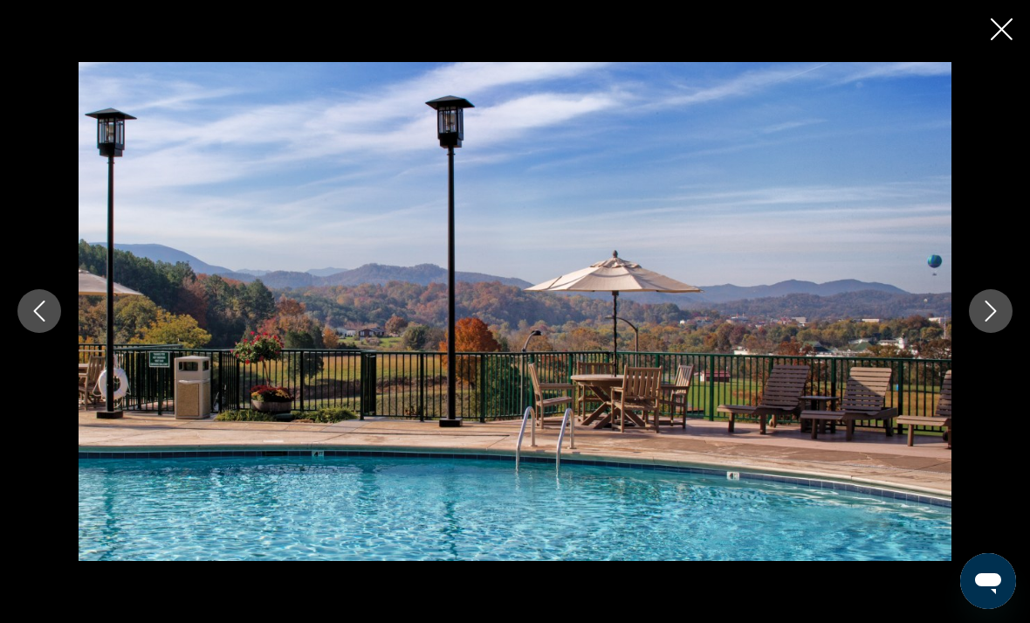
click at [1004, 333] on button "Next image" at bounding box center [991, 311] width 44 height 44
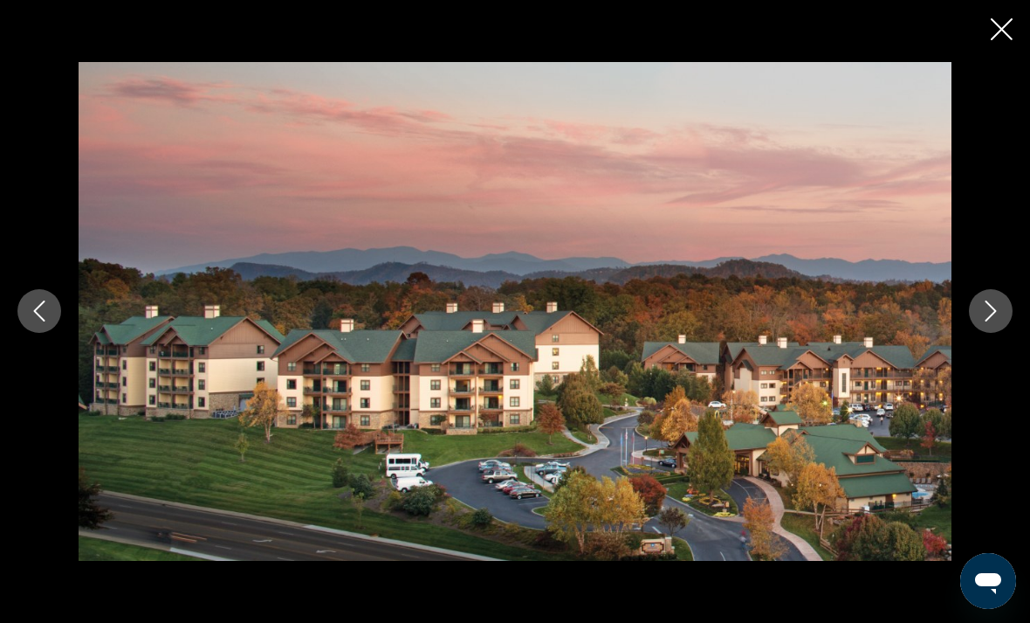
click at [1005, 333] on button "Next image" at bounding box center [991, 311] width 44 height 44
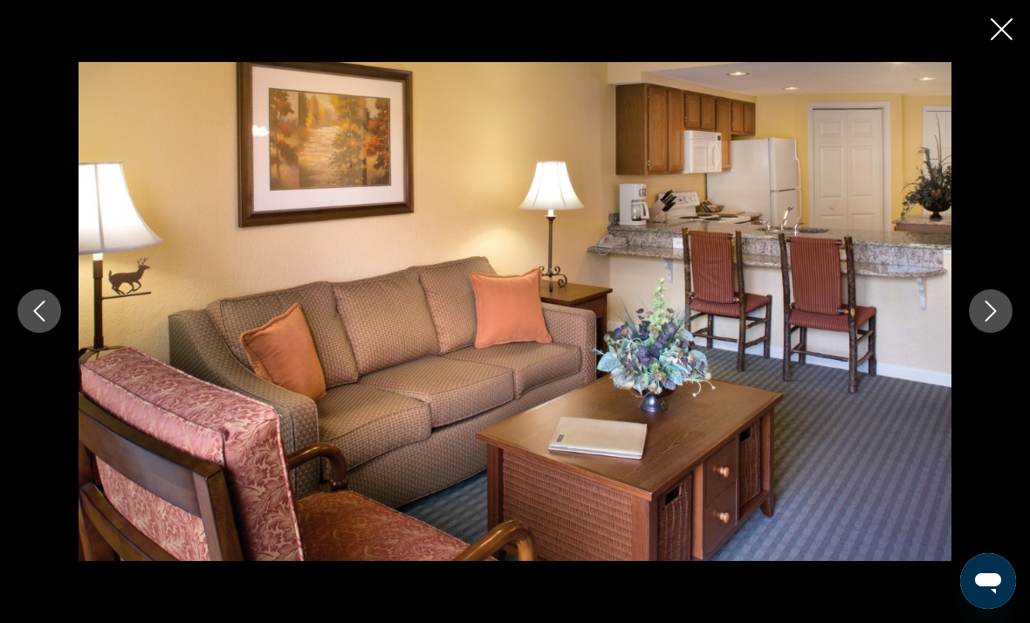
click at [1005, 333] on button "Next image" at bounding box center [991, 311] width 44 height 44
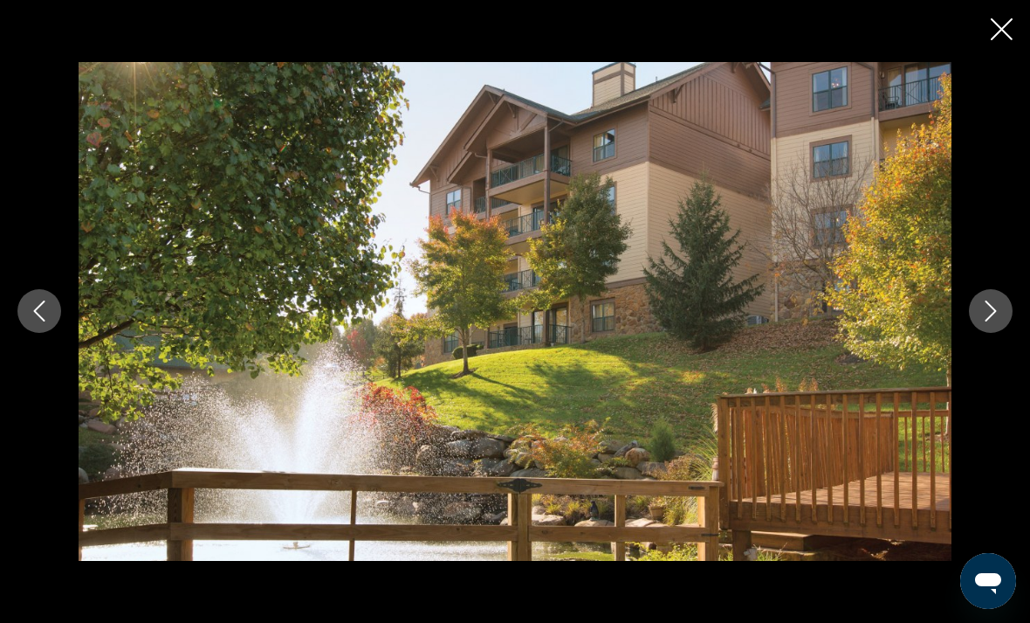
click at [1010, 25] on icon "Close slideshow" at bounding box center [1002, 29] width 22 height 22
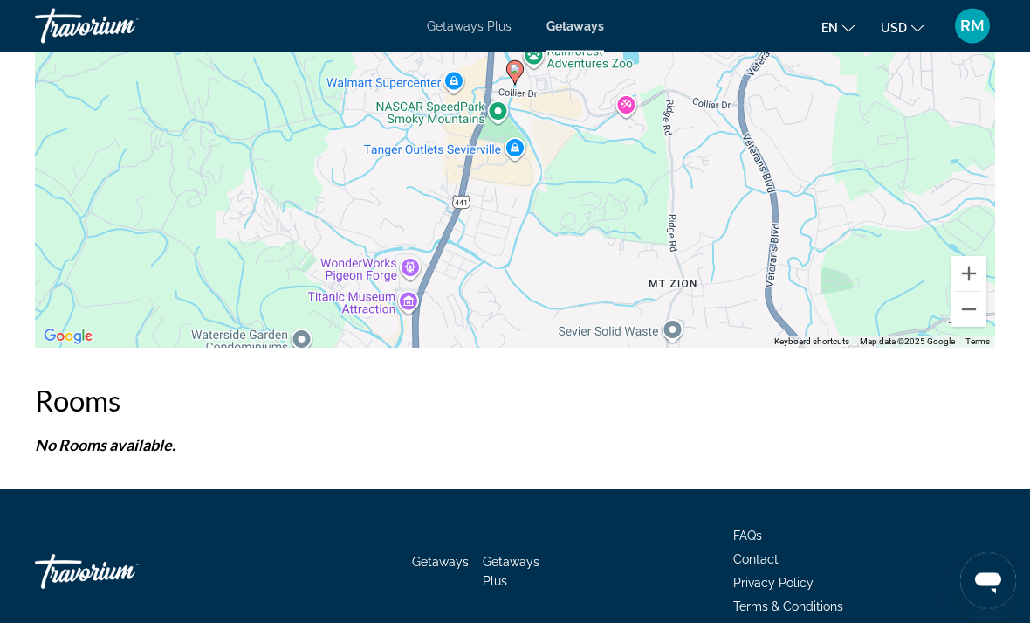
scroll to position [3086, 0]
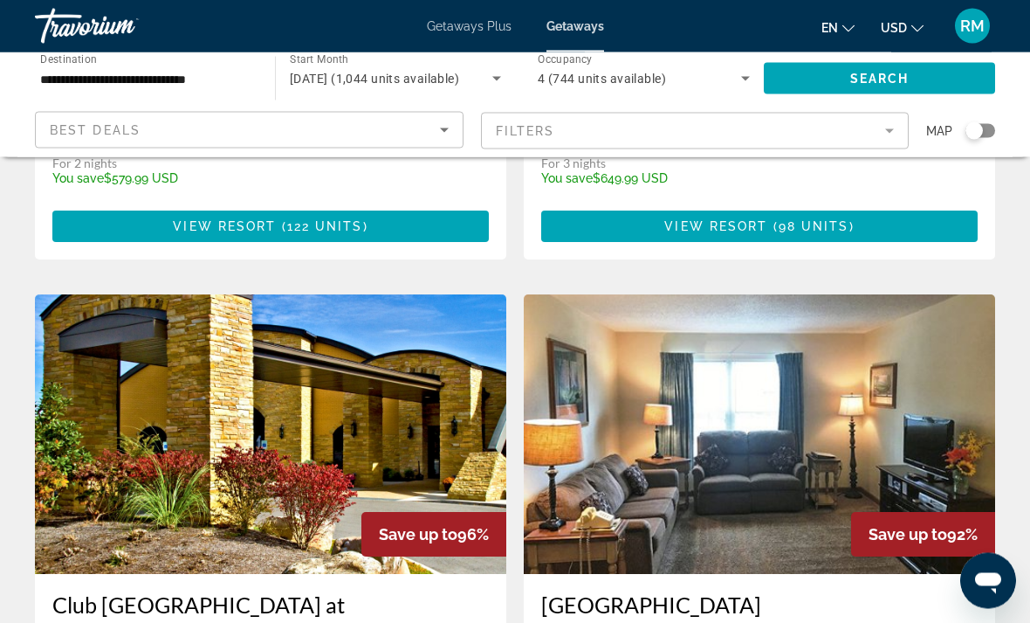
scroll to position [589, 0]
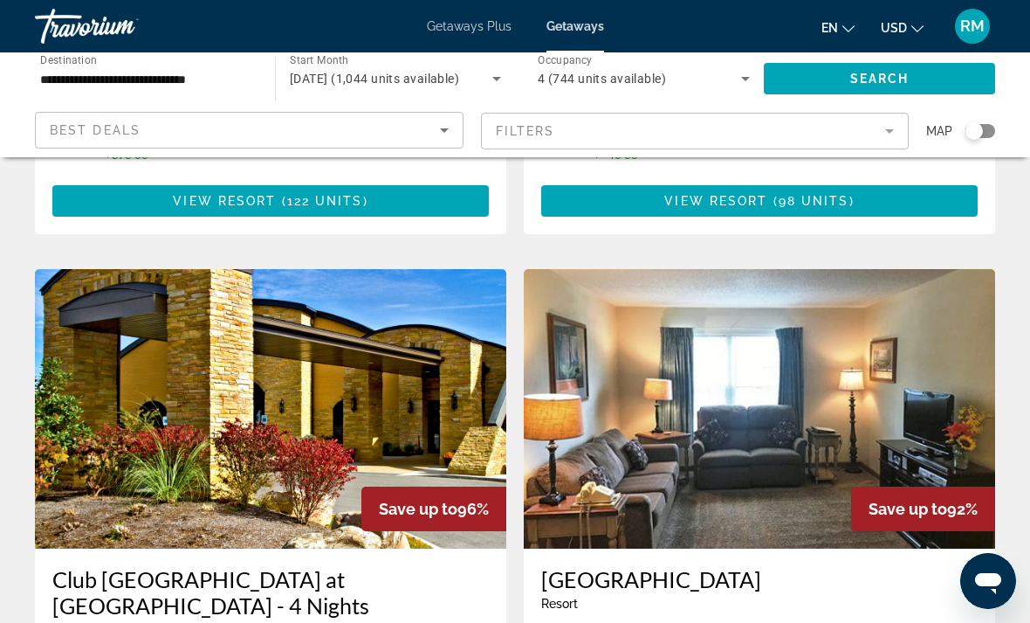
click at [389, 379] on img "Main content" at bounding box center [271, 408] width 472 height 279
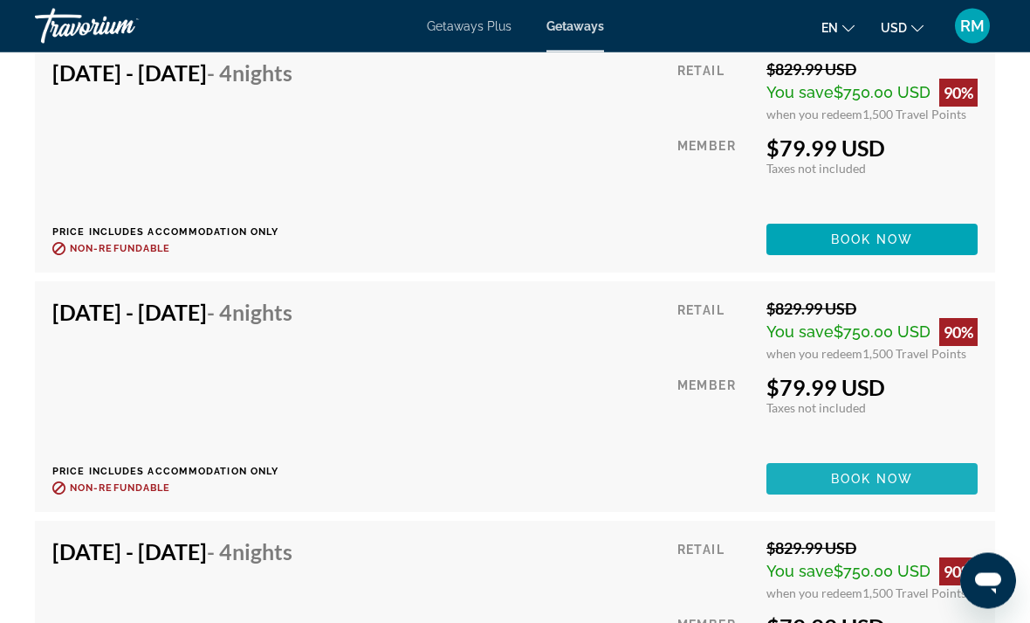
scroll to position [4626, 0]
click at [912, 475] on span "Book now" at bounding box center [872, 479] width 83 height 14
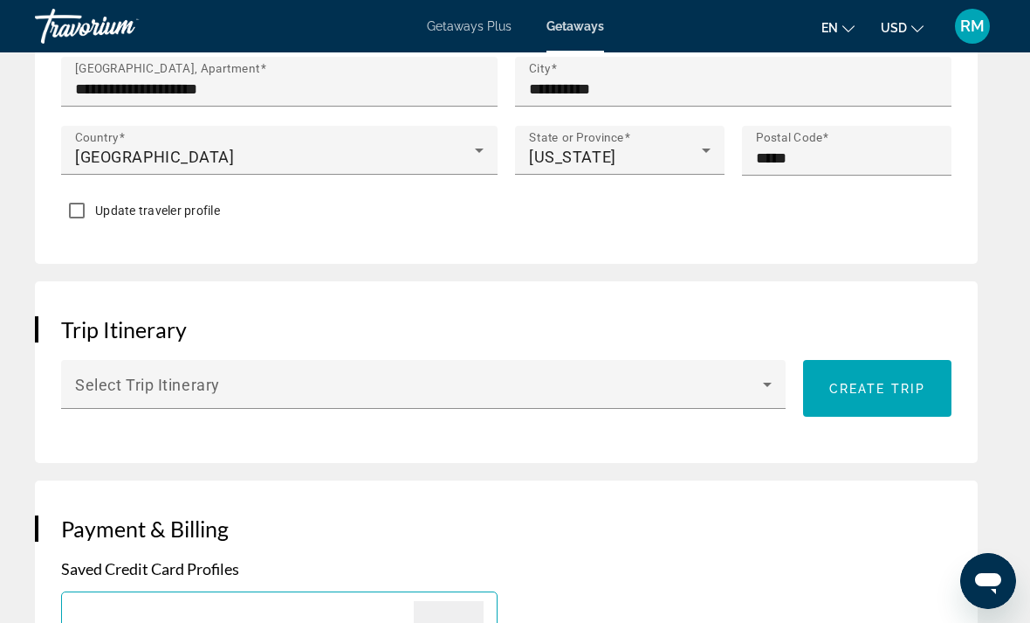
scroll to position [1242, 0]
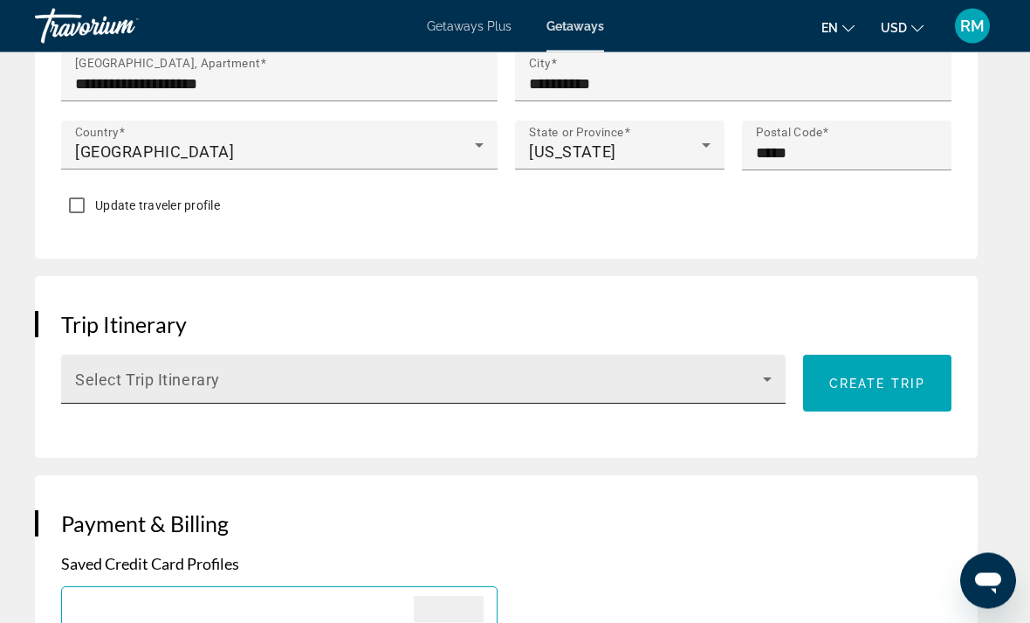
click at [771, 380] on icon "Main content" at bounding box center [767, 379] width 21 height 21
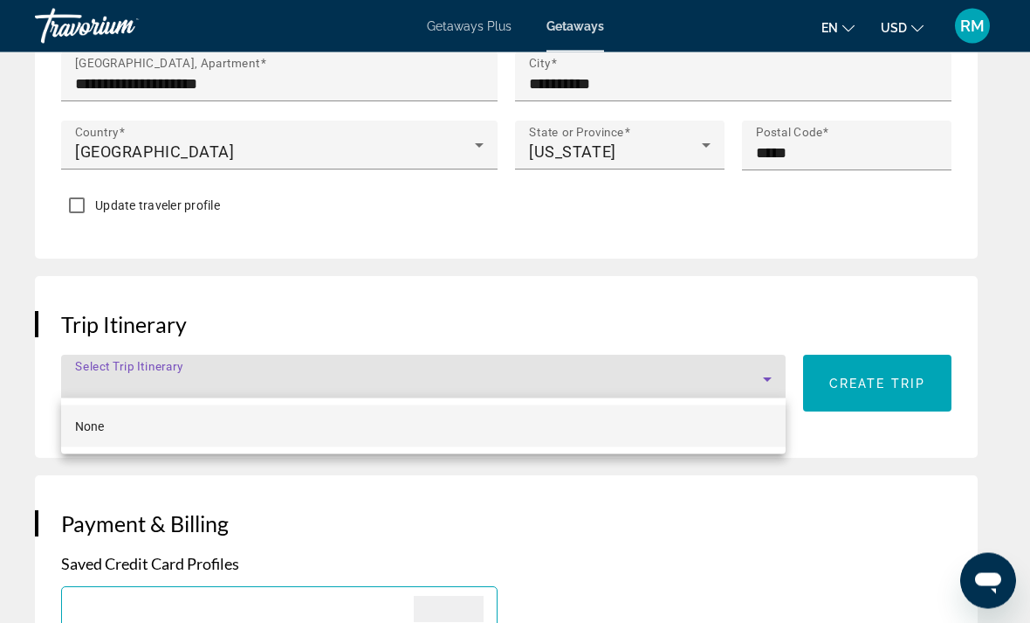
scroll to position [1243, 0]
click at [770, 375] on div at bounding box center [515, 311] width 1030 height 623
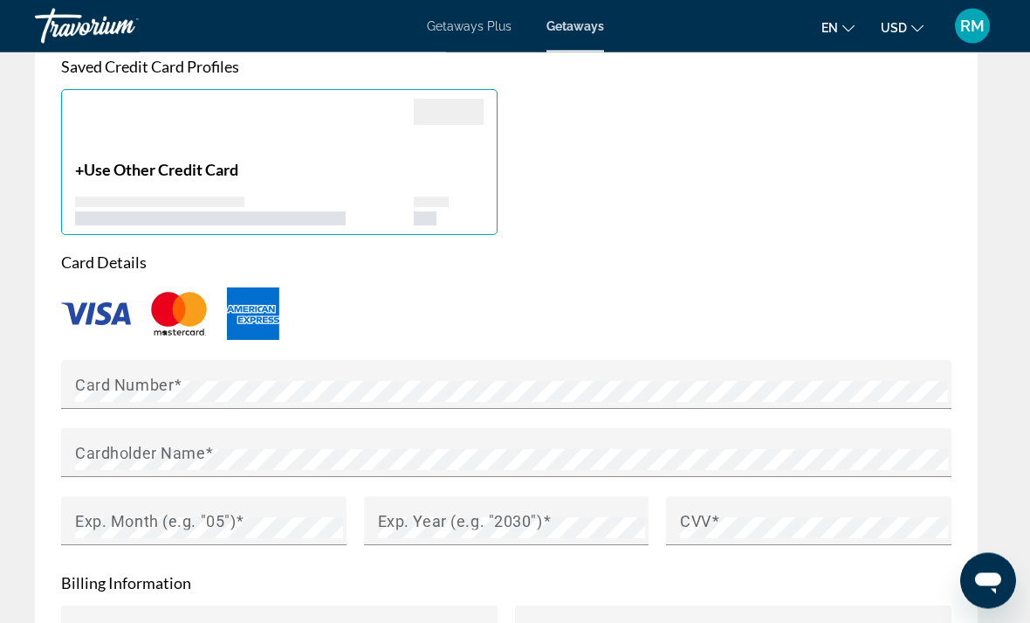
scroll to position [1760, 0]
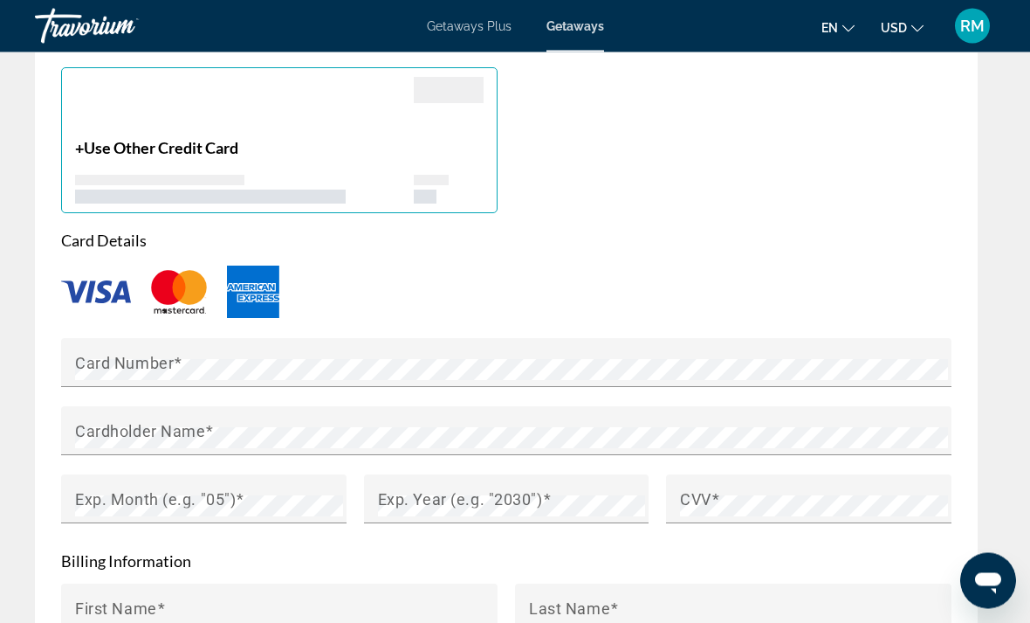
click at [109, 291] on img "Main content" at bounding box center [96, 292] width 70 height 23
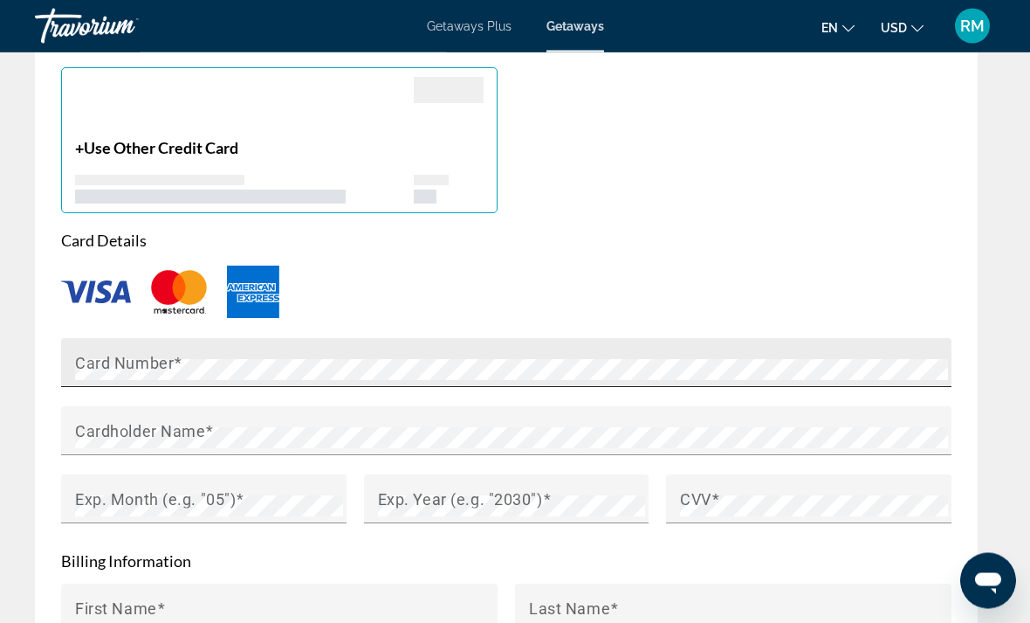
click at [151, 362] on mat-label "Card Number" at bounding box center [124, 363] width 99 height 18
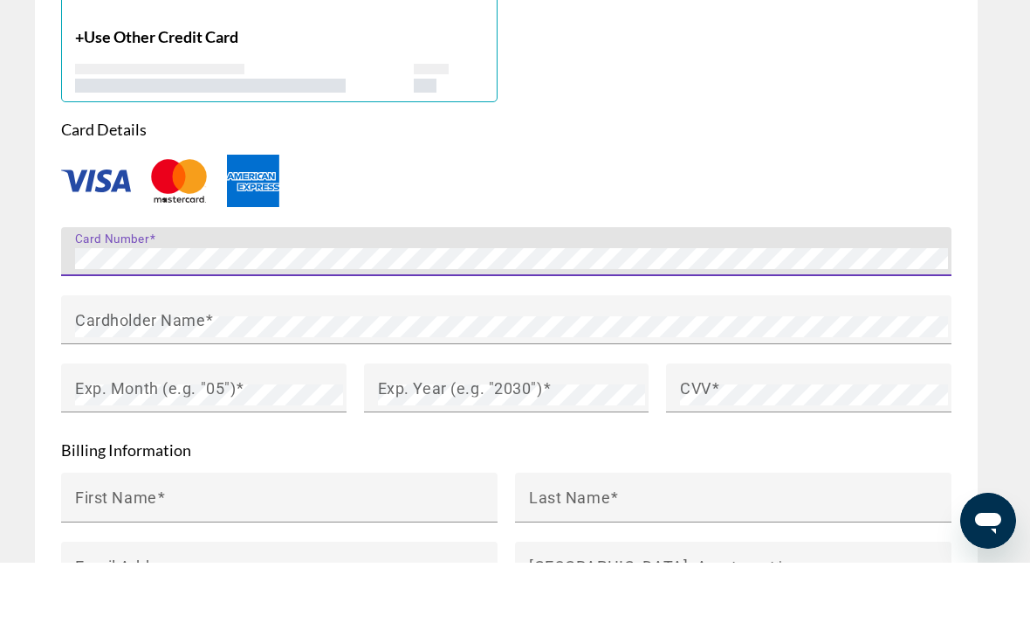
scroll to position [1820, 0]
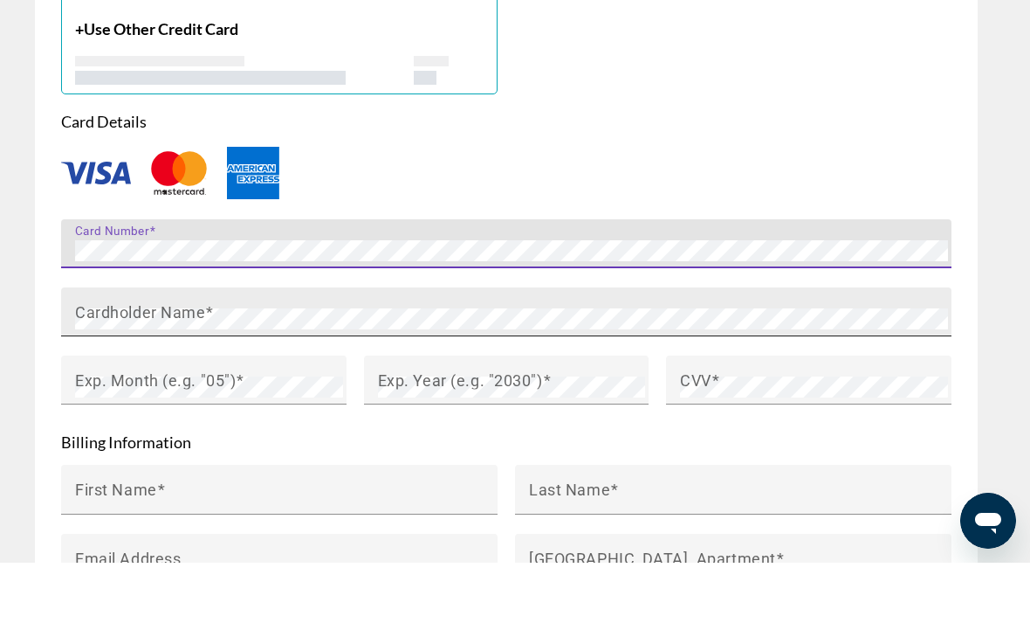
click at [143, 362] on mat-label "Cardholder Name" at bounding box center [140, 371] width 130 height 18
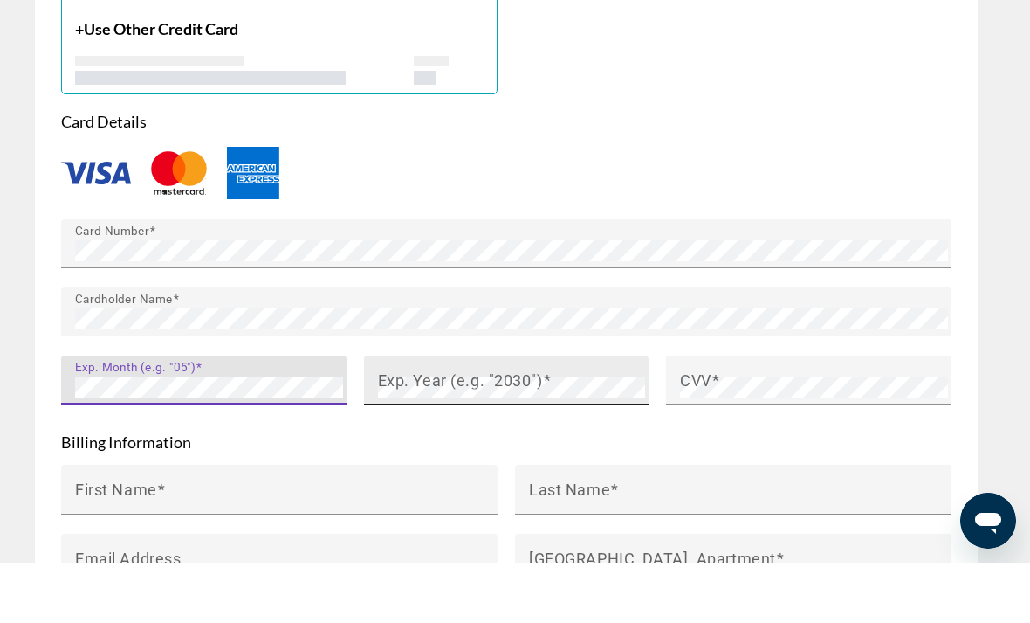
click at [493, 431] on mat-label "Exp. Year (e.g. "2030")" at bounding box center [460, 440] width 165 height 18
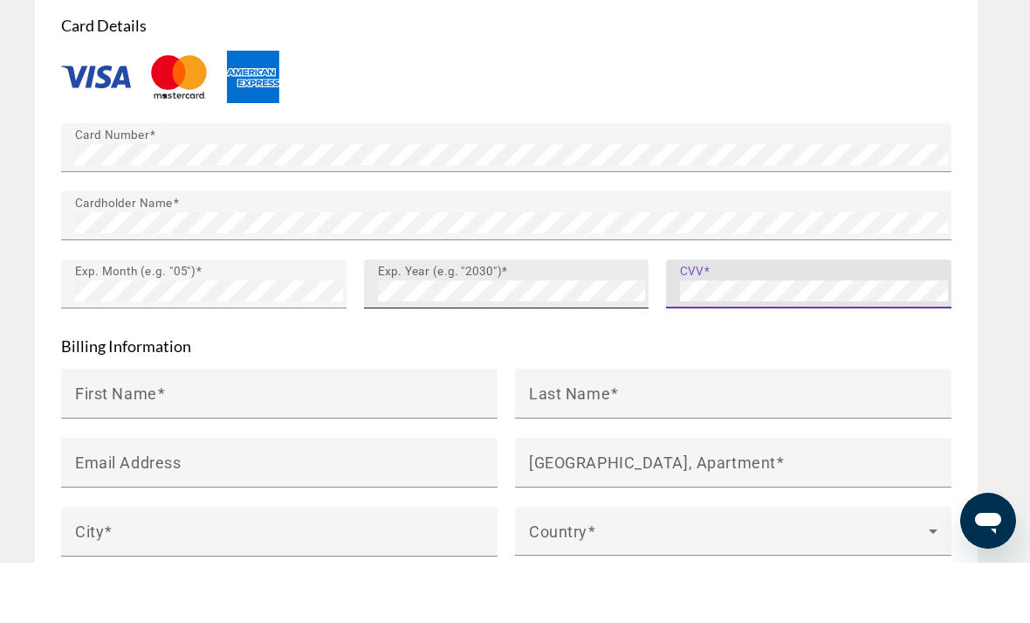
scroll to position [1939, 0]
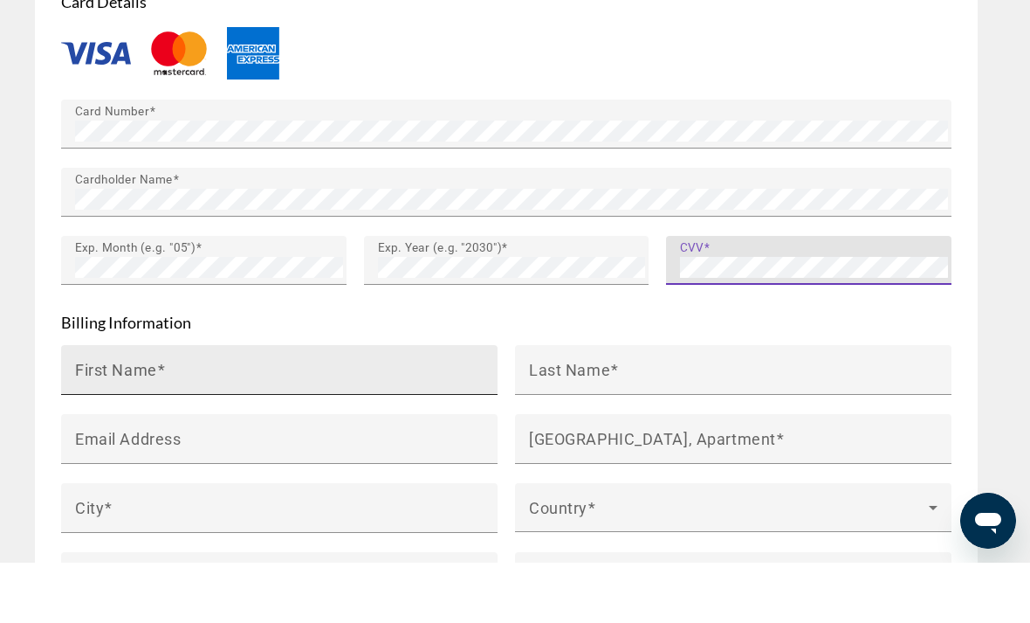
click at [154, 420] on mat-label "First Name" at bounding box center [116, 429] width 82 height 18
click at [154, 427] on input "First Name" at bounding box center [284, 437] width 419 height 21
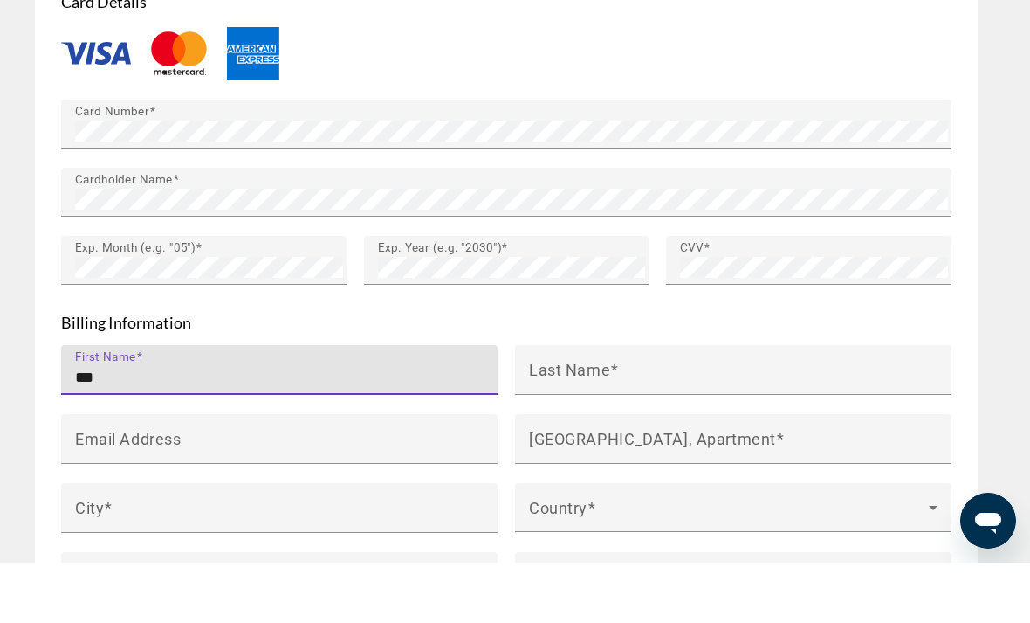
type input "***"
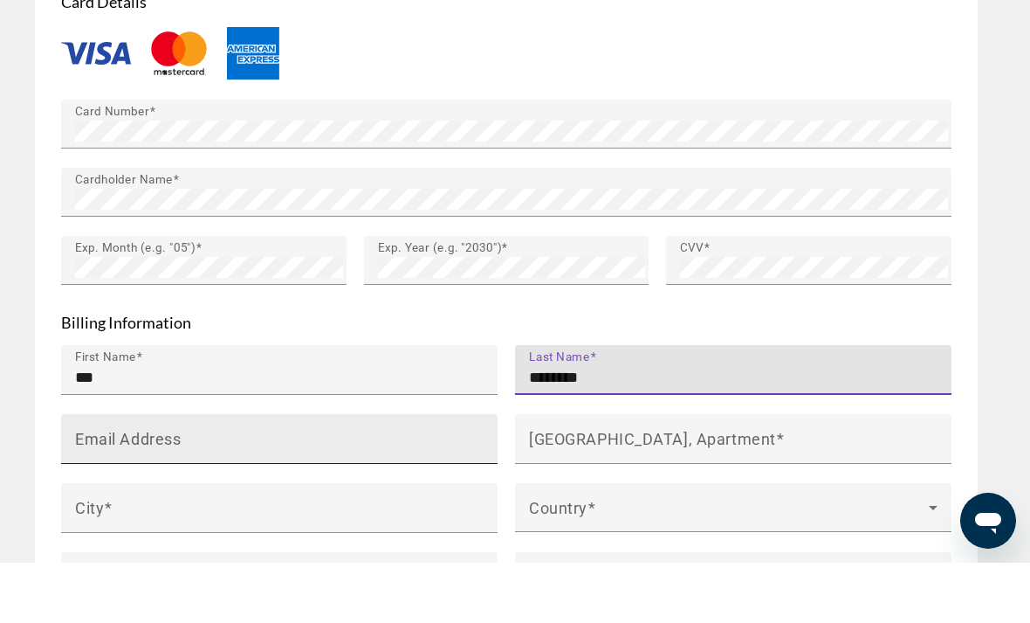
type input "********"
click at [168, 496] on input "Email Address" at bounding box center [284, 506] width 419 height 21
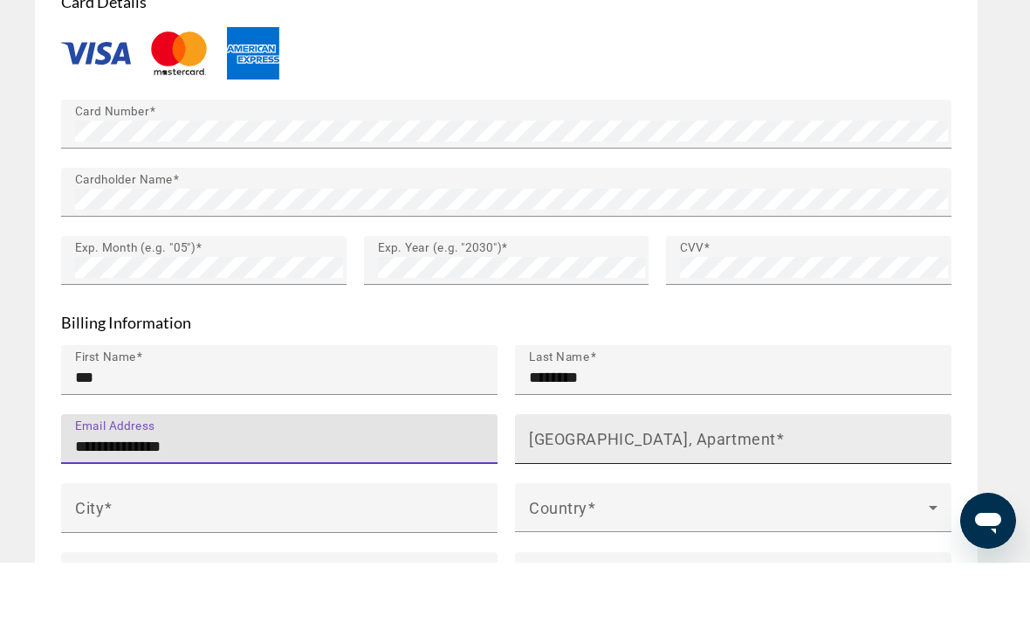
type input "**********"
click at [577, 496] on input "[GEOGRAPHIC_DATA], Apartment" at bounding box center [738, 506] width 419 height 21
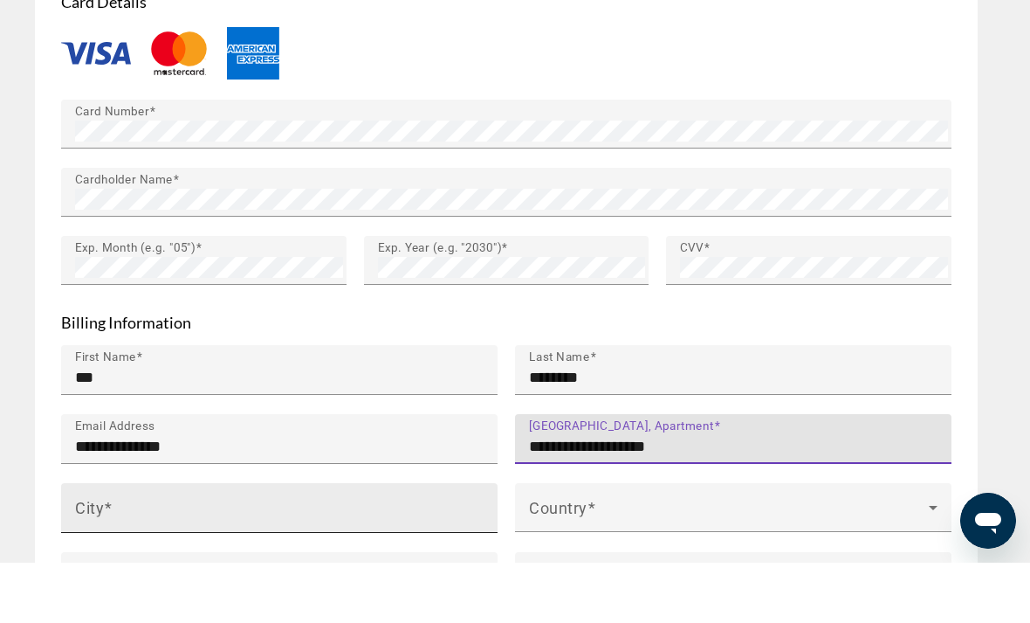
type input "**********"
click at [155, 543] on div "City" at bounding box center [284, 568] width 419 height 50
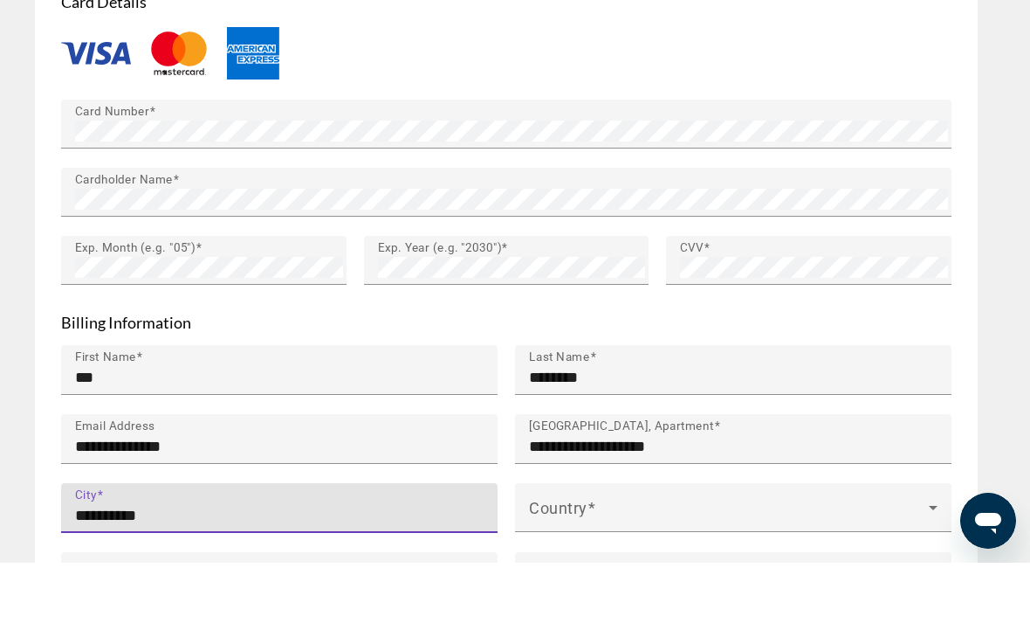
type input "**********"
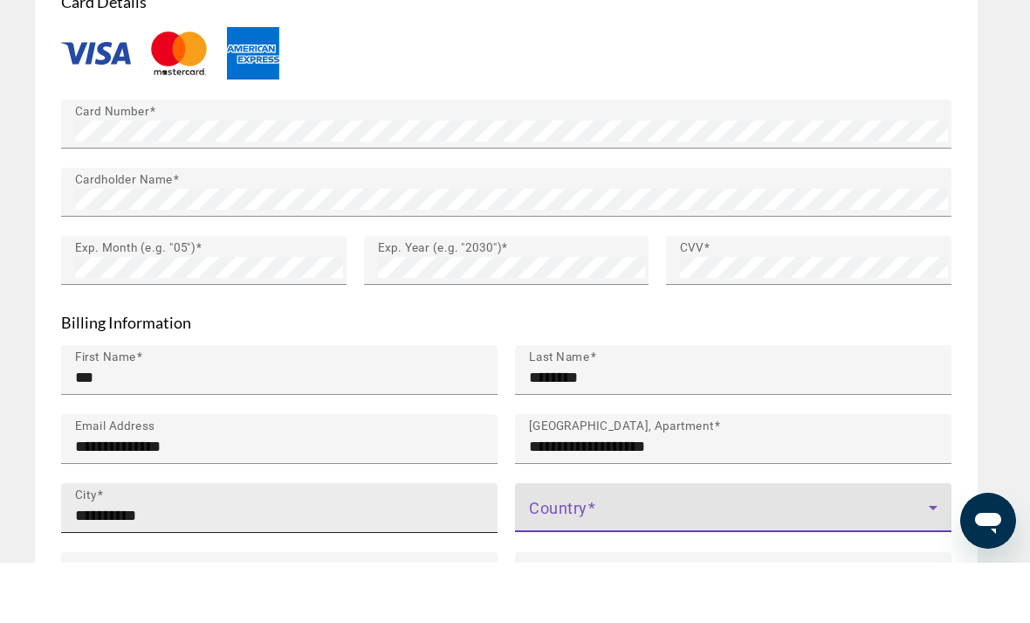
scroll to position [2001, 0]
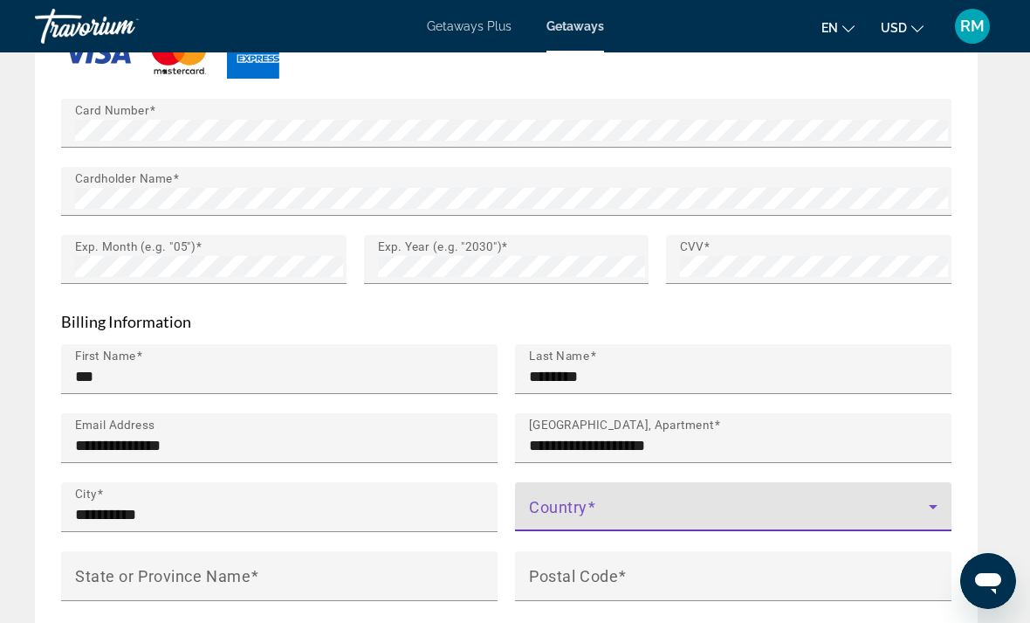
click at [930, 505] on icon "Main content" at bounding box center [933, 506] width 21 height 21
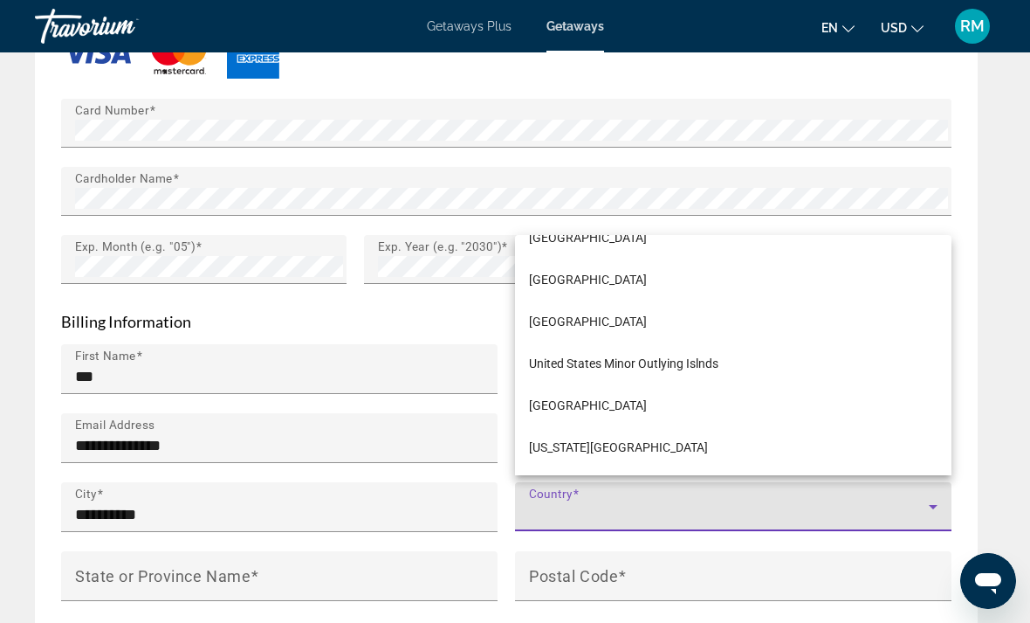
scroll to position [10081, 0]
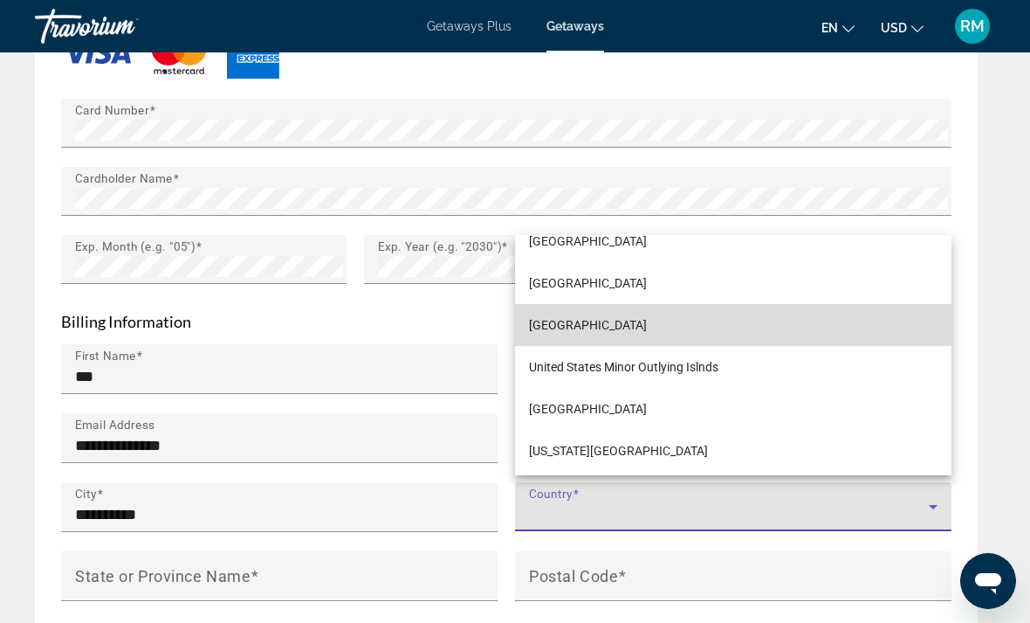
click at [666, 346] on mat-option "[GEOGRAPHIC_DATA]" at bounding box center [733, 325] width 437 height 42
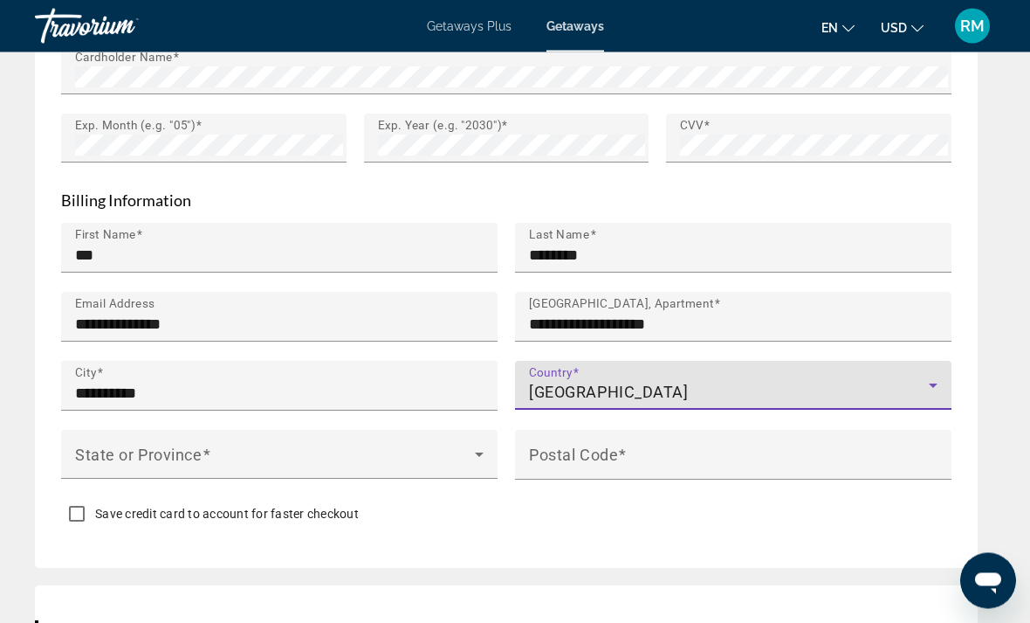
scroll to position [2134, 0]
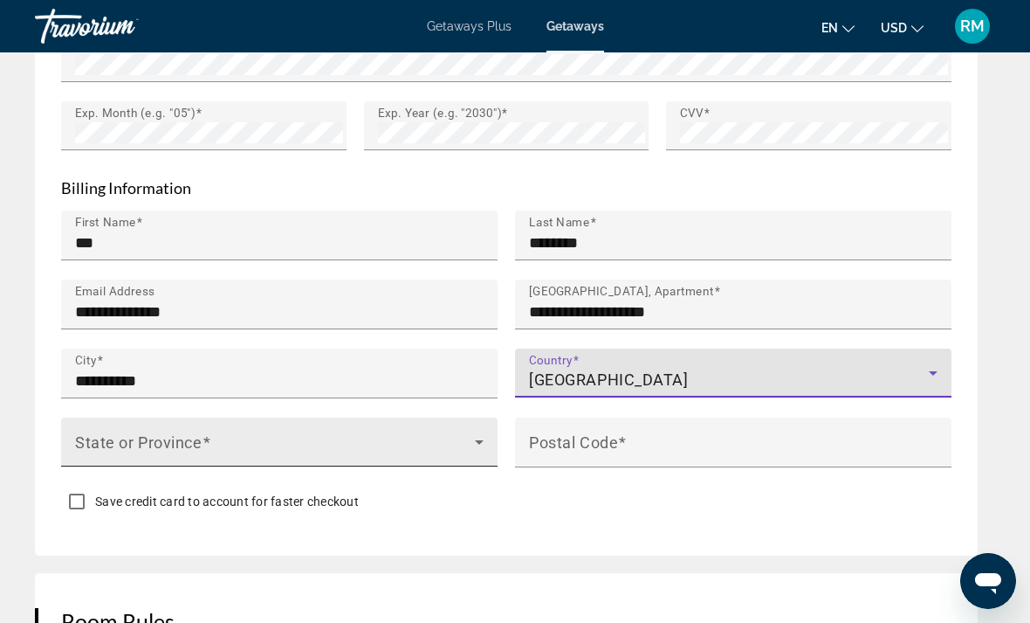
click at [476, 440] on icon "Main content" at bounding box center [479, 442] width 9 height 4
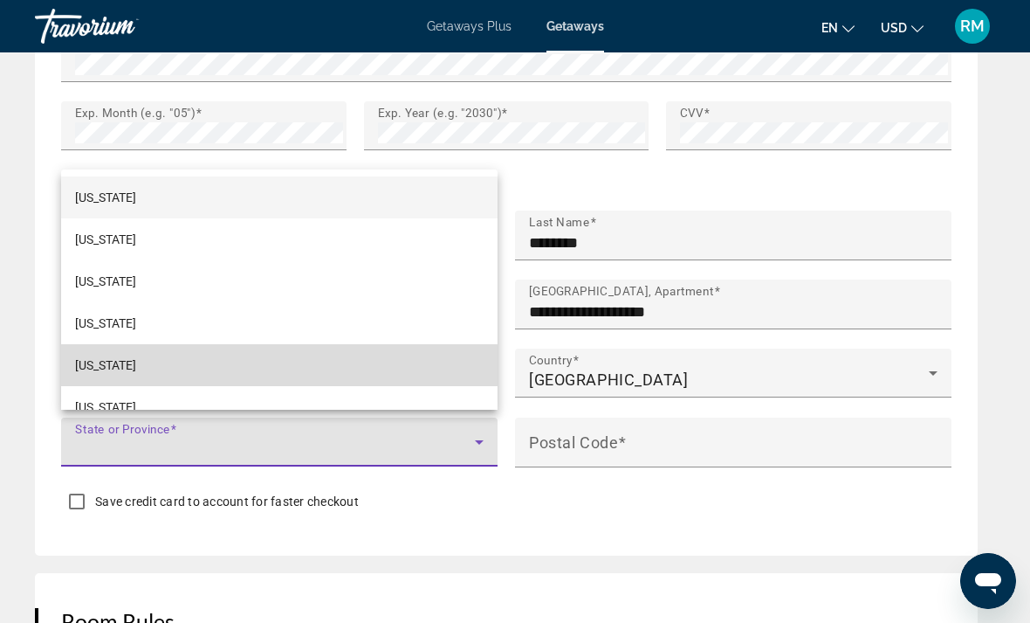
click at [127, 375] on span "[US_STATE]" at bounding box center [105, 365] width 61 height 21
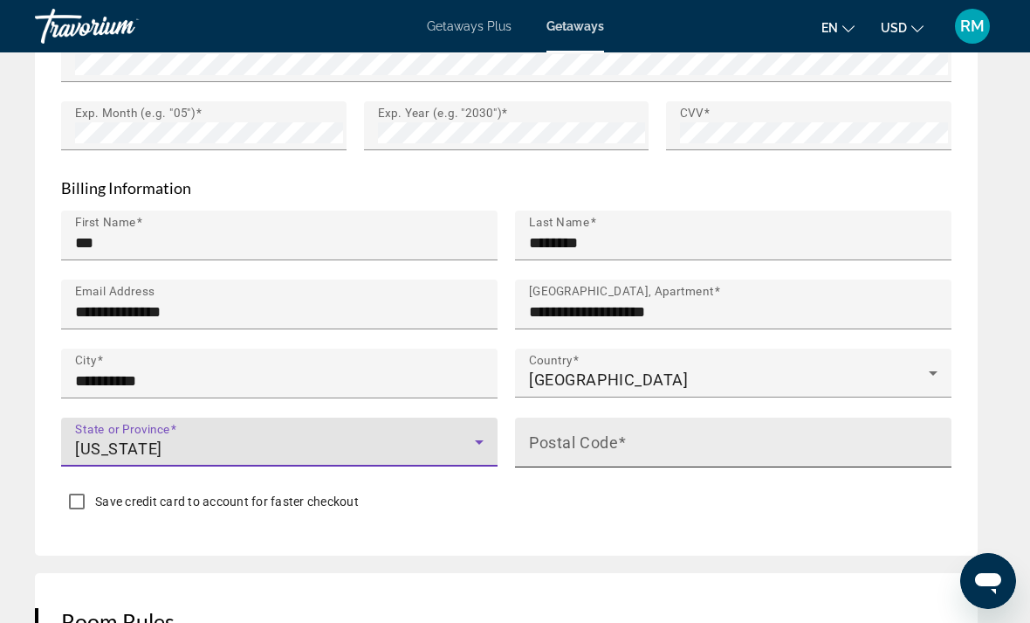
click at [572, 432] on mat-label "Postal Code" at bounding box center [573, 441] width 89 height 18
click at [572, 439] on input "Postal Code" at bounding box center [738, 449] width 419 height 21
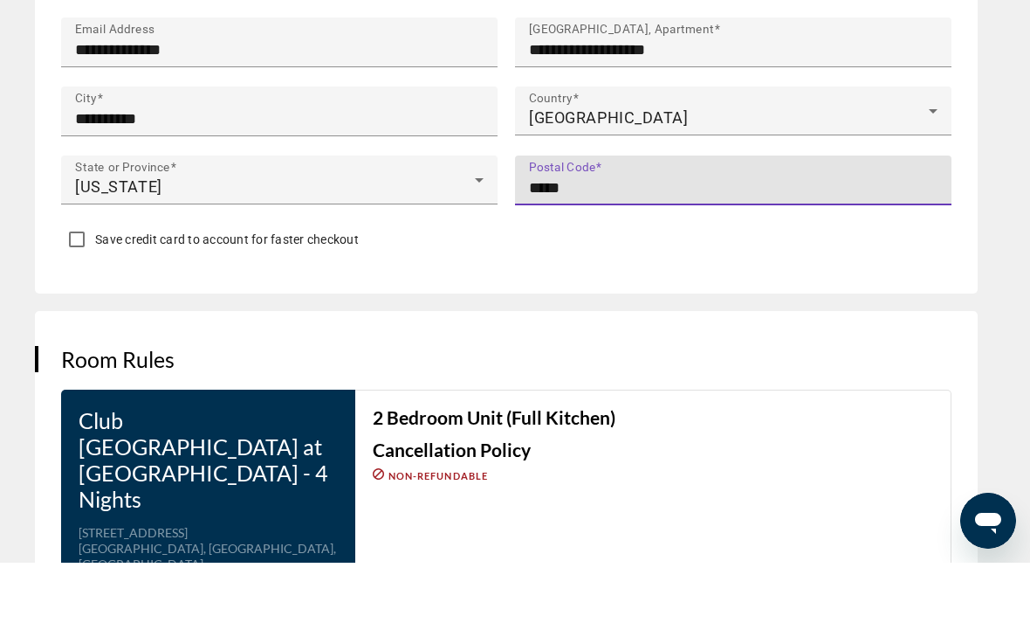
scroll to position [2337, 0]
type input "*****"
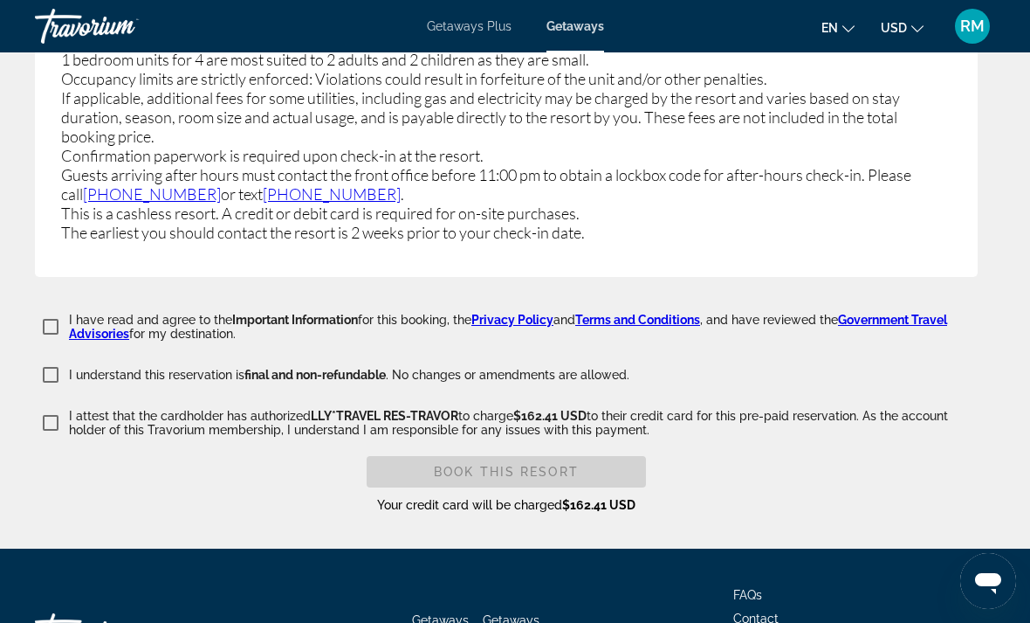
scroll to position [3790, 0]
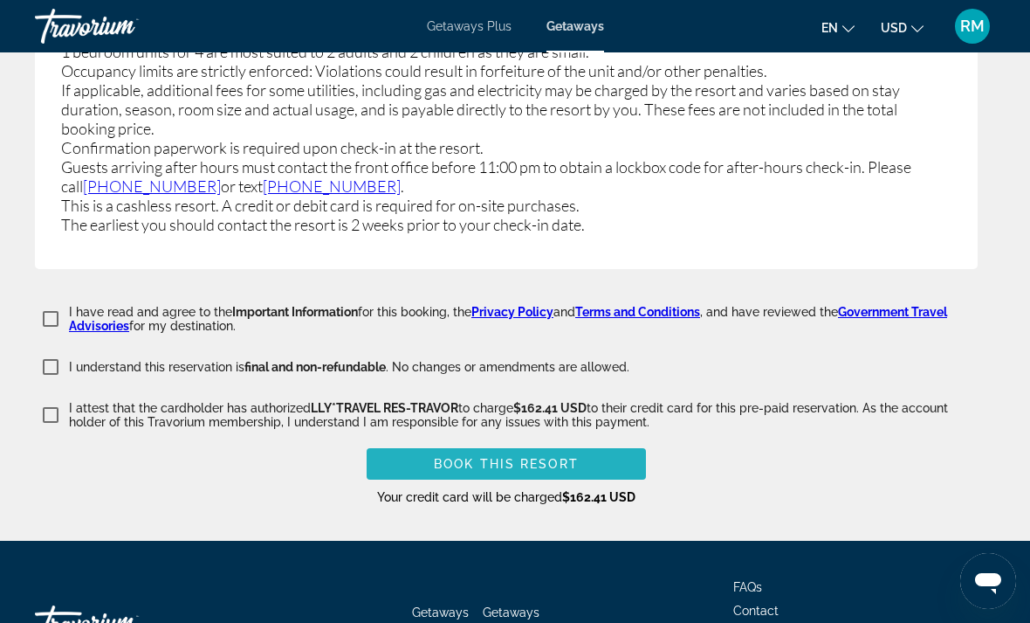
click at [575, 457] on span "Book this Resort" at bounding box center [506, 464] width 145 height 14
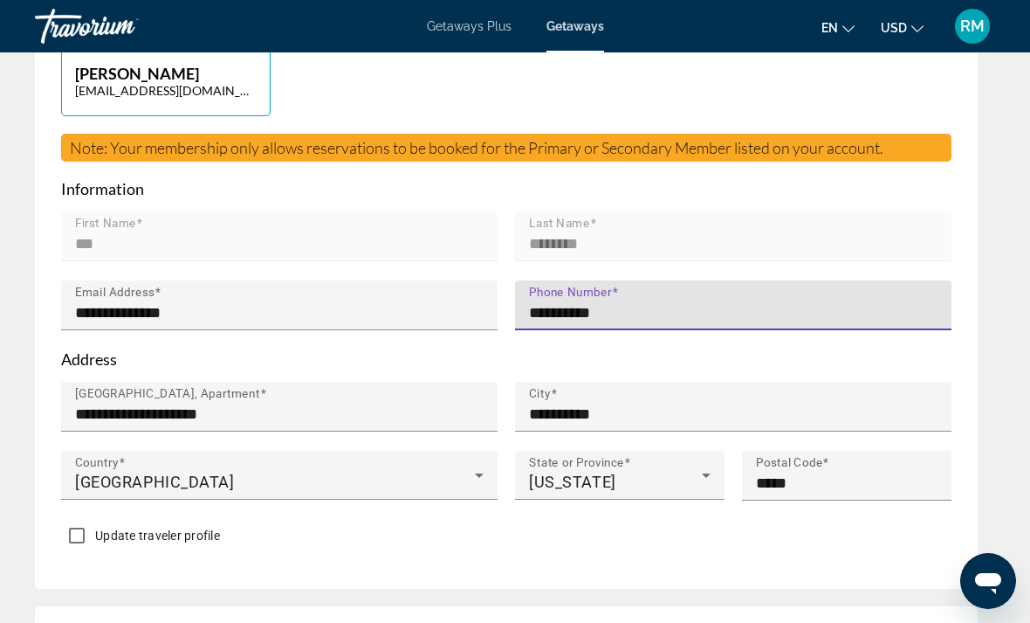
type input "**********"
click at [595, 340] on div "Main content" at bounding box center [733, 339] width 437 height 19
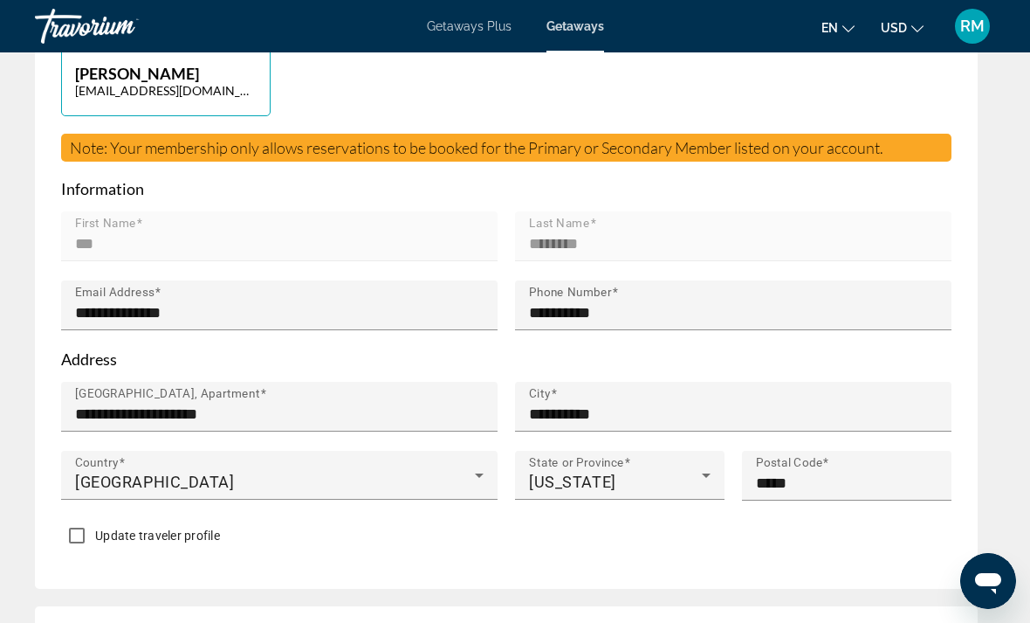
click at [596, 338] on div "Main content" at bounding box center [733, 339] width 437 height 19
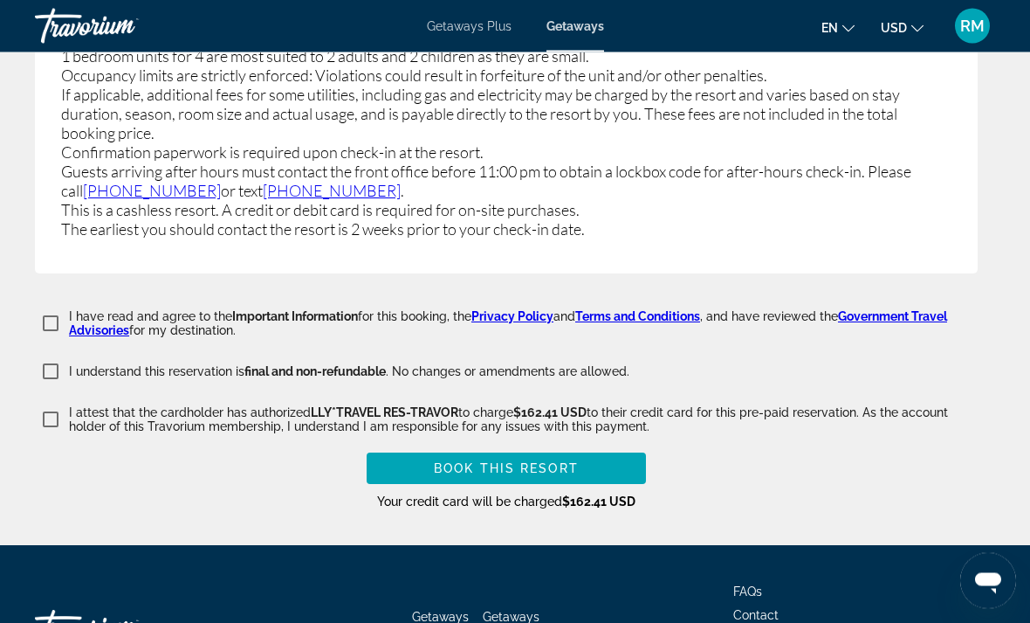
scroll to position [3790, 0]
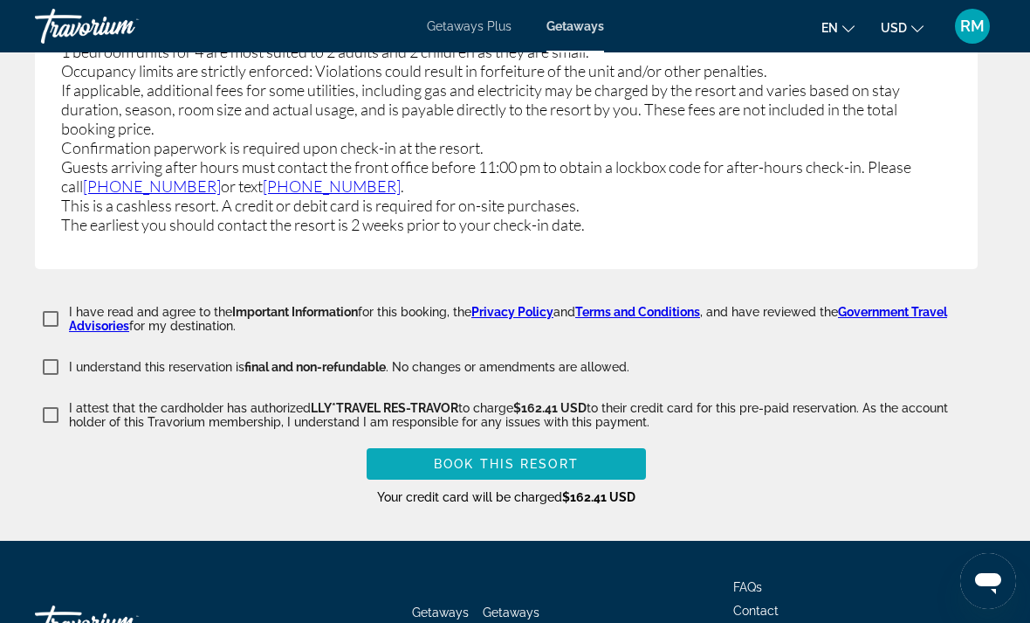
click at [525, 457] on span "Book this Resort" at bounding box center [506, 464] width 145 height 14
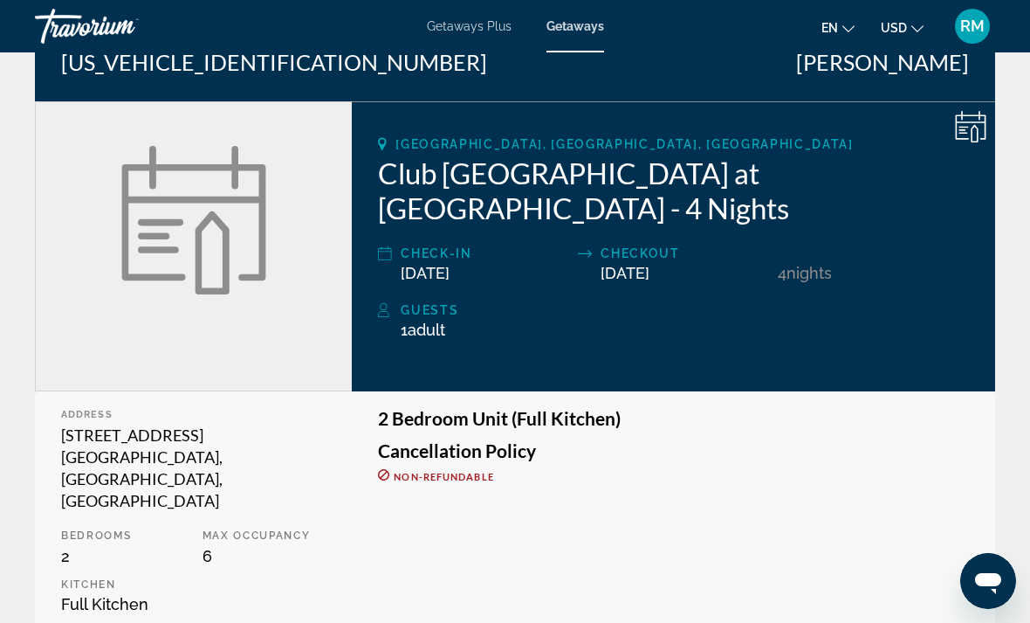
scroll to position [174, 0]
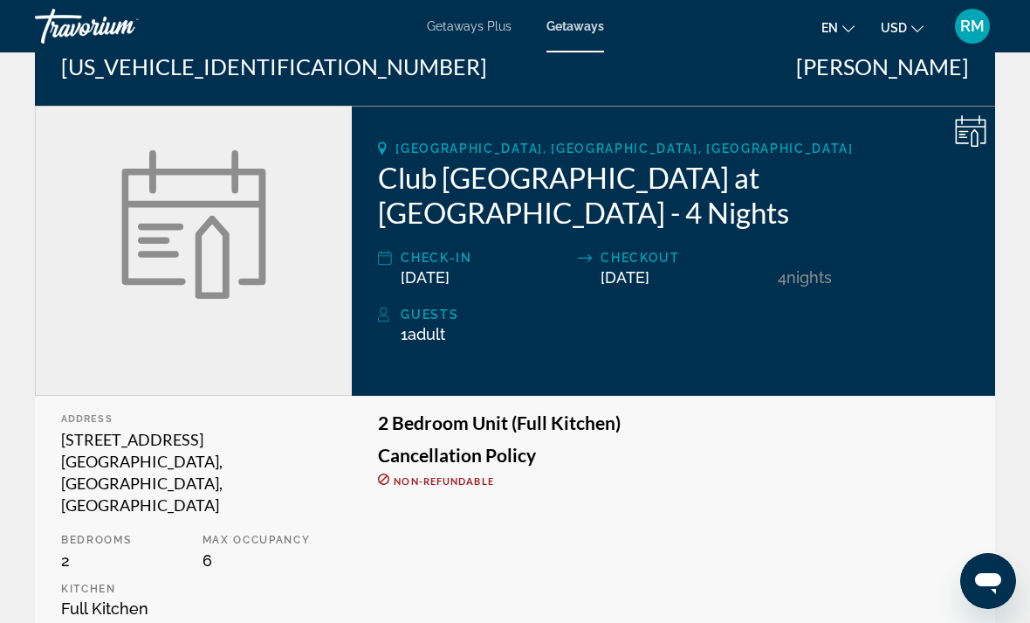
click at [976, 147] on div "[GEOGRAPHIC_DATA], [GEOGRAPHIC_DATA], [GEOGRAPHIC_DATA] Club [GEOGRAPHIC_DATA] …" at bounding box center [674, 251] width 644 height 290
click at [976, 130] on icon "Main content" at bounding box center [970, 130] width 31 height 31
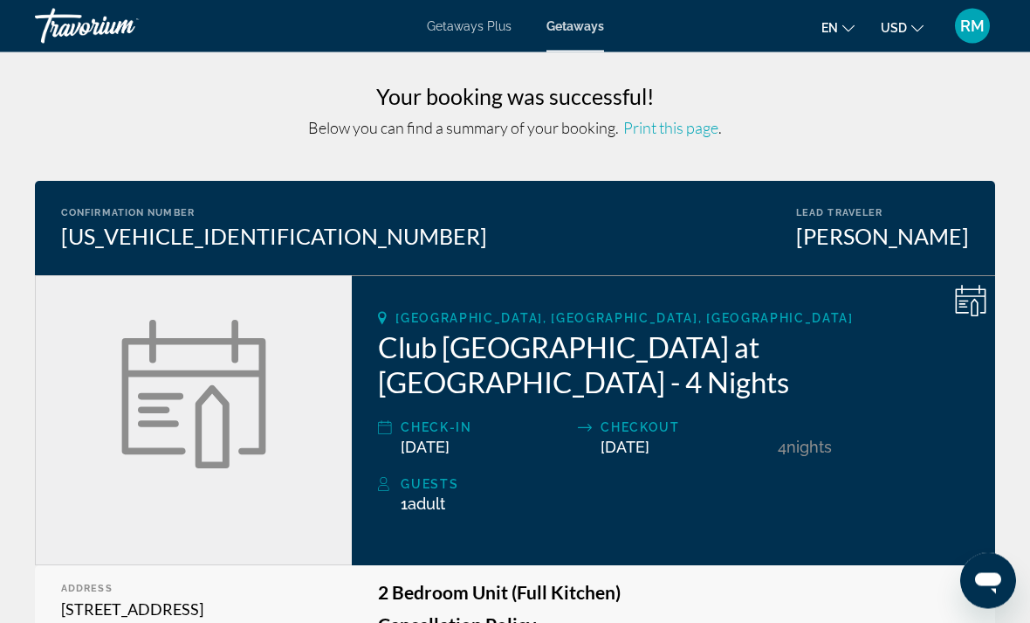
scroll to position [0, 0]
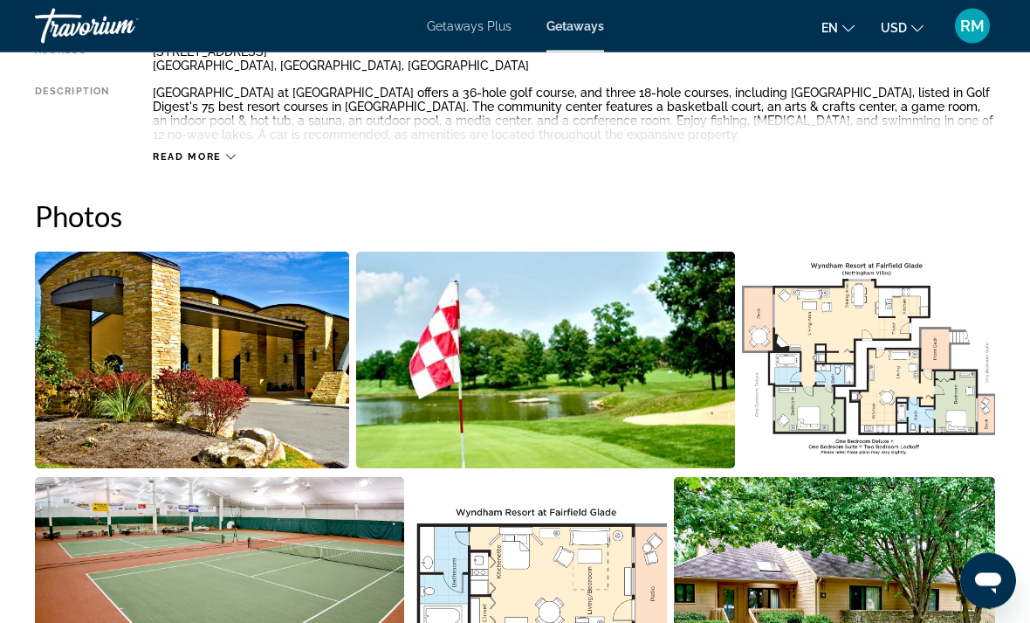
scroll to position [1010, 0]
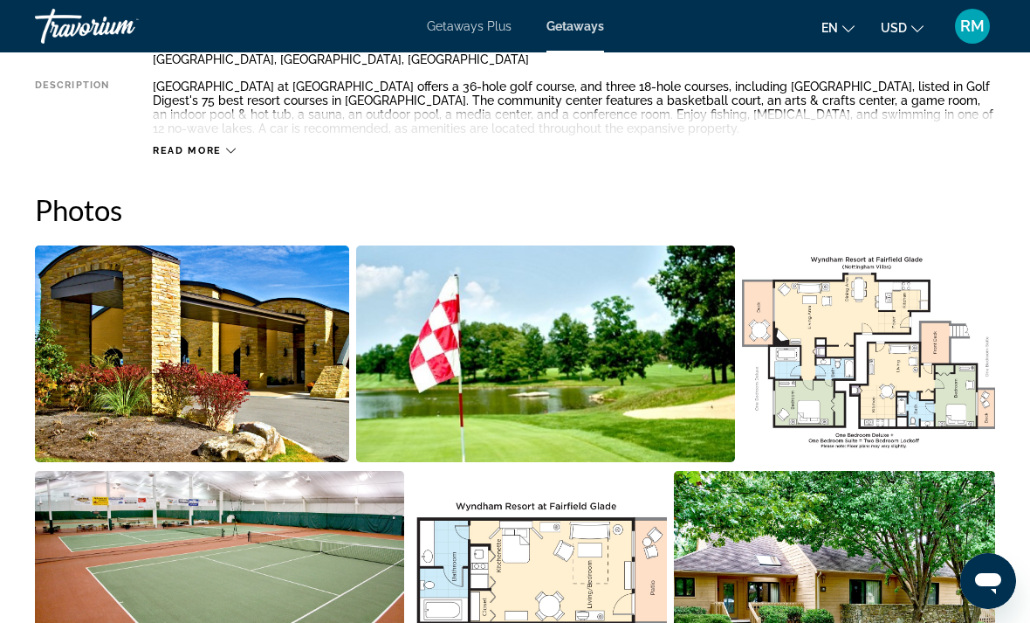
click at [266, 393] on img "Open full-screen image slider" at bounding box center [192, 353] width 314 height 217
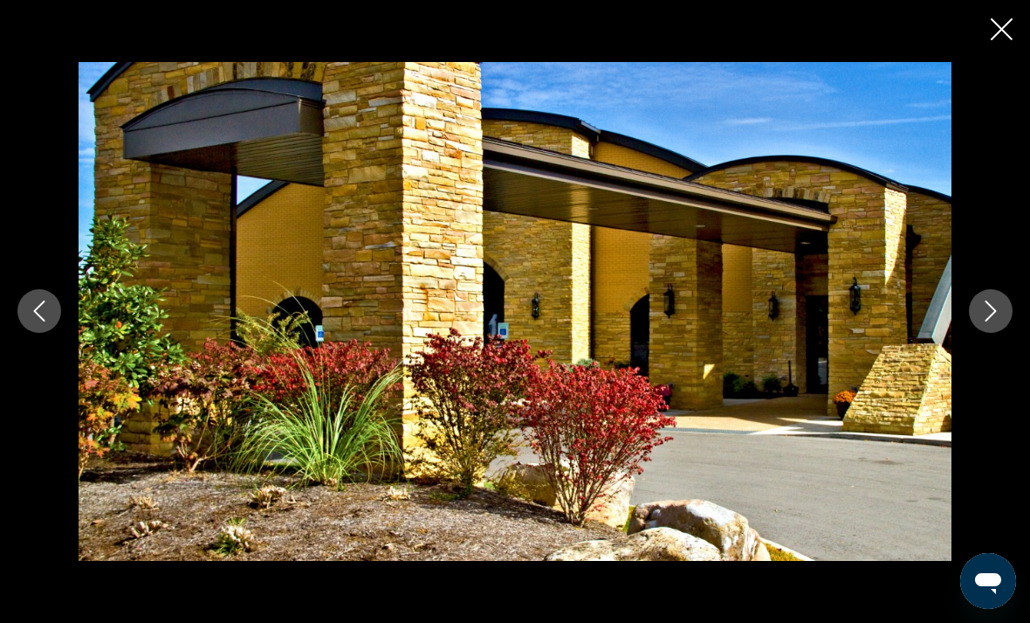
click at [992, 321] on icon "Next image" at bounding box center [991, 310] width 21 height 21
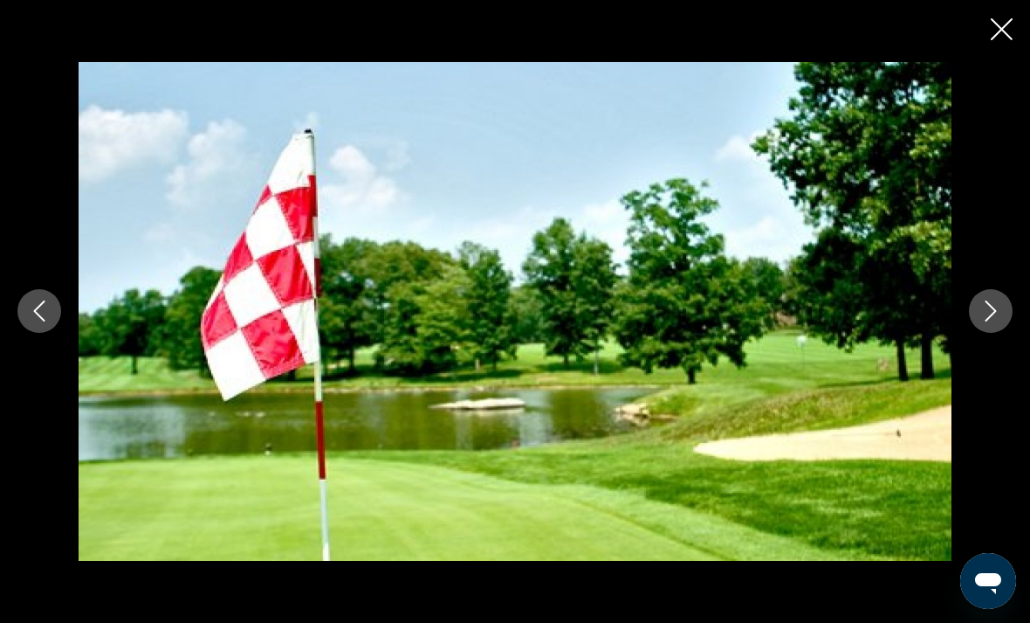
click at [988, 322] on icon "Next image" at bounding box center [991, 311] width 11 height 21
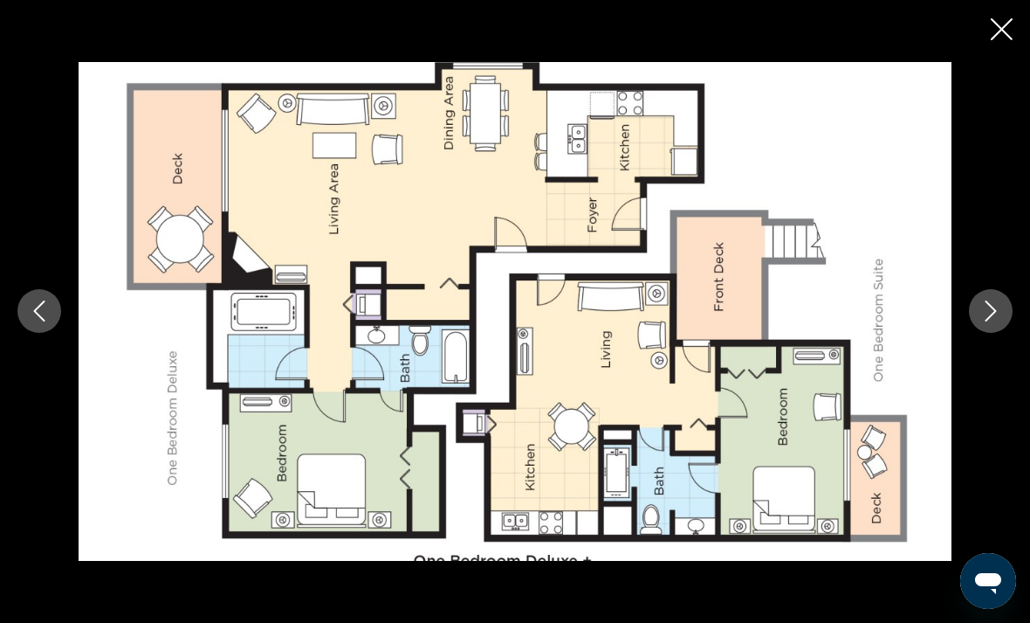
click at [990, 321] on icon "Next image" at bounding box center [991, 310] width 21 height 21
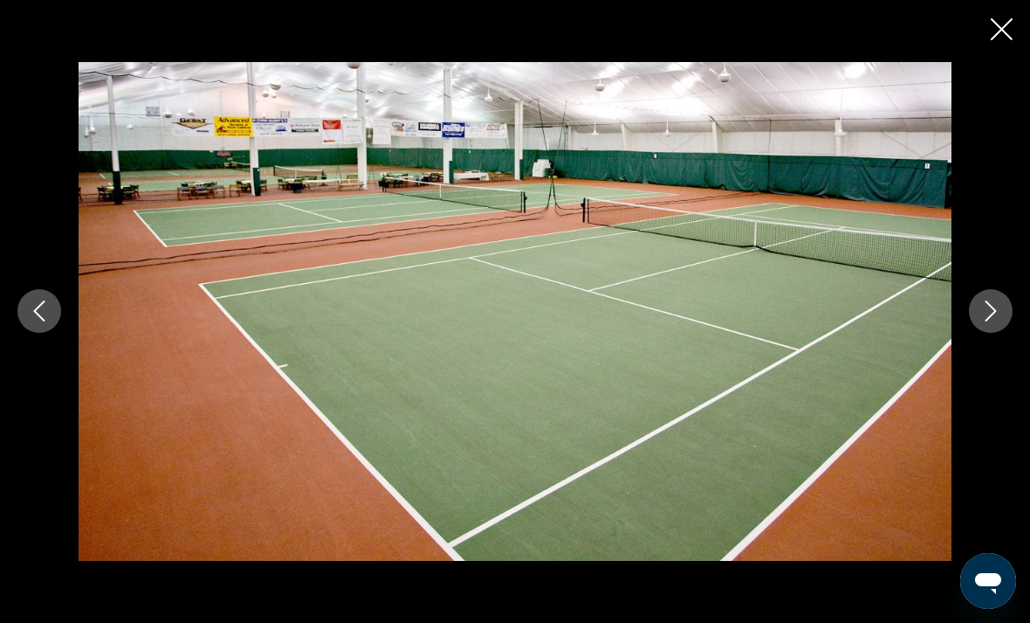
click at [46, 321] on icon "Previous image" at bounding box center [39, 310] width 21 height 21
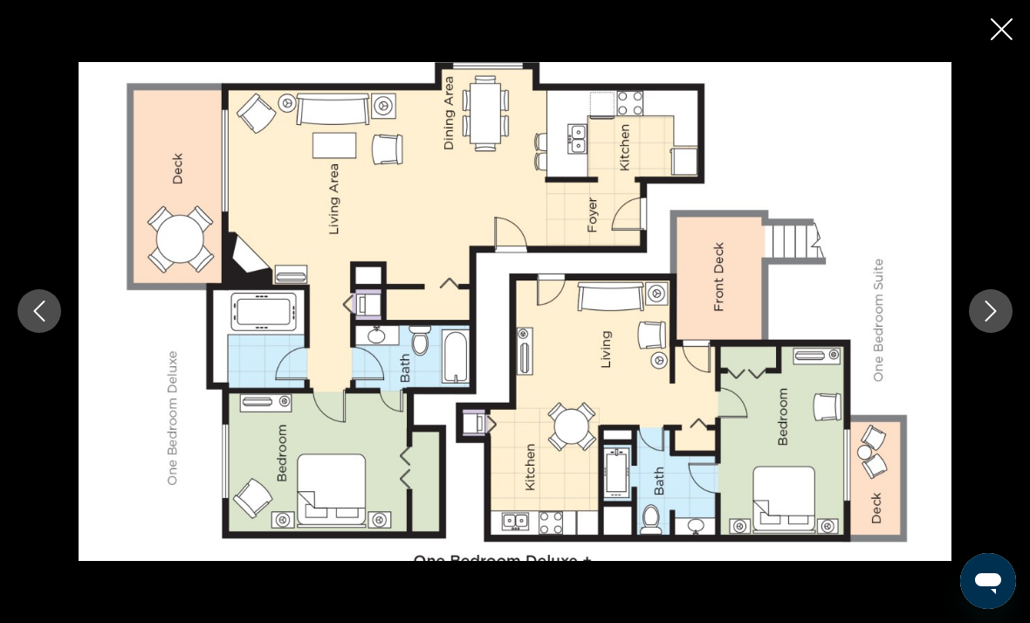
click at [39, 321] on icon "Previous image" at bounding box center [39, 310] width 21 height 21
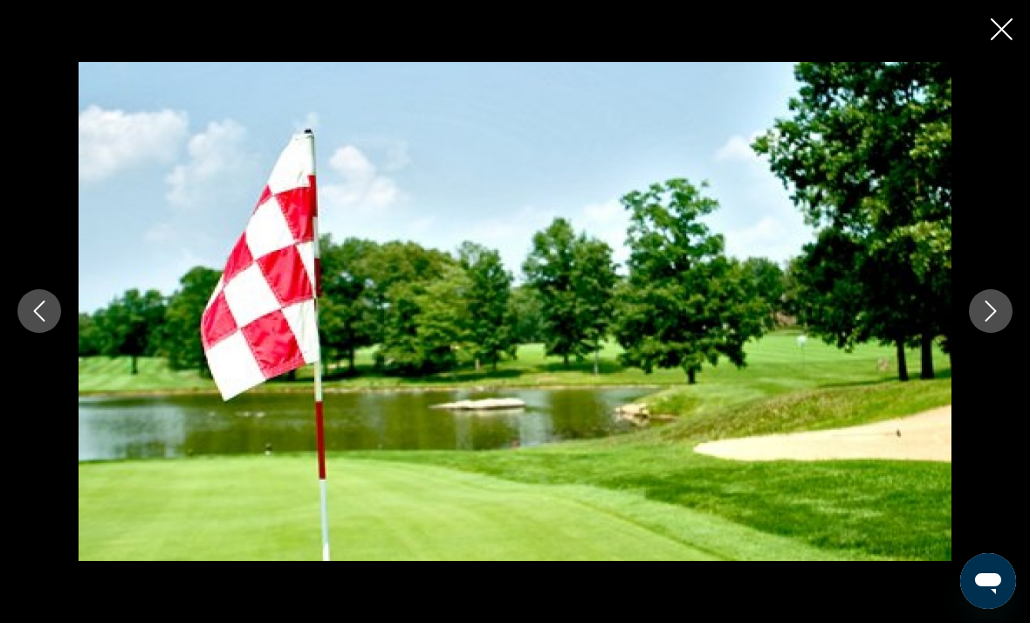
click at [38, 321] on icon "Previous image" at bounding box center [39, 310] width 21 height 21
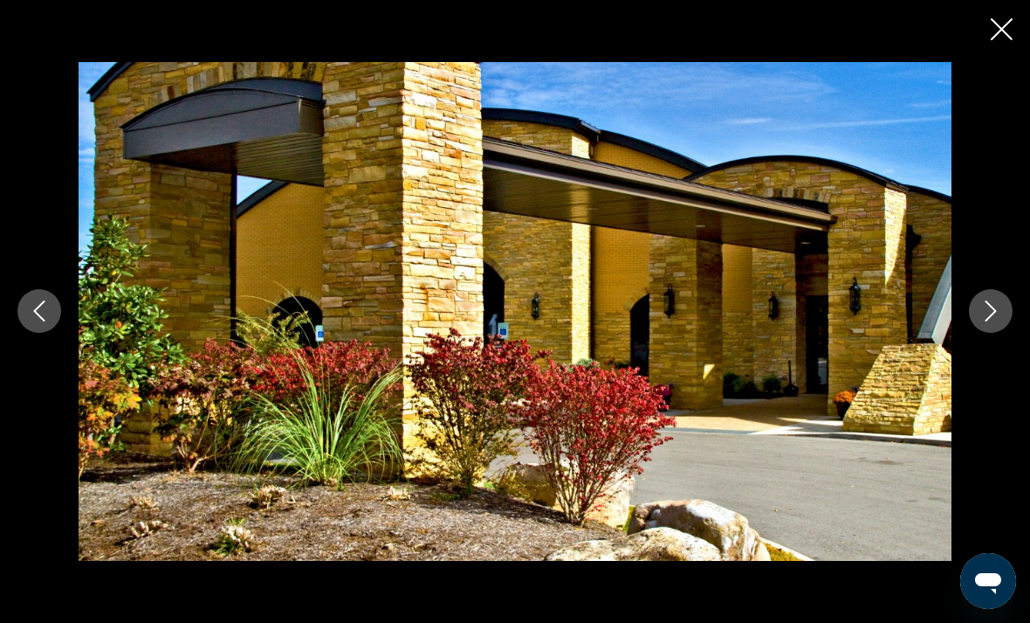
click at [993, 322] on icon "Next image" at bounding box center [991, 311] width 11 height 21
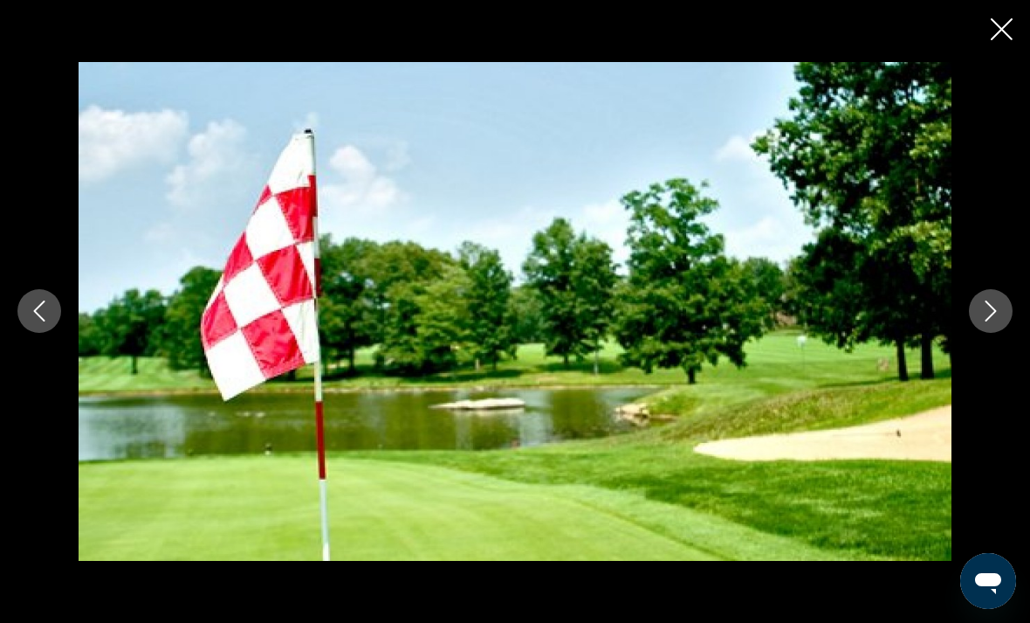
click at [989, 321] on icon "Next image" at bounding box center [991, 310] width 21 height 21
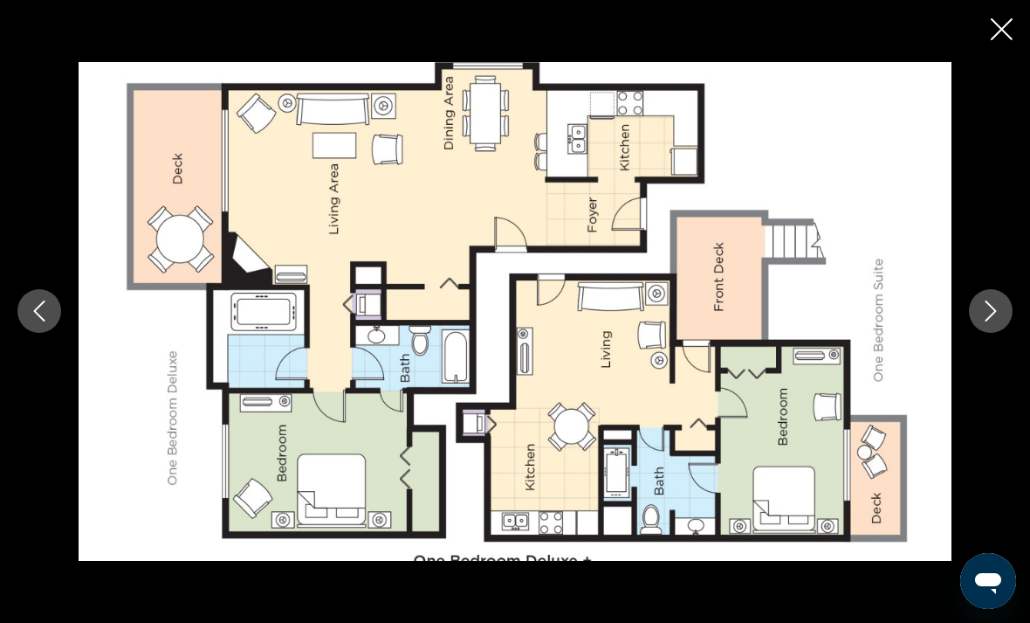
click at [991, 321] on icon "Next image" at bounding box center [991, 310] width 21 height 21
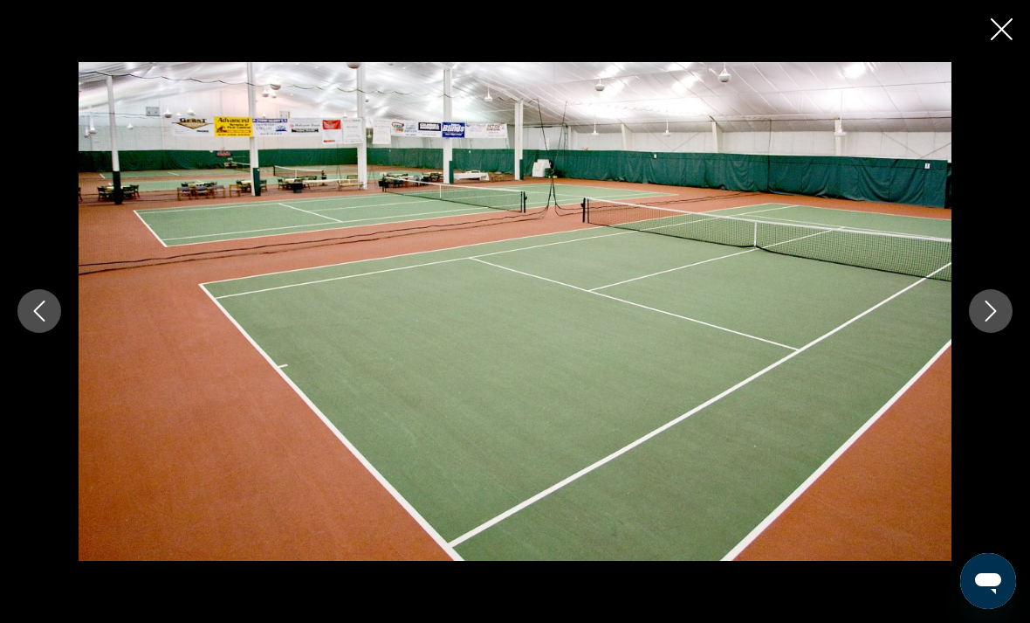
click at [988, 321] on icon "Next image" at bounding box center [991, 310] width 21 height 21
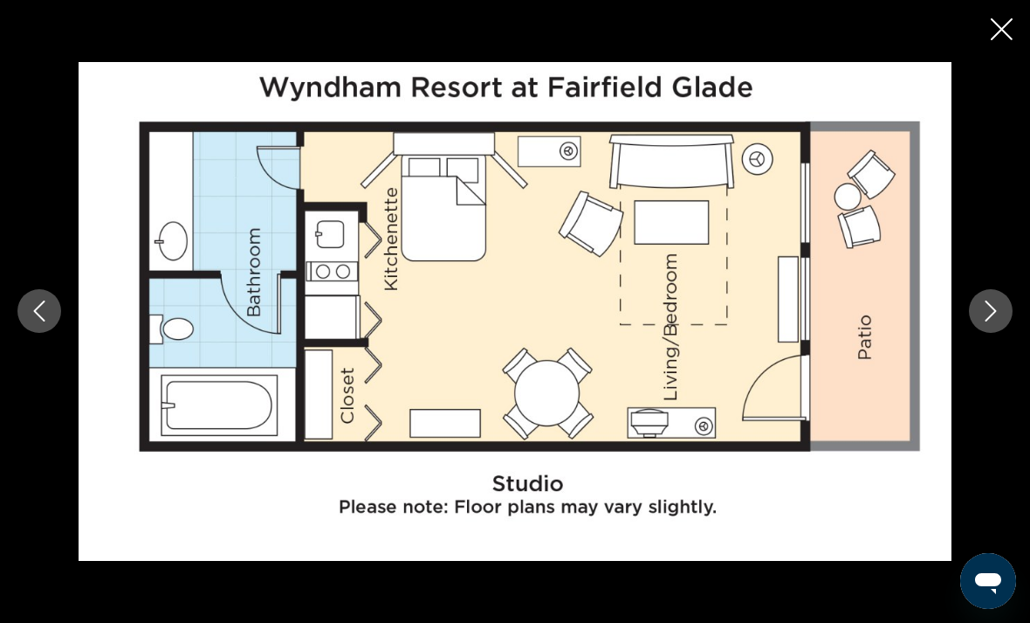
click at [985, 321] on icon "Next image" at bounding box center [991, 310] width 21 height 21
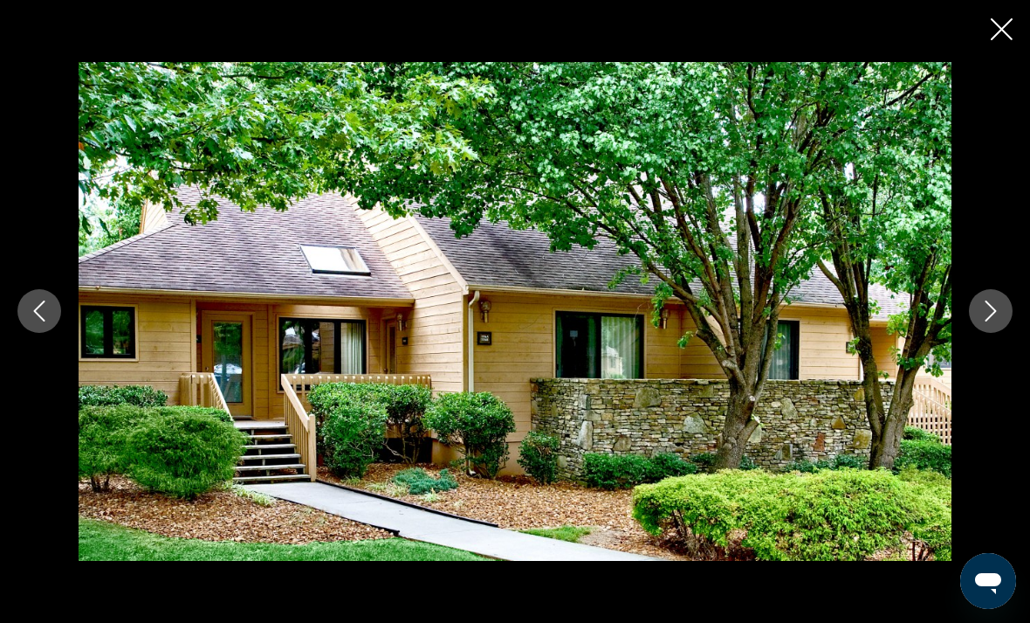
click at [988, 321] on icon "Next image" at bounding box center [991, 310] width 21 height 21
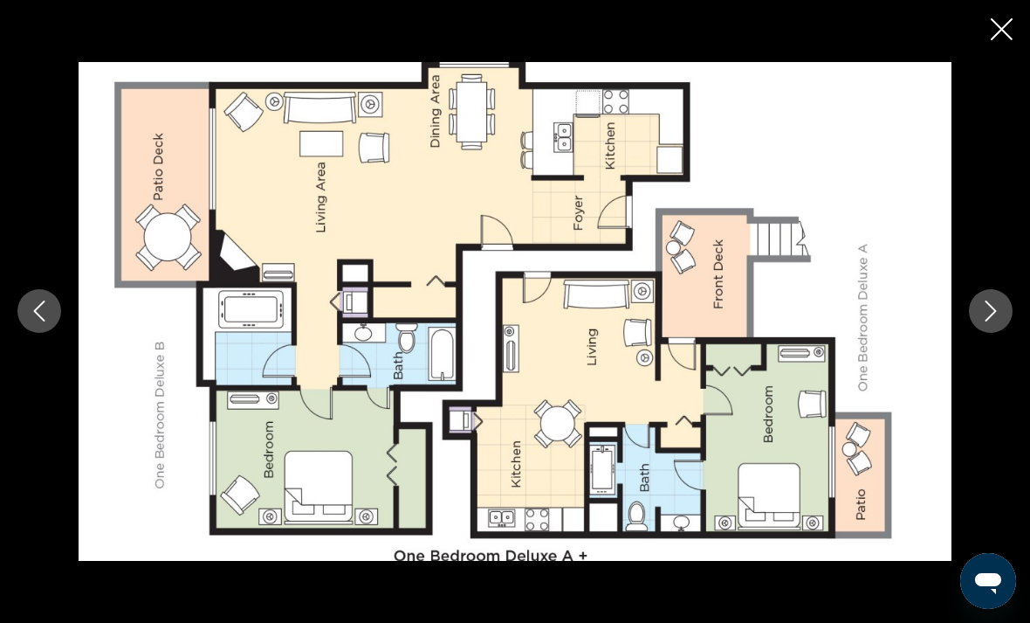
click at [993, 321] on icon "Next image" at bounding box center [991, 310] width 21 height 21
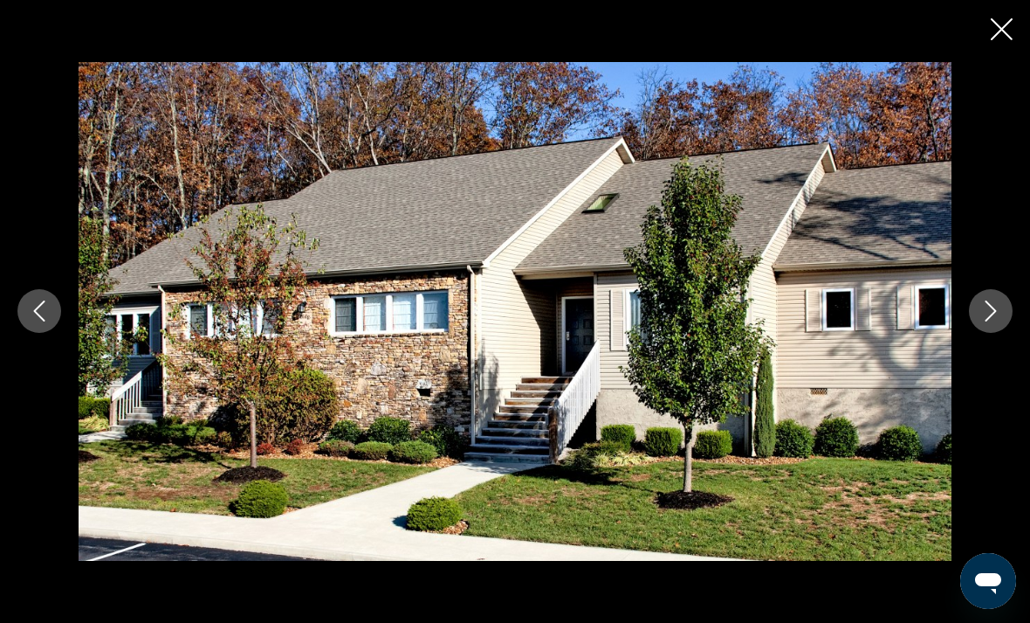
click at [990, 321] on icon "Next image" at bounding box center [991, 310] width 21 height 21
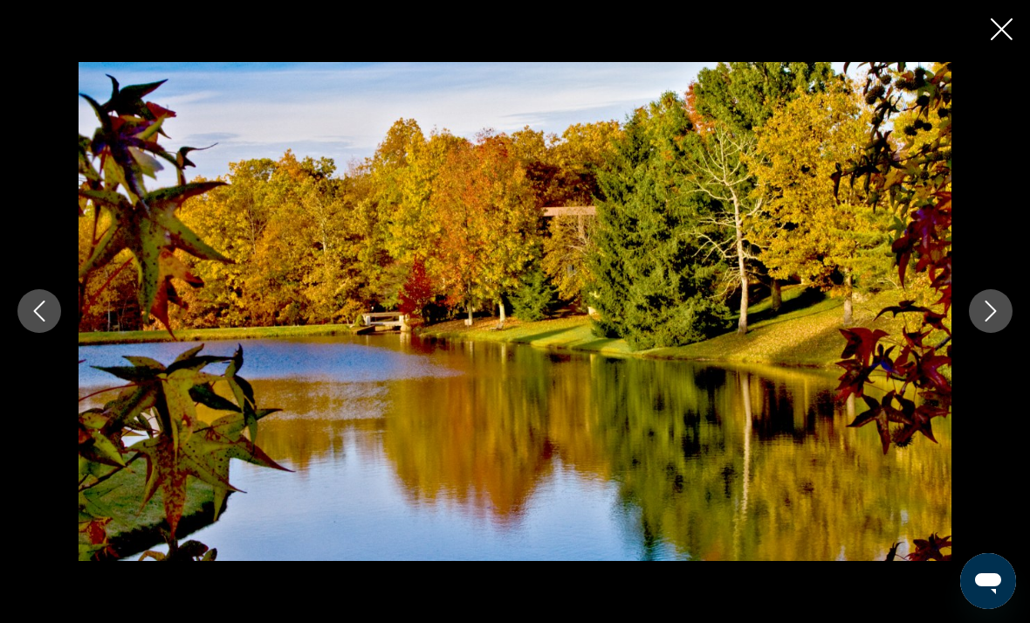
click at [991, 321] on icon "Next image" at bounding box center [991, 310] width 21 height 21
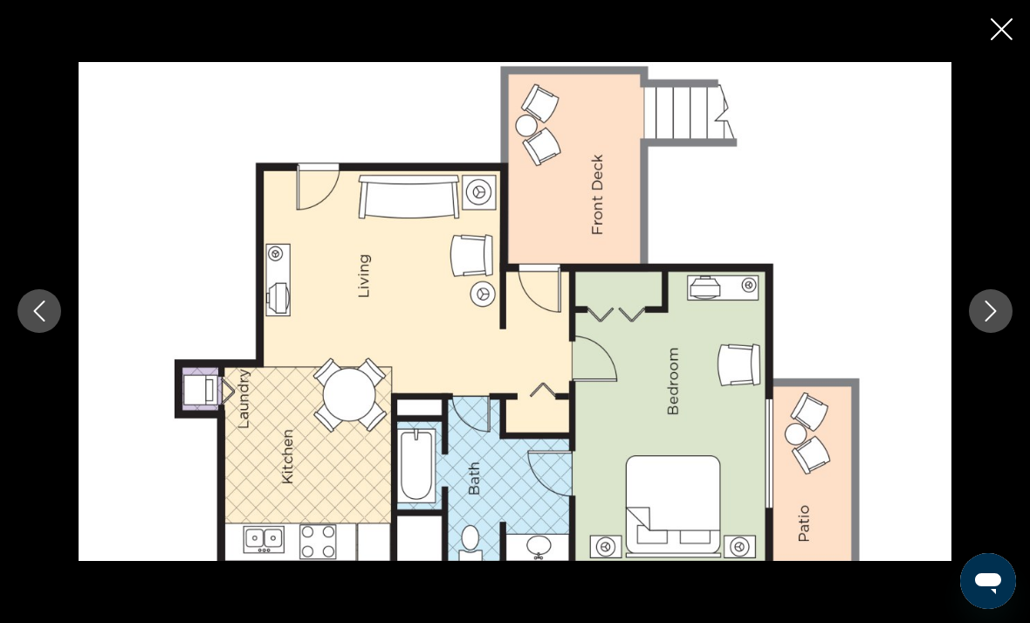
click at [993, 321] on icon "Next image" at bounding box center [991, 310] width 21 height 21
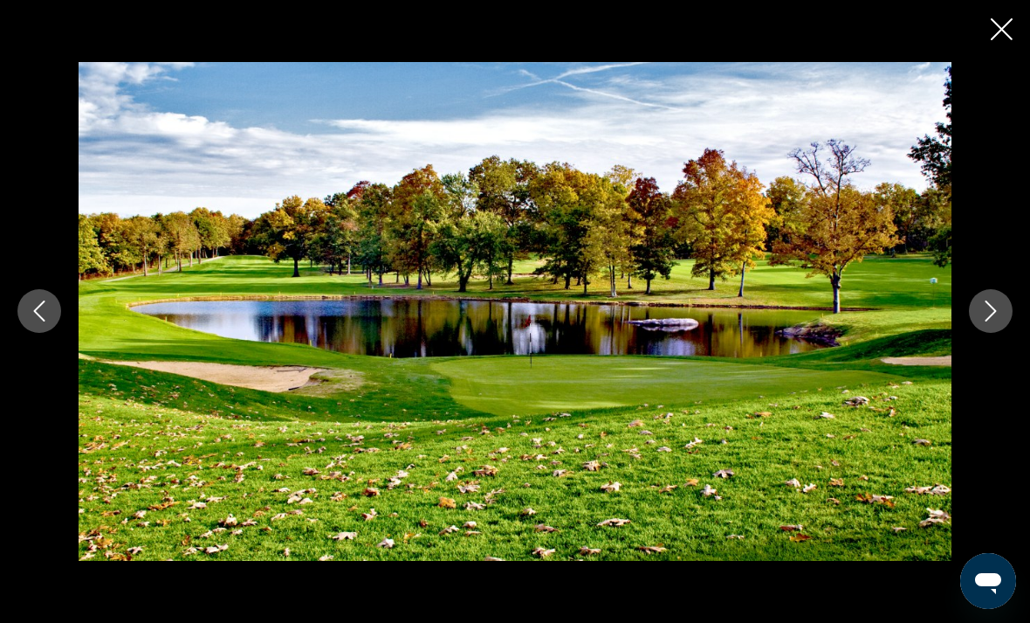
click at [993, 322] on icon "Next image" at bounding box center [991, 311] width 11 height 21
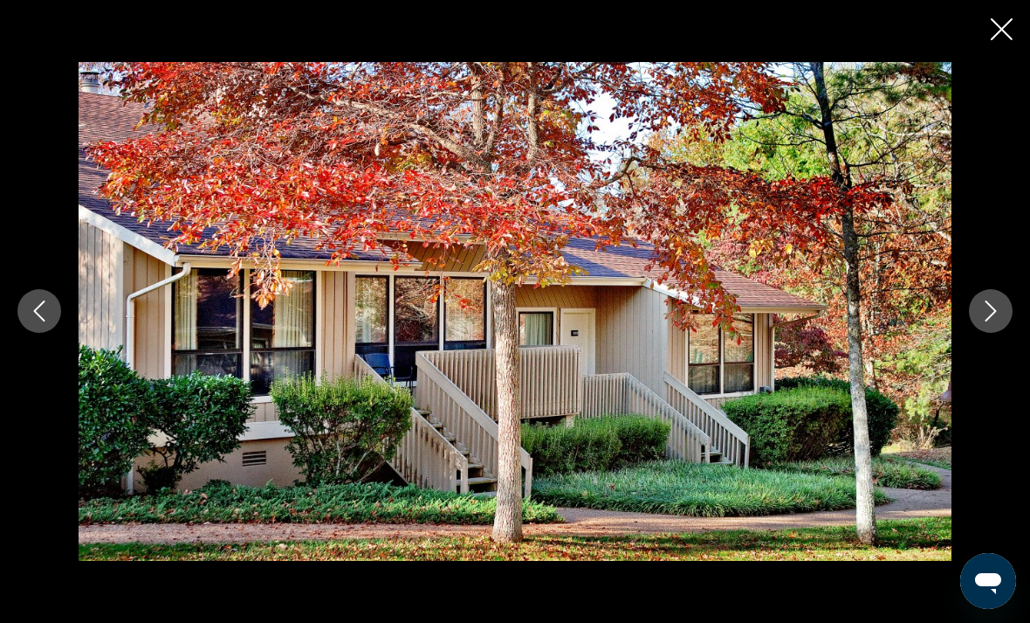
click at [988, 321] on icon "Next image" at bounding box center [991, 310] width 21 height 21
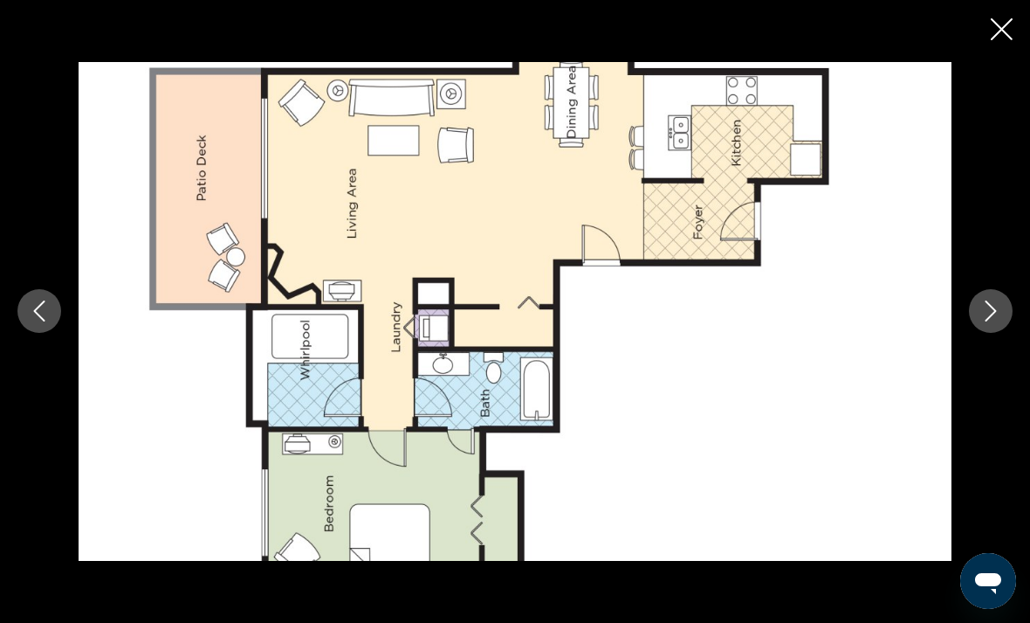
click at [985, 321] on icon "Next image" at bounding box center [991, 310] width 21 height 21
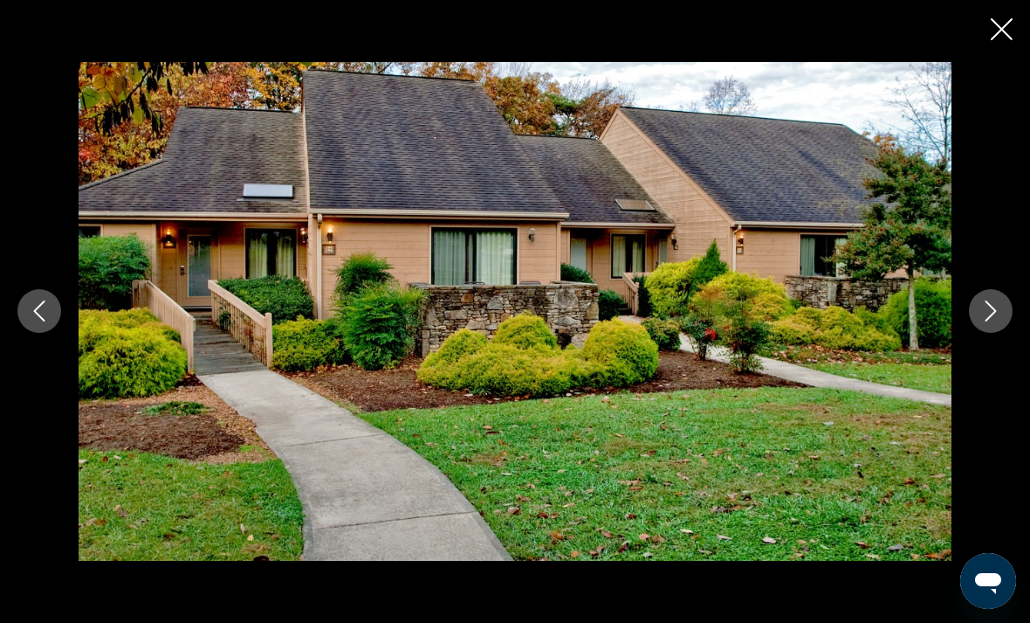
click at [989, 321] on icon "Next image" at bounding box center [991, 310] width 21 height 21
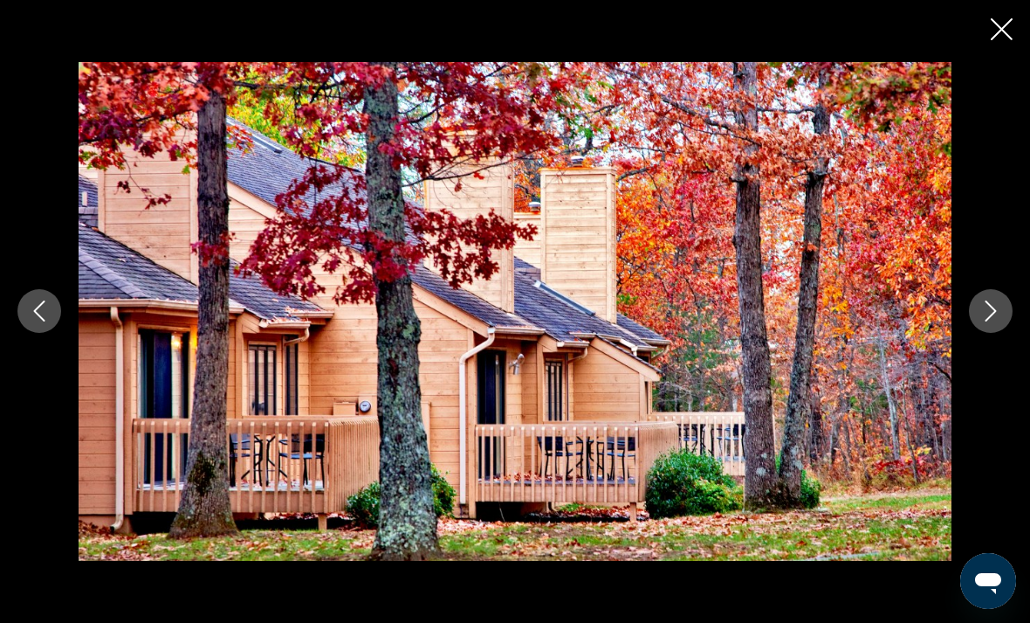
click at [991, 321] on icon "Next image" at bounding box center [991, 310] width 21 height 21
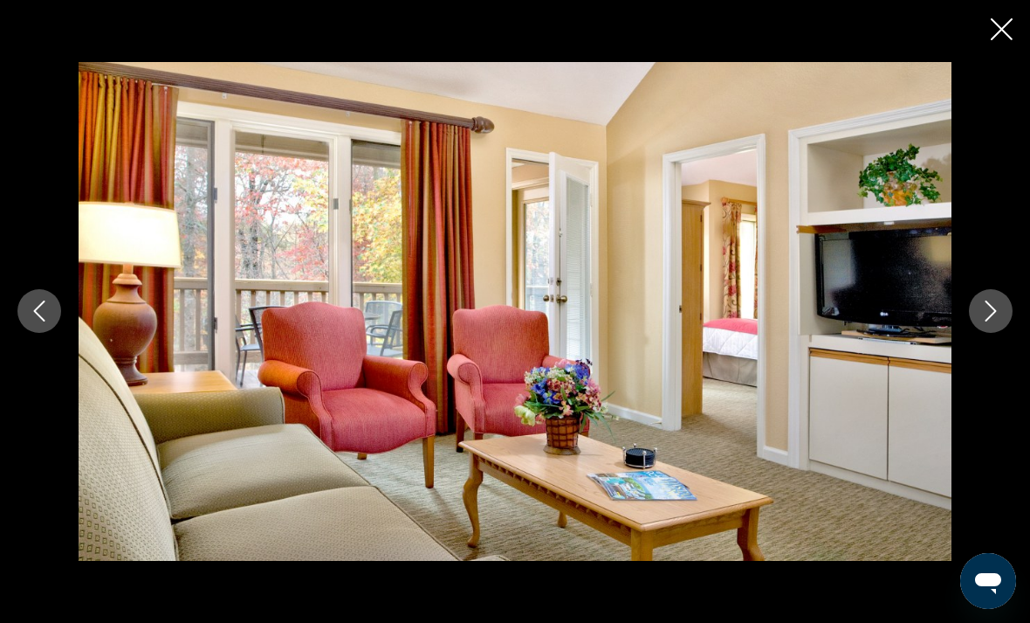
click at [991, 321] on icon "Next image" at bounding box center [991, 310] width 21 height 21
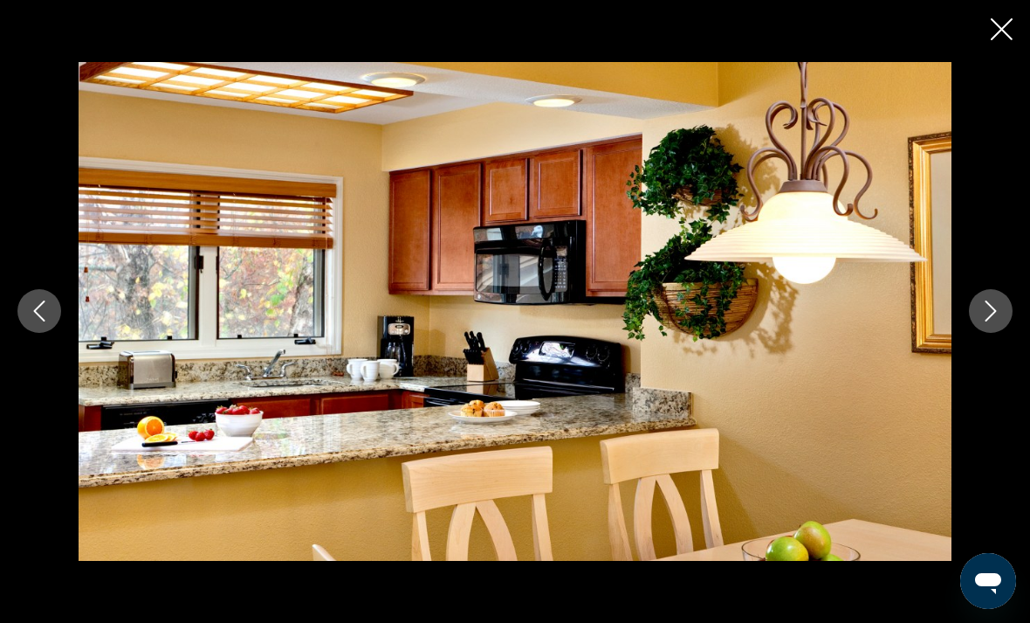
click at [47, 321] on icon "Previous image" at bounding box center [39, 310] width 21 height 21
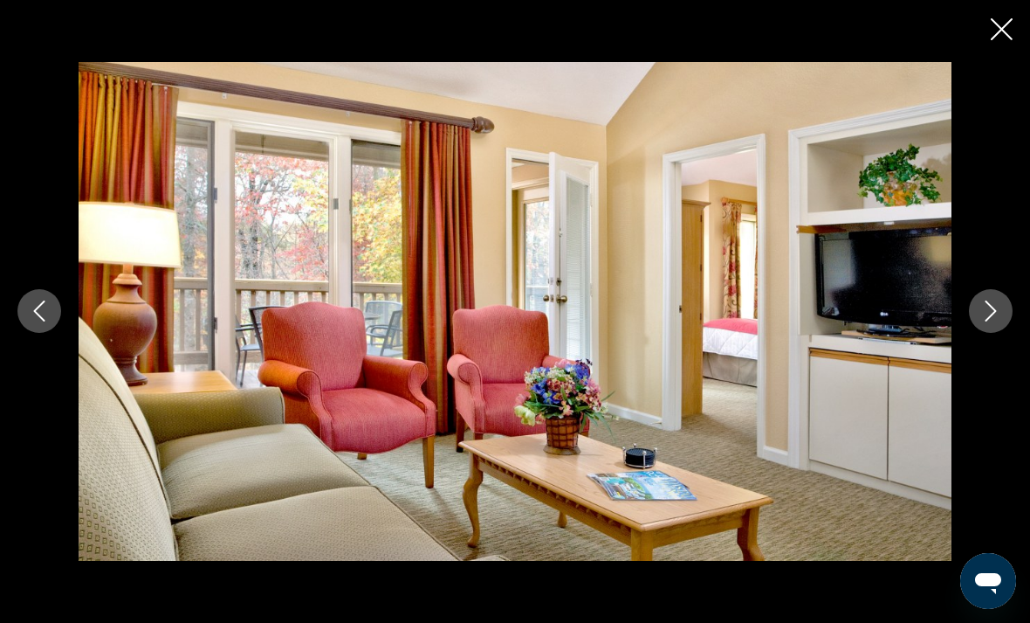
click at [34, 321] on icon "Previous image" at bounding box center [39, 310] width 21 height 21
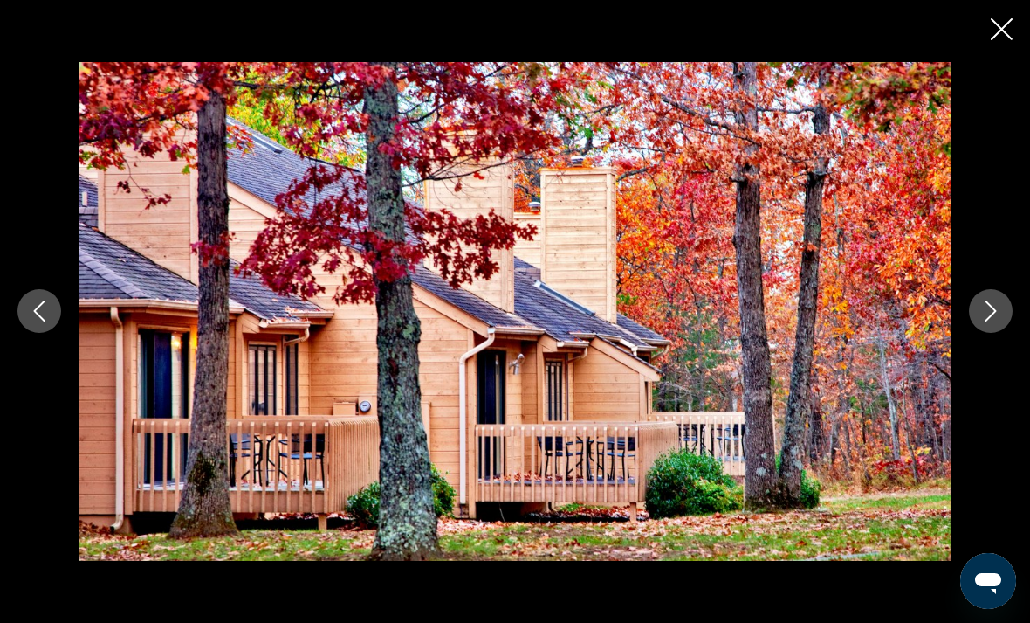
click at [995, 321] on icon "Next image" at bounding box center [991, 310] width 21 height 21
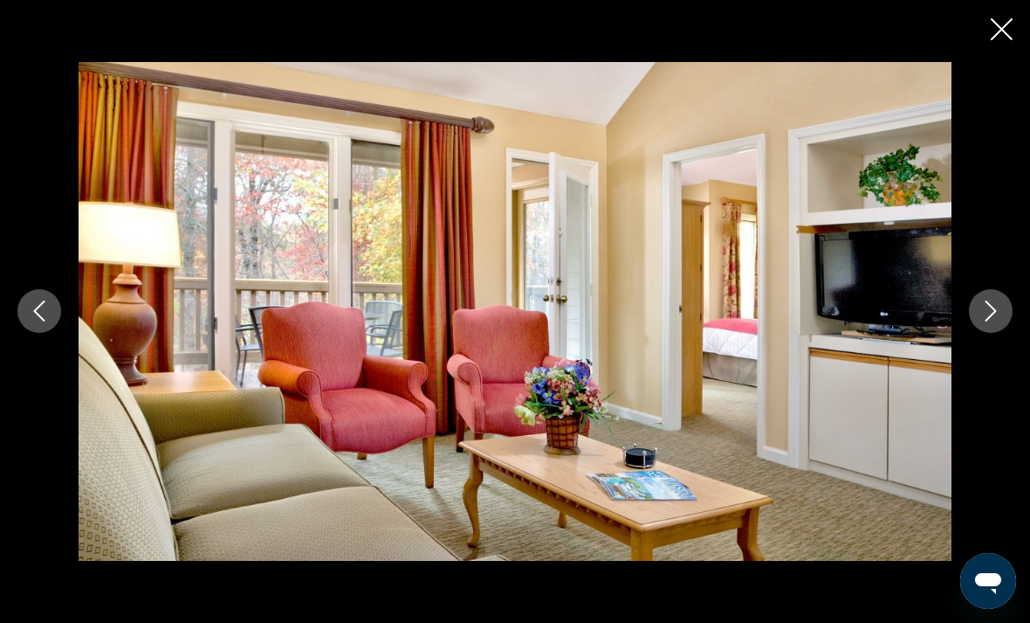
click at [992, 322] on icon "Next image" at bounding box center [991, 311] width 11 height 21
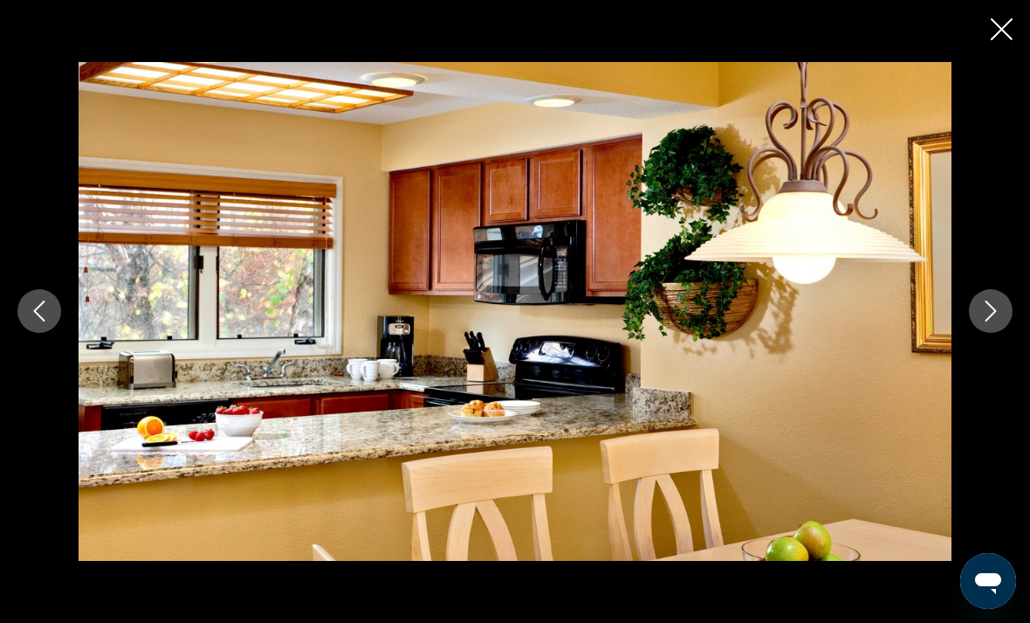
click at [988, 321] on icon "Next image" at bounding box center [991, 310] width 21 height 21
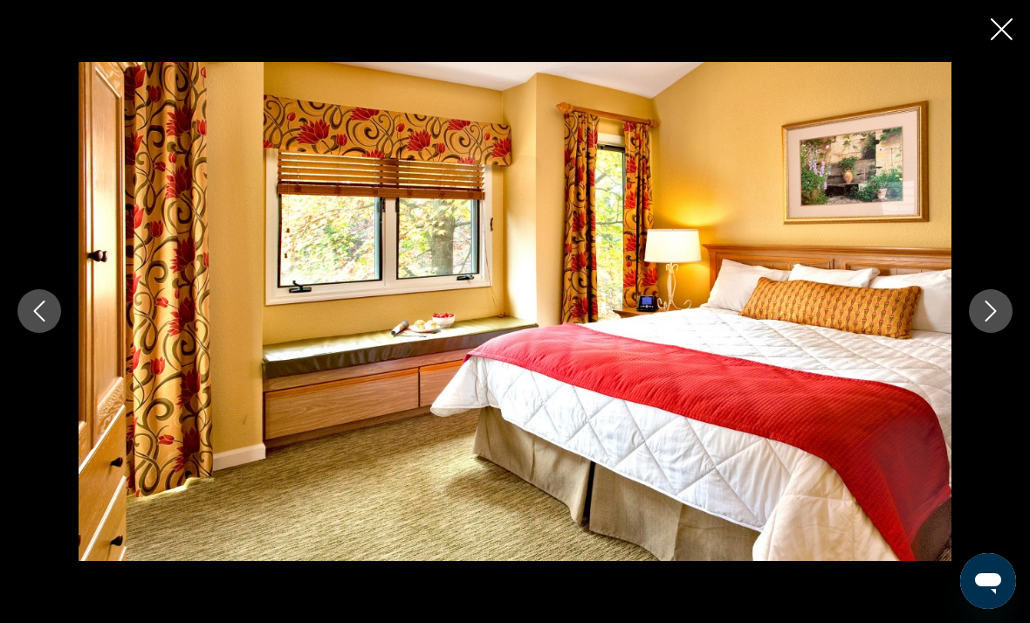
click at [994, 321] on icon "Next image" at bounding box center [991, 310] width 21 height 21
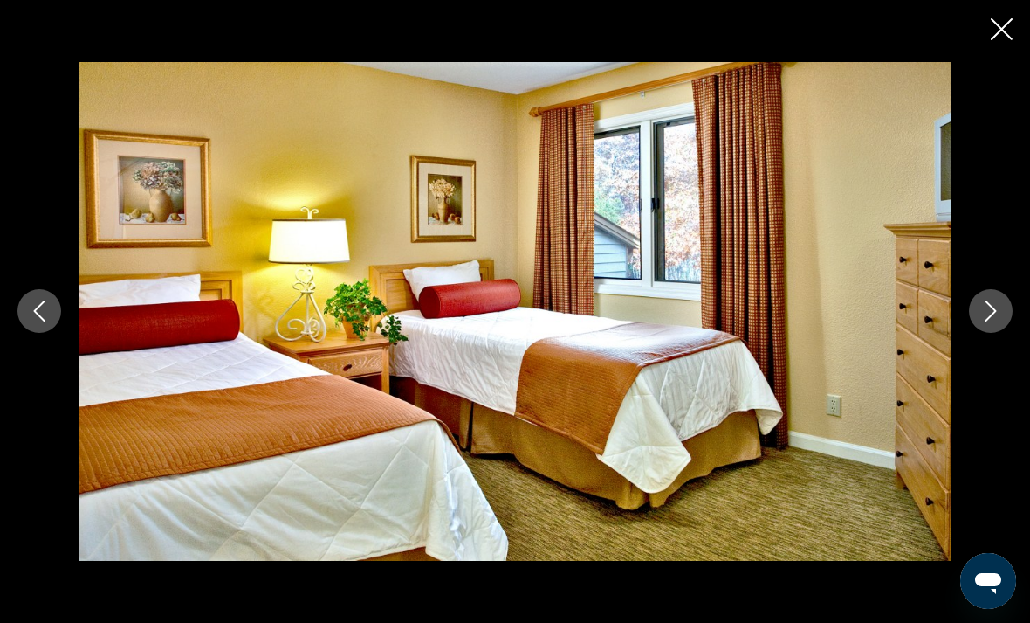
click at [988, 321] on icon "Next image" at bounding box center [991, 310] width 21 height 21
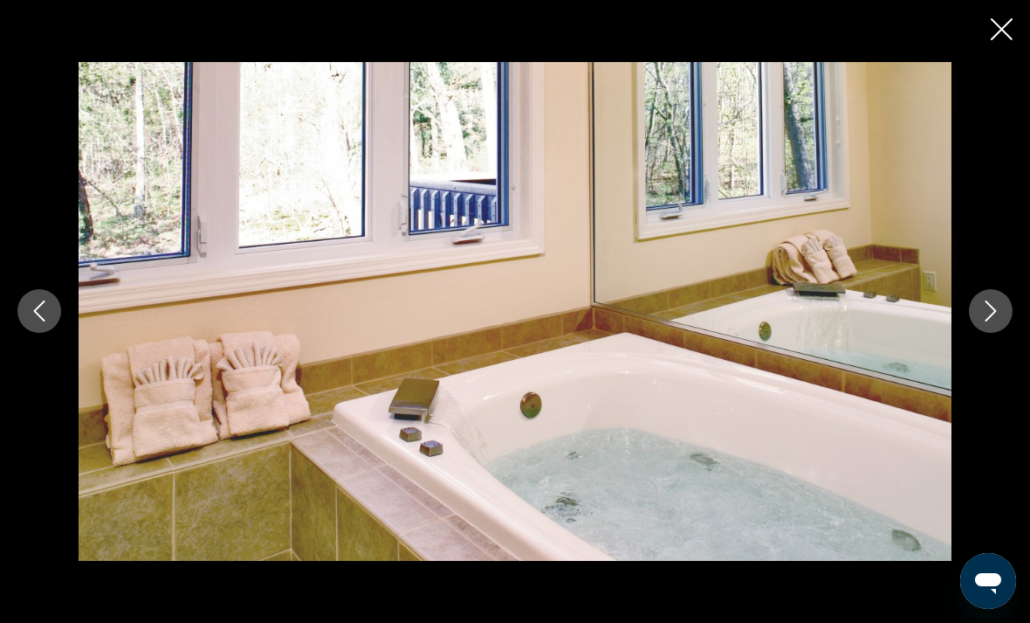
click at [985, 321] on icon "Next image" at bounding box center [991, 310] width 21 height 21
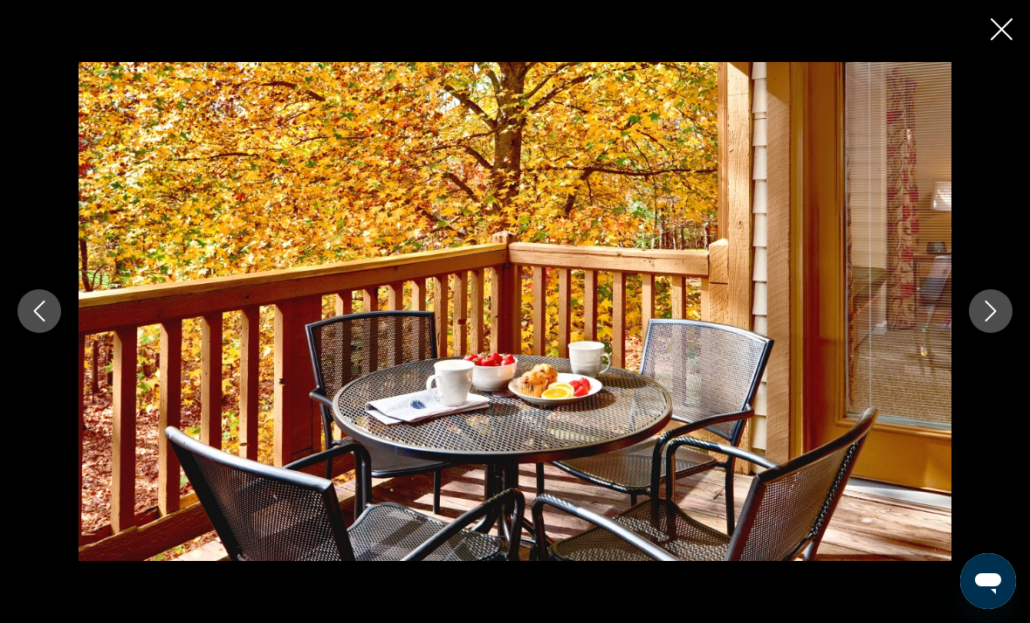
click at [988, 321] on icon "Next image" at bounding box center [991, 310] width 21 height 21
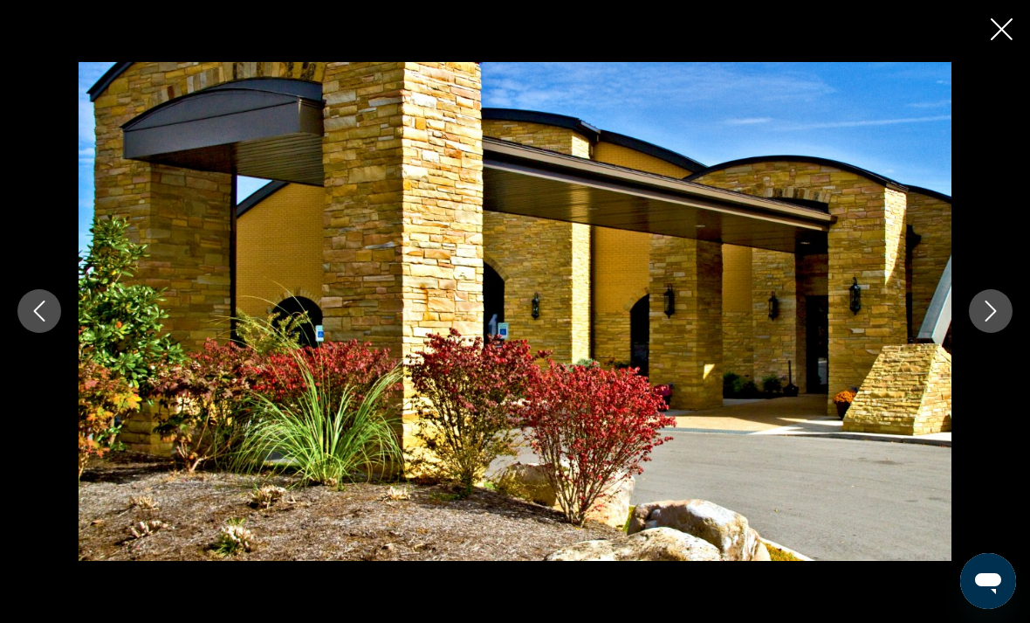
click at [988, 321] on icon "Next image" at bounding box center [991, 310] width 21 height 21
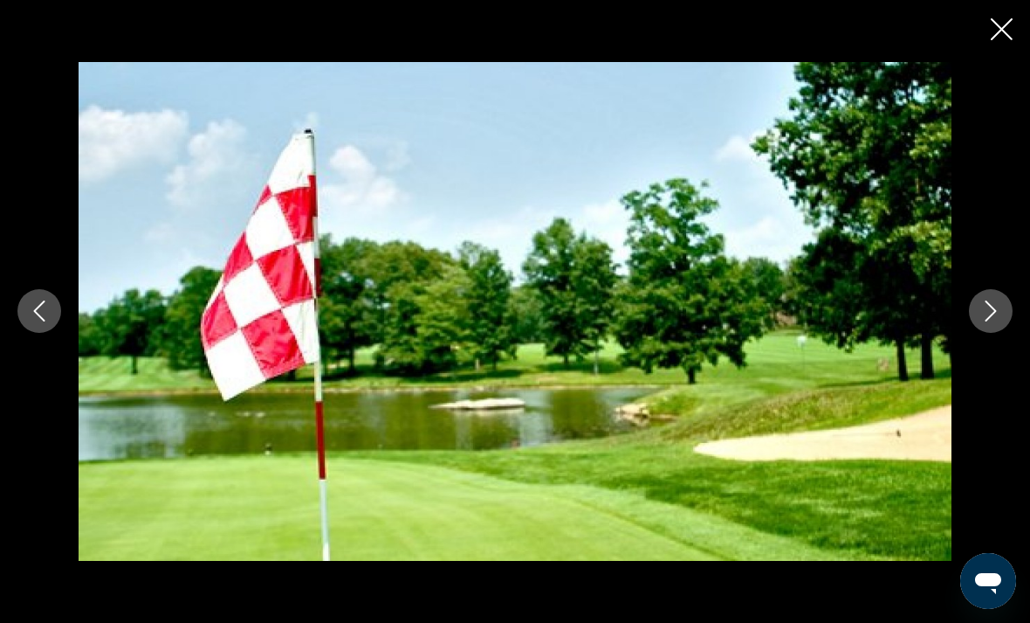
click at [995, 37] on icon "Close slideshow" at bounding box center [1002, 29] width 22 height 22
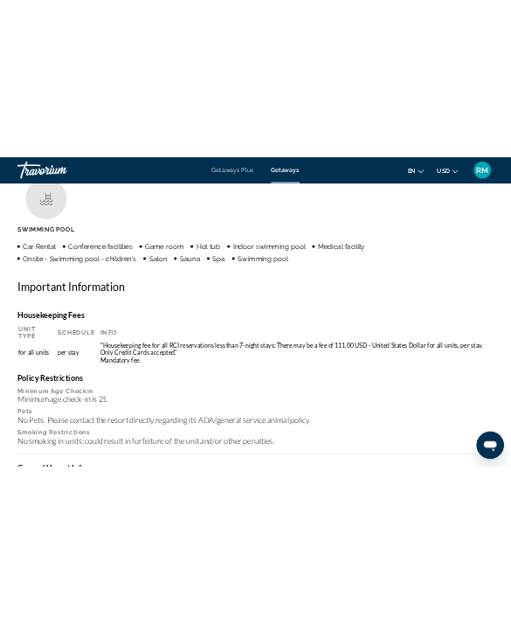
scroll to position [1155, 0]
